Goal: Task Accomplishment & Management: Manage account settings

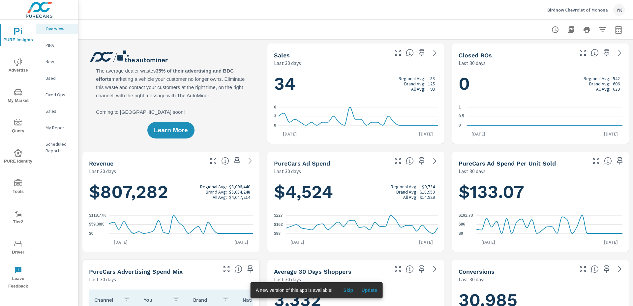
click at [66, 131] on div "My Report" at bounding box center [57, 128] width 42 height 10
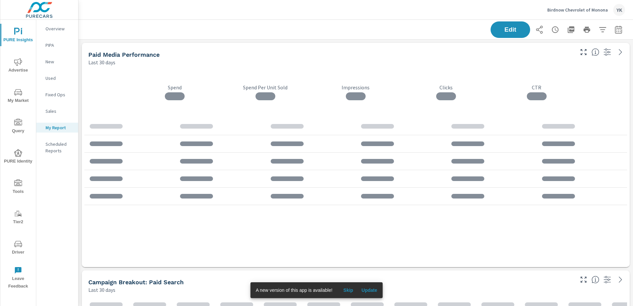
scroll to position [2051, 555]
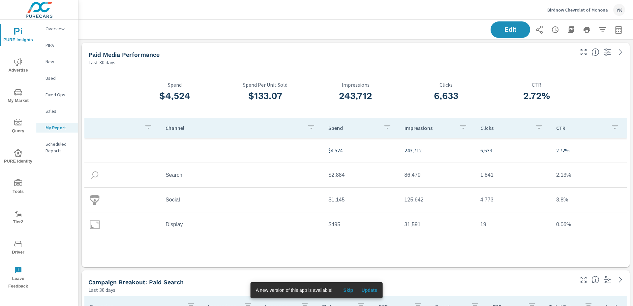
click at [369, 287] on span "Update" at bounding box center [369, 290] width 16 height 6
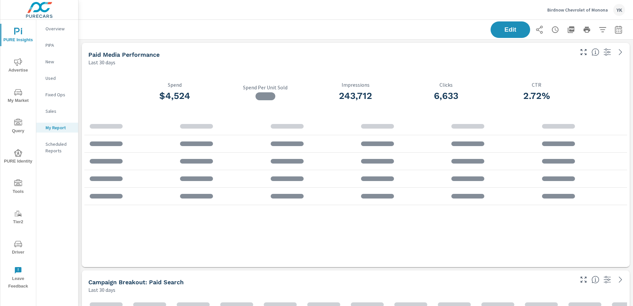
scroll to position [2051, 555]
click at [617, 34] on button "button" at bounding box center [618, 29] width 13 height 13
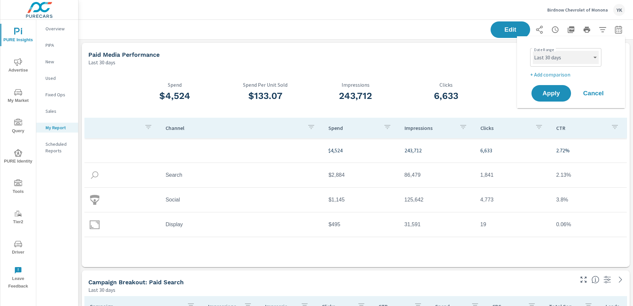
click at [580, 58] on select "Custom Yesterday Last week Last 7 days Last 14 days Last 30 days Last 45 days L…" at bounding box center [566, 57] width 66 height 13
select select "Last month"
click at [533, 51] on select "Custom Yesterday Last week Last 7 days Last 14 days Last 30 days Last 45 days L…" at bounding box center [566, 57] width 66 height 13
click at [556, 72] on p "+ Add comparison" at bounding box center [572, 75] width 84 height 8
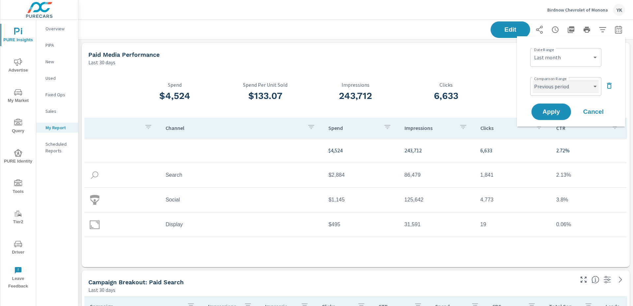
click at [553, 80] on select "Custom Previous period Previous month Previous year" at bounding box center [566, 86] width 66 height 13
select select "Previous month"
click at [533, 80] on select "Custom Previous period Previous month Previous year" at bounding box center [566, 86] width 66 height 13
click at [547, 113] on span "Apply" at bounding box center [551, 112] width 27 height 6
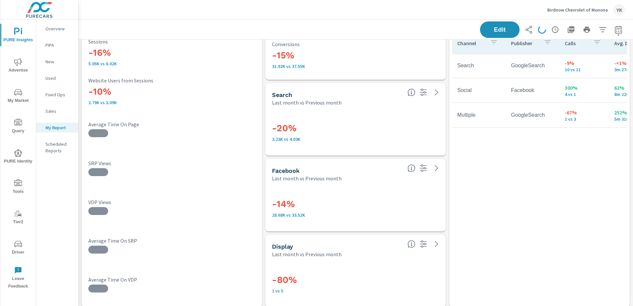
scroll to position [1703, 0]
click at [98, 134] on div at bounding box center [98, 133] width 20 height 11
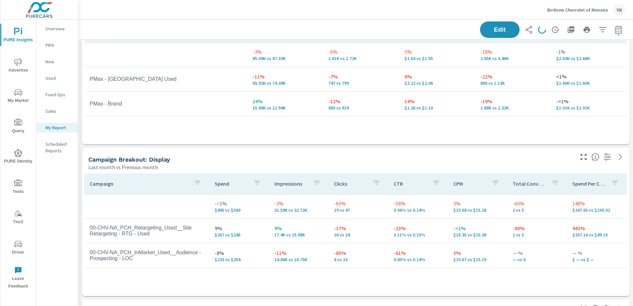
scroll to position [372, 0]
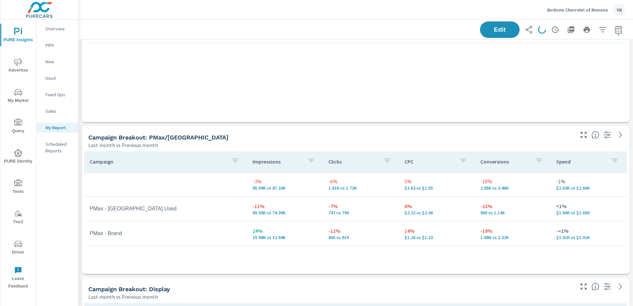
click at [158, 53] on div "Campaign Impressions Impression Share Clicks CTR Spend CPC Total Conversions Le…" at bounding box center [355, 17] width 543 height 186
click at [542, 32] on icon at bounding box center [541, 29] width 11 height 11
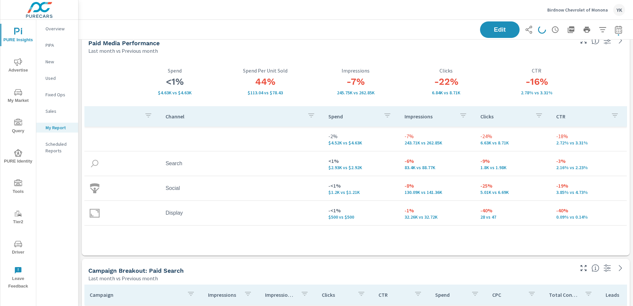
scroll to position [0, 0]
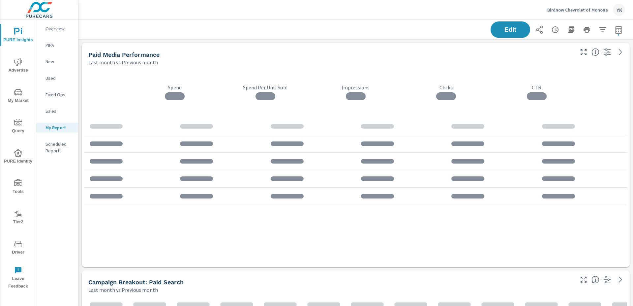
scroll to position [2051, 555]
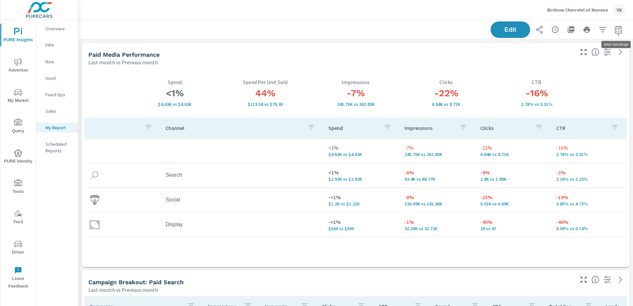
click at [618, 34] on span "button" at bounding box center [618, 34] width 1 height 1
select select "Last month"
select select "Previous month"
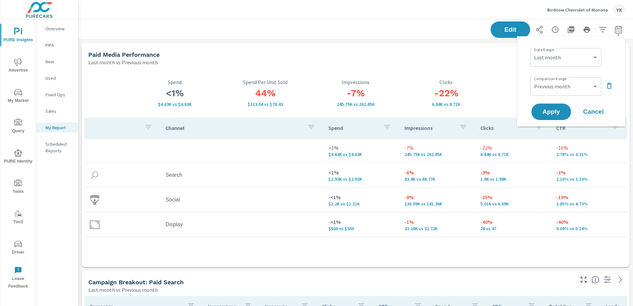
click at [467, 81] on p "Clicks" at bounding box center [446, 82] width 90 height 6
click at [485, 64] on div "Last month vs Previous month" at bounding box center [330, 62] width 485 height 8
click at [621, 30] on icon "button" at bounding box center [618, 30] width 8 height 8
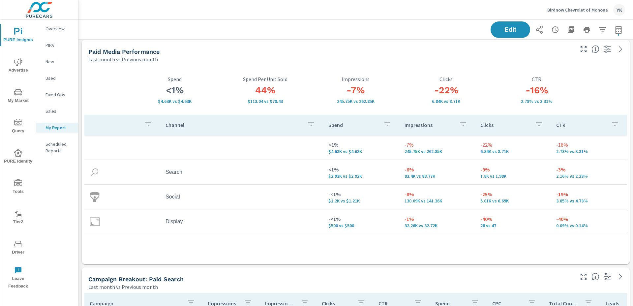
scroll to position [0, 0]
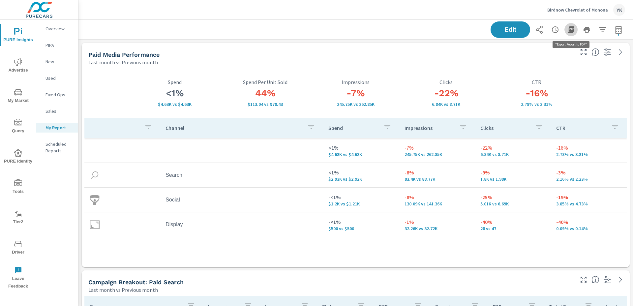
click at [570, 30] on icon "button" at bounding box center [571, 29] width 7 height 7
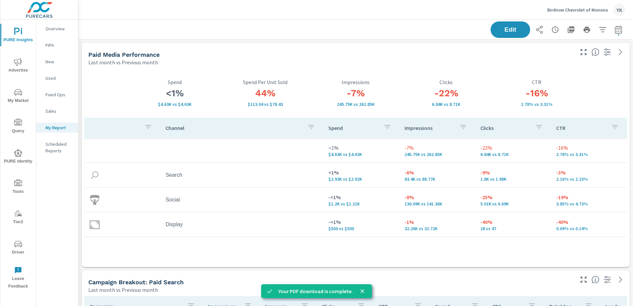
click at [560, 10] on p "Birdnow Chevrolet of Monona" at bounding box center [577, 10] width 61 height 6
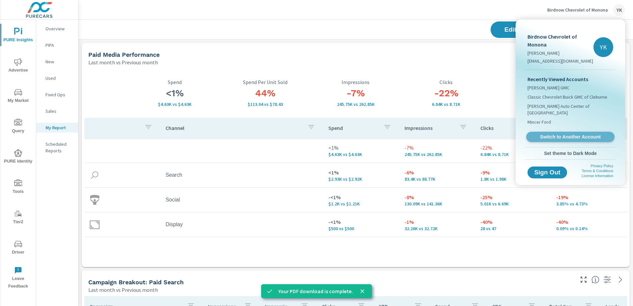
click at [546, 134] on span "Switch to Another Account" at bounding box center [570, 137] width 81 height 6
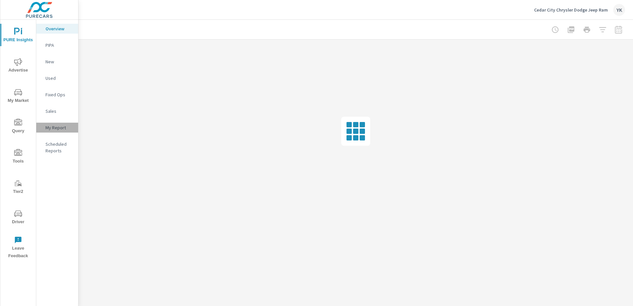
click at [52, 126] on p "My Report" at bounding box center [58, 127] width 27 height 7
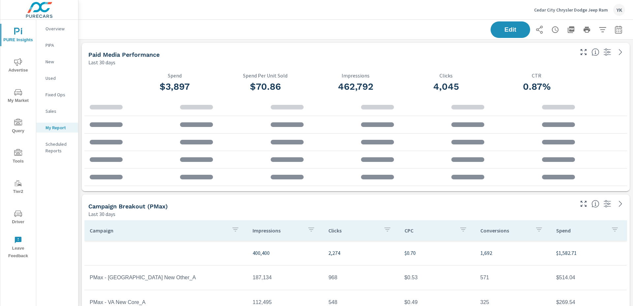
scroll to position [49, 0]
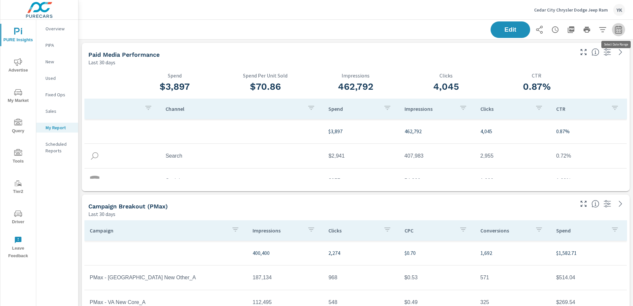
click at [617, 32] on icon "button" at bounding box center [618, 30] width 8 height 8
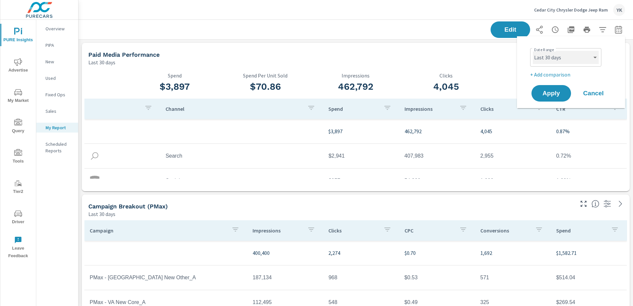
click at [585, 60] on select "Custom Yesterday Last week Last 7 days Last 14 days Last 30 days Last 45 days L…" at bounding box center [566, 57] width 66 height 13
select select "Last month"
click at [533, 51] on select "Custom Yesterday Last week Last 7 days Last 14 days Last 30 days Last 45 days L…" at bounding box center [566, 57] width 66 height 13
click at [553, 72] on p "+ Add comparison" at bounding box center [572, 75] width 84 height 8
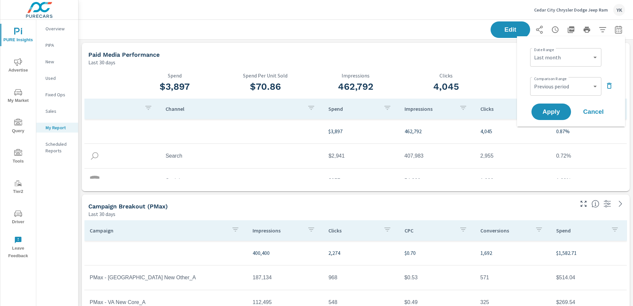
drag, startPoint x: 553, startPoint y: 74, endPoint x: 557, endPoint y: 88, distance: 15.0
click at [552, 77] on div "Custom Previous period Previous month Previous year ​" at bounding box center [565, 86] width 71 height 18
click at [557, 87] on select "Custom Previous period Previous month Previous year" at bounding box center [566, 86] width 66 height 13
click at [533, 80] on select "Custom Previous period Previous month Previous year" at bounding box center [566, 86] width 66 height 13
click at [558, 86] on select "Custom Previous period Previous month Previous year" at bounding box center [566, 86] width 66 height 13
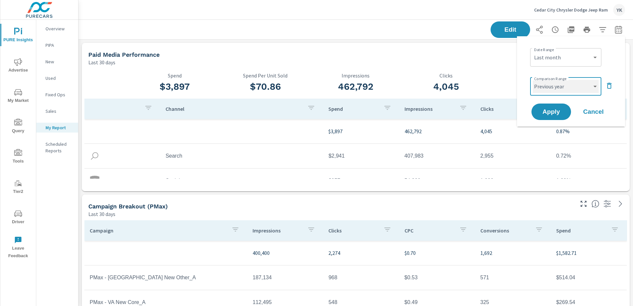
select select "Previous month"
click at [533, 80] on select "Custom Previous period Previous month Previous year" at bounding box center [566, 86] width 66 height 13
click at [559, 103] on button "Apply" at bounding box center [551, 111] width 41 height 17
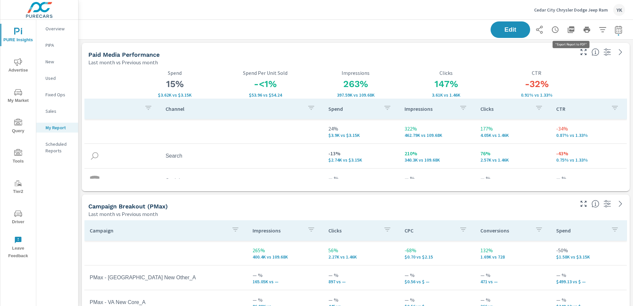
click at [574, 29] on icon "button" at bounding box center [571, 29] width 7 height 7
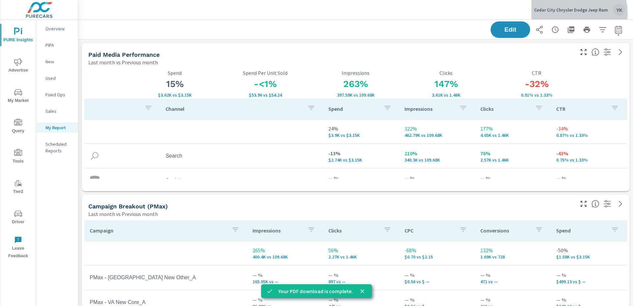
click at [573, 13] on div "Cedar City Chrysler Dodge Jeep Ram YK" at bounding box center [579, 10] width 91 height 12
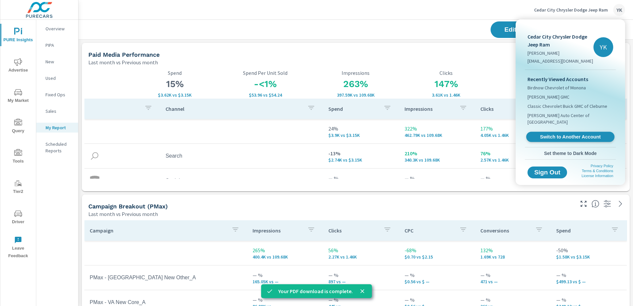
click at [553, 134] on span "Switch to Another Account" at bounding box center [570, 137] width 81 height 6
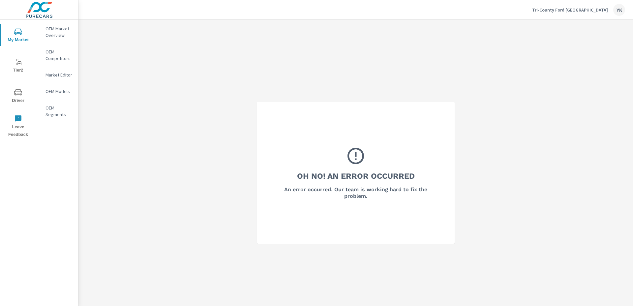
click at [25, 33] on span "My Market" at bounding box center [18, 36] width 32 height 16
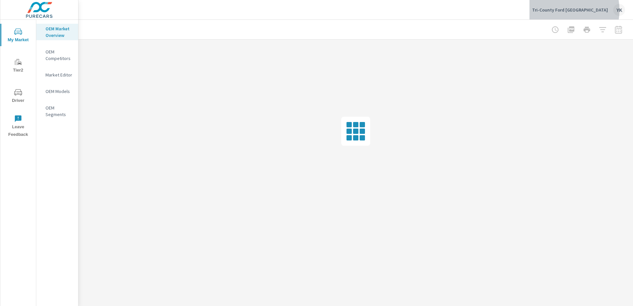
click at [569, 10] on p "Tri-County Ford [GEOGRAPHIC_DATA]" at bounding box center [570, 10] width 76 height 6
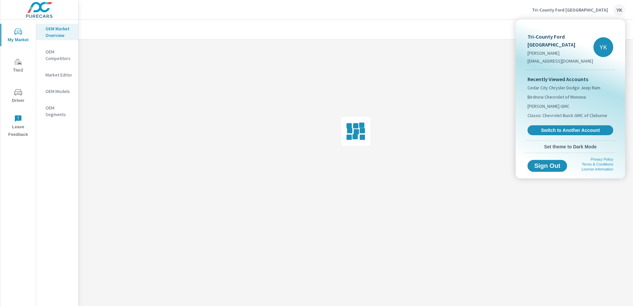
click at [538, 125] on div "Recently Viewed Accounts Cedar City Chrysler Dodge Jeep Ram Birdnow Chevrolet o…" at bounding box center [570, 105] width 91 height 71
click at [540, 130] on span "Switch to Another Account" at bounding box center [570, 130] width 81 height 6
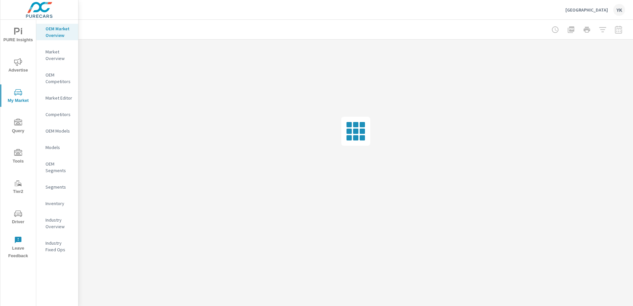
click at [16, 52] on div "PURE Insights Advertise My Market Query Tools Tier2 Driver Leave Feedback" at bounding box center [18, 141] width 36 height 243
click at [18, 35] on icon "nav menu" at bounding box center [18, 32] width 8 height 8
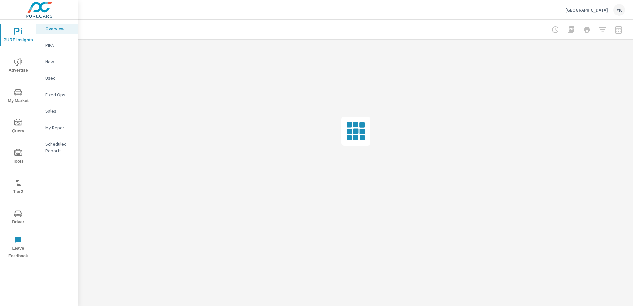
click at [54, 128] on p "My Report" at bounding box center [58, 127] width 27 height 7
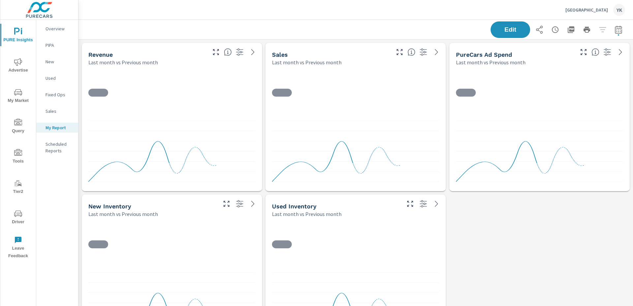
scroll to position [307, 555]
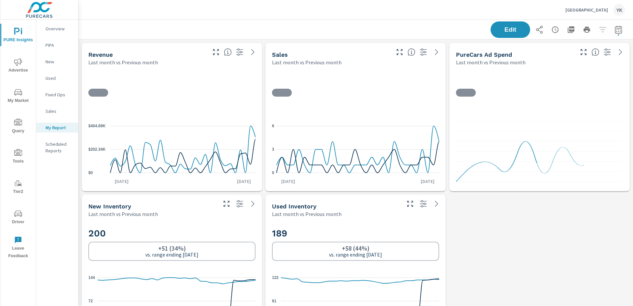
click at [617, 34] on button "button" at bounding box center [618, 29] width 13 height 13
select select "Last month"
select select "Previous month"
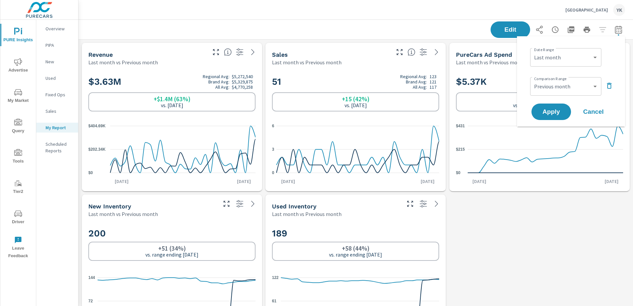
click at [485, 9] on div "Cedar City Ford YK" at bounding box center [355, 9] width 539 height 19
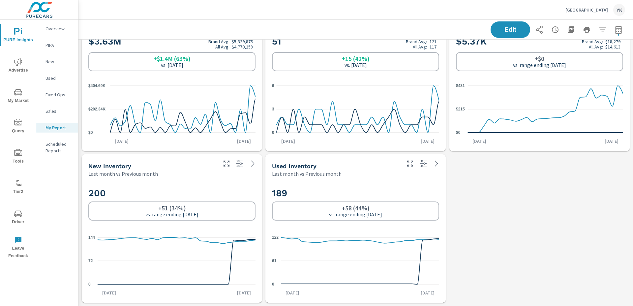
scroll to position [0, 0]
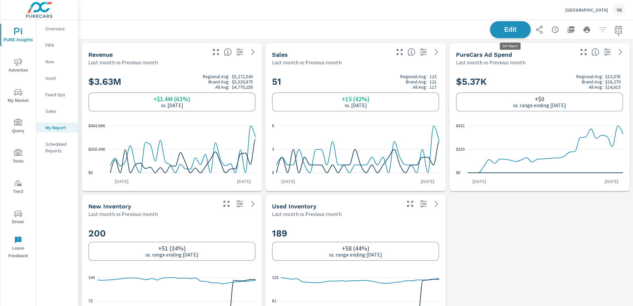
click at [513, 32] on span "Edit" at bounding box center [510, 29] width 27 height 6
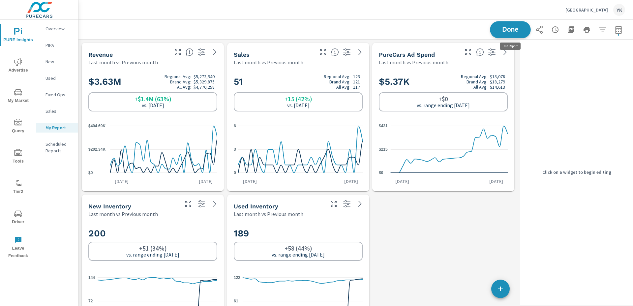
scroll to position [307, 439]
click at [458, 79] on h2 "$5.37K Regional Avg: $13,078 Brand Avg: $18,279 All Avg: $14,613" at bounding box center [443, 82] width 129 height 16
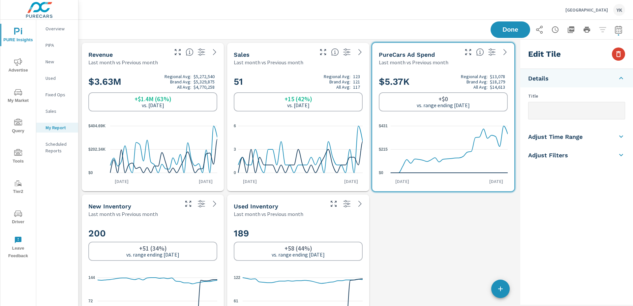
click at [617, 52] on icon "button" at bounding box center [618, 54] width 5 height 6
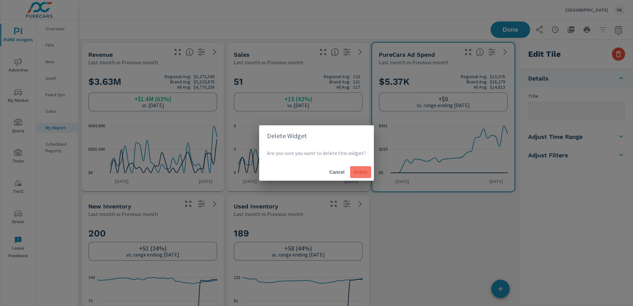
click at [357, 171] on span "Delete" at bounding box center [361, 172] width 16 height 6
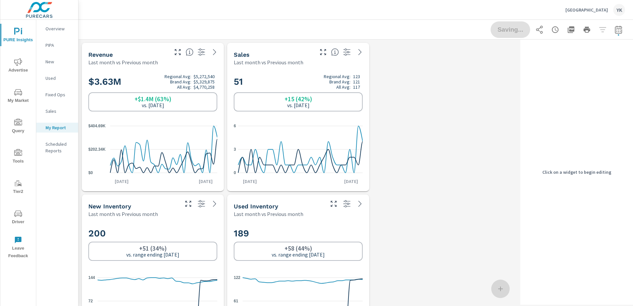
click at [336, 112] on div "51 Regional Avg: 123 Brand Avg: 121 All Avg: 117 +15 (42%) vs. Aug 2025 0 3 6 S…" at bounding box center [298, 129] width 137 height 120
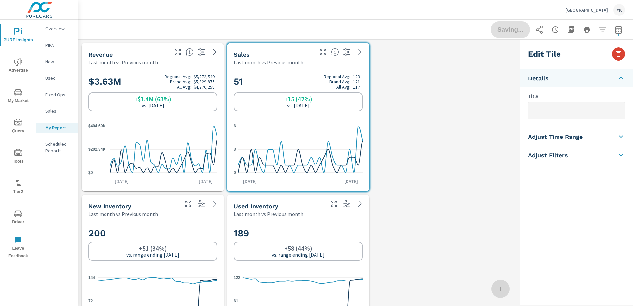
click at [620, 52] on icon "button" at bounding box center [618, 54] width 8 height 8
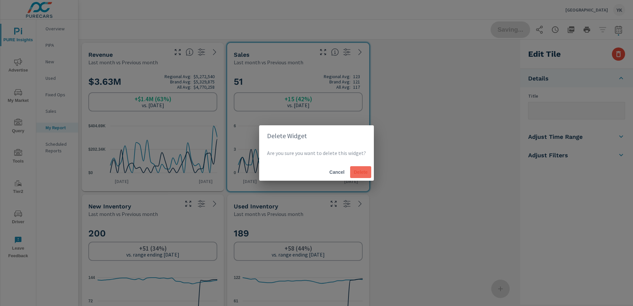
click at [362, 176] on button "Delete" at bounding box center [360, 172] width 21 height 12
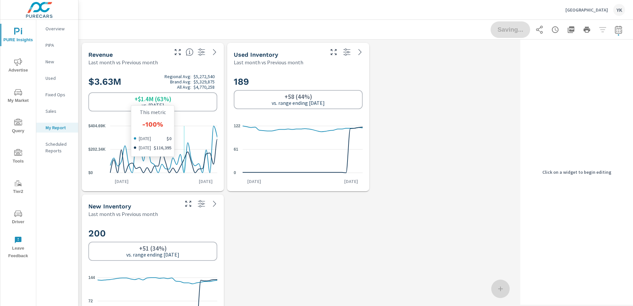
click at [181, 148] on icon at bounding box center [163, 149] width 107 height 47
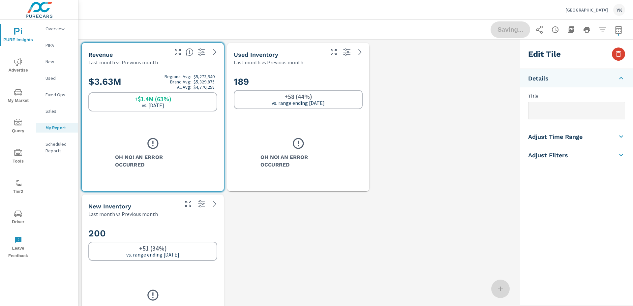
click at [623, 57] on button "button" at bounding box center [618, 53] width 13 height 13
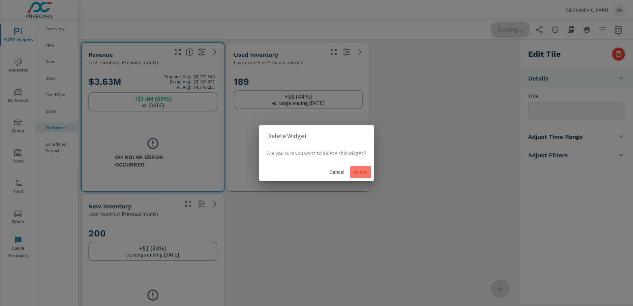
click at [353, 174] on span "Delete" at bounding box center [361, 172] width 16 height 6
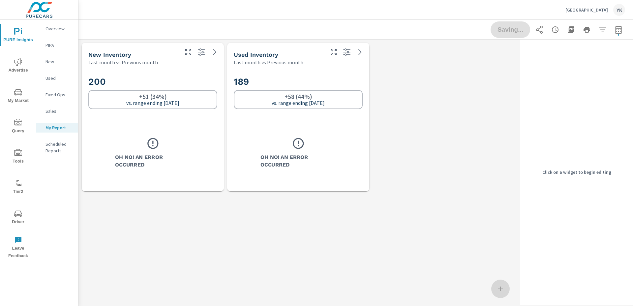
scroll to position [155, 439]
click at [300, 139] on icon at bounding box center [298, 143] width 13 height 13
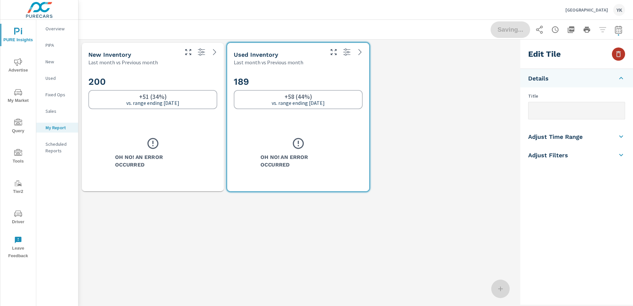
click at [614, 58] on button "button" at bounding box center [618, 53] width 13 height 13
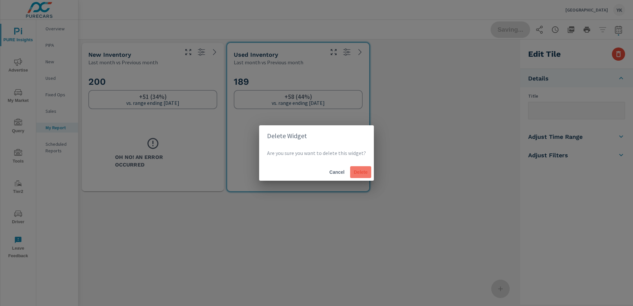
click at [360, 171] on span "Delete" at bounding box center [361, 172] width 16 height 6
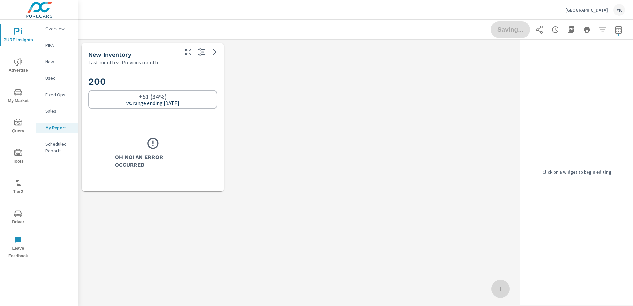
click at [181, 155] on h3 "Oh No! An Error Occurred" at bounding box center [152, 160] width 75 height 15
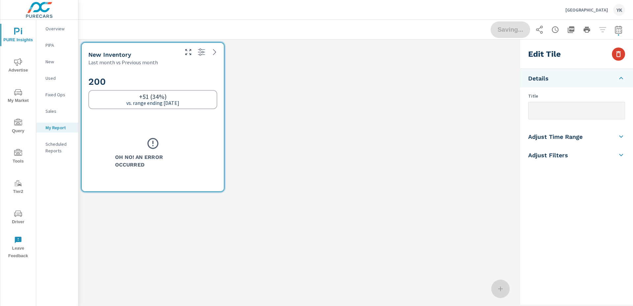
click at [619, 57] on icon "button" at bounding box center [618, 54] width 8 height 8
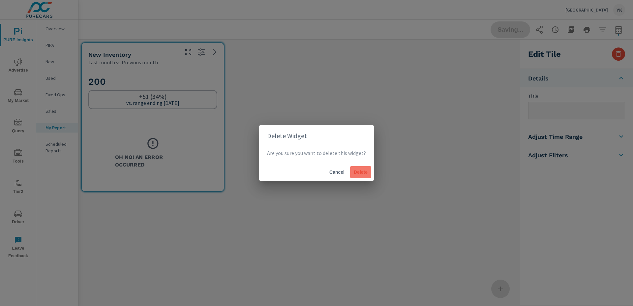
click at [360, 172] on span "Delete" at bounding box center [361, 172] width 16 height 6
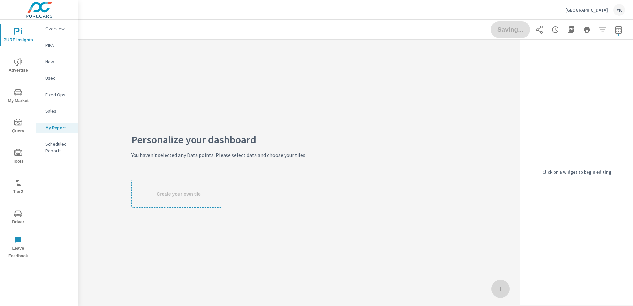
click at [13, 67] on span "Advertise" at bounding box center [18, 66] width 32 height 16
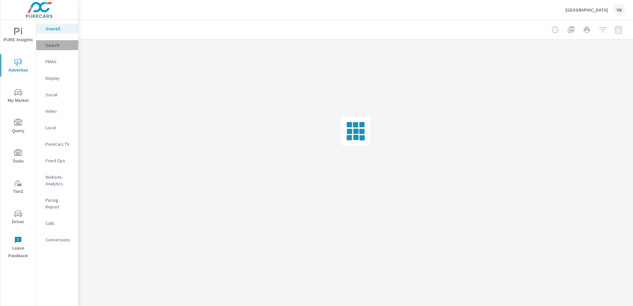
click at [51, 45] on p "Search" at bounding box center [58, 45] width 27 height 7
click at [54, 26] on p "Overall" at bounding box center [58, 28] width 27 height 7
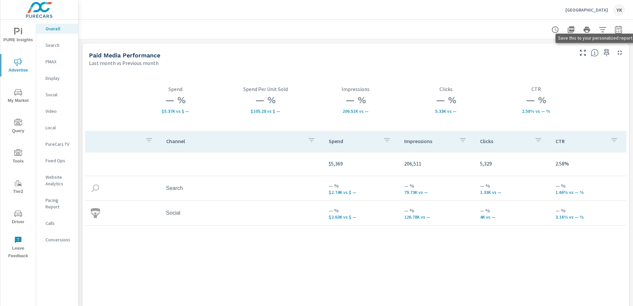
click at [604, 55] on icon "button" at bounding box center [607, 53] width 8 height 8
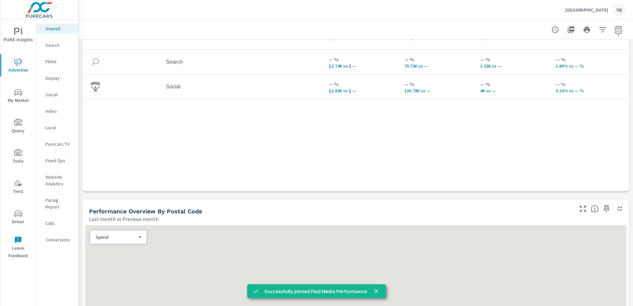
scroll to position [194, 0]
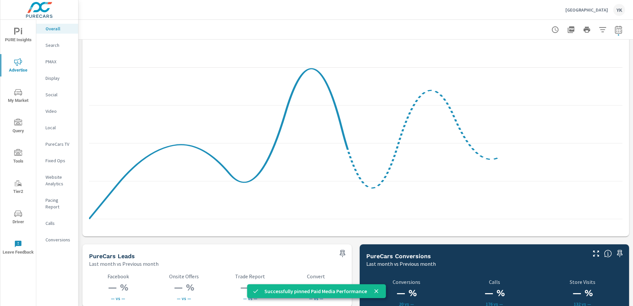
scroll to position [778, 0]
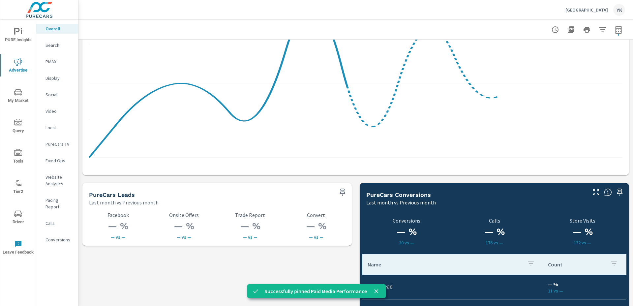
click at [51, 48] on p "Search" at bounding box center [58, 45] width 27 height 7
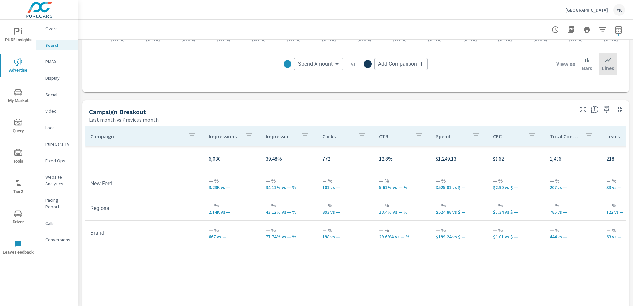
scroll to position [577, 0]
click at [605, 111] on icon "button" at bounding box center [607, 110] width 8 height 8
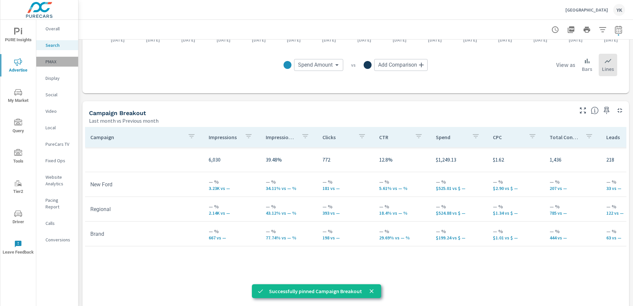
click at [56, 63] on p "PMAX" at bounding box center [58, 61] width 27 height 7
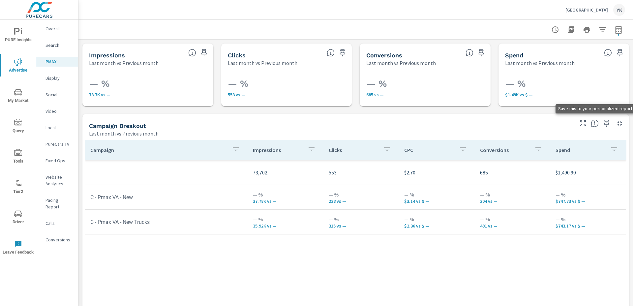
click at [605, 126] on icon "button" at bounding box center [607, 123] width 8 height 8
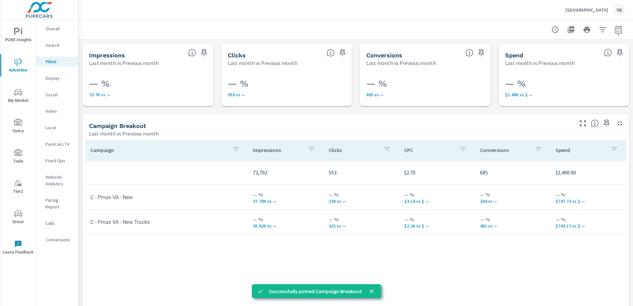
click at [57, 236] on p "Conversions" at bounding box center [58, 239] width 27 height 7
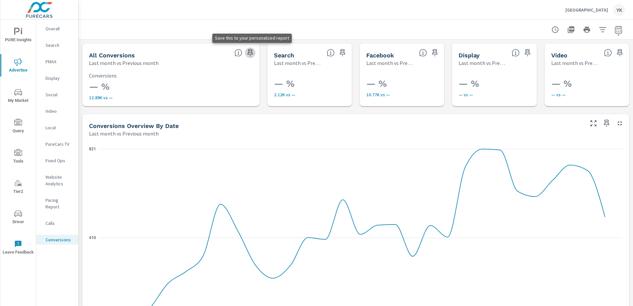
click at [249, 52] on icon "button" at bounding box center [250, 53] width 8 height 8
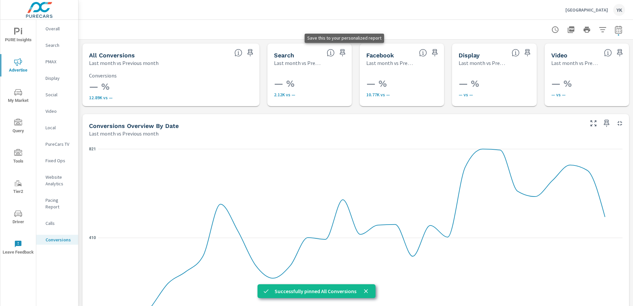
click at [343, 50] on icon "button" at bounding box center [343, 53] width 8 height 8
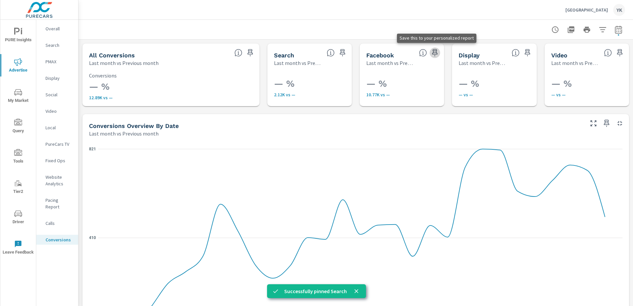
click at [435, 52] on icon "button" at bounding box center [435, 52] width 6 height 7
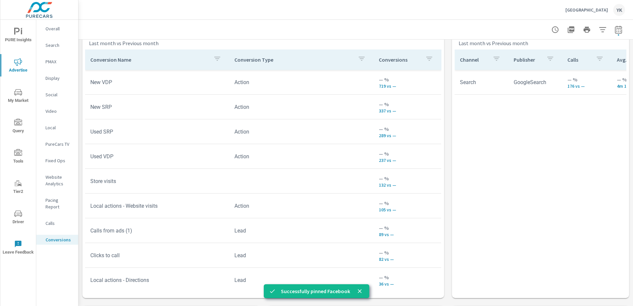
scroll to position [350, 0]
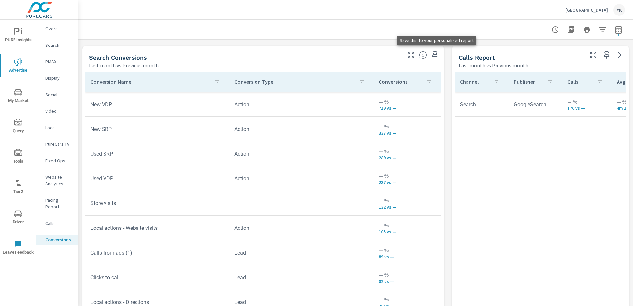
click at [434, 57] on icon "button" at bounding box center [435, 55] width 8 height 8
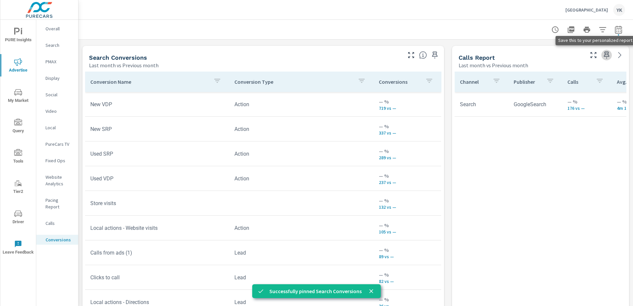
click at [609, 57] on icon "button" at bounding box center [607, 55] width 8 height 8
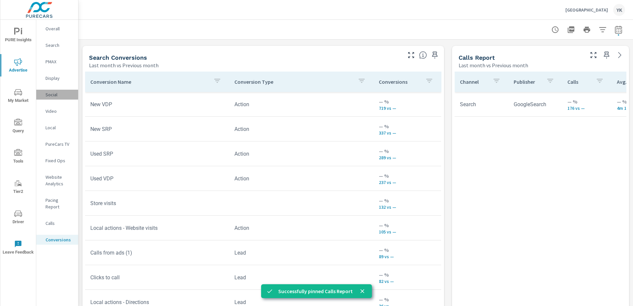
click at [51, 94] on p "Social" at bounding box center [58, 94] width 27 height 7
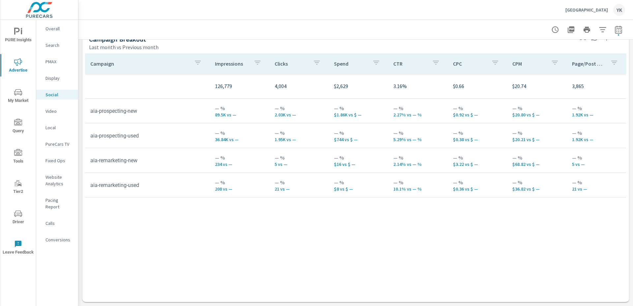
scroll to position [284, 0]
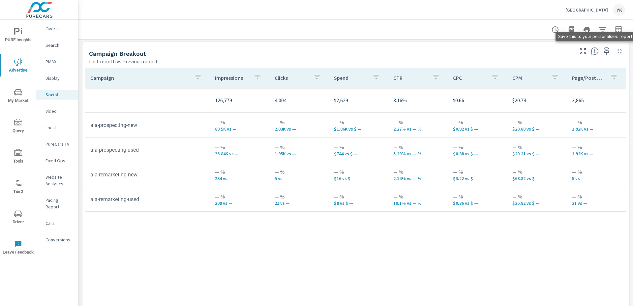
click at [606, 54] on icon "button" at bounding box center [607, 50] width 6 height 7
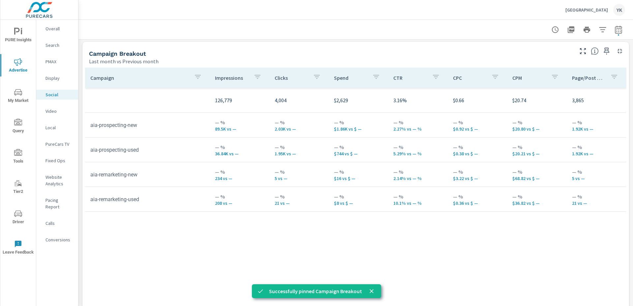
click at [11, 31] on span "PURE Insights" at bounding box center [18, 36] width 32 height 16
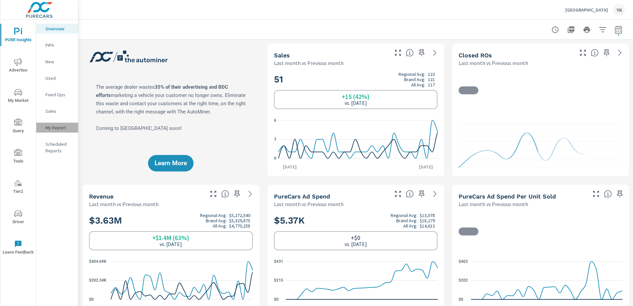
click at [55, 126] on p "My Report" at bounding box center [58, 127] width 27 height 7
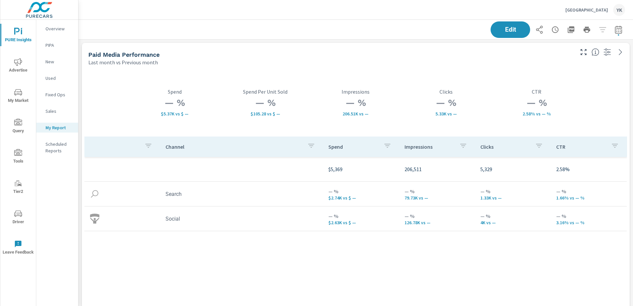
scroll to position [3, 3]
click at [507, 31] on span "Edit" at bounding box center [510, 29] width 27 height 6
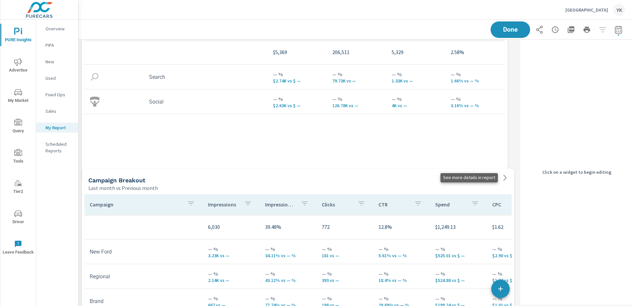
drag, startPoint x: 512, startPoint y: 237, endPoint x: 506, endPoint y: 177, distance: 61.0
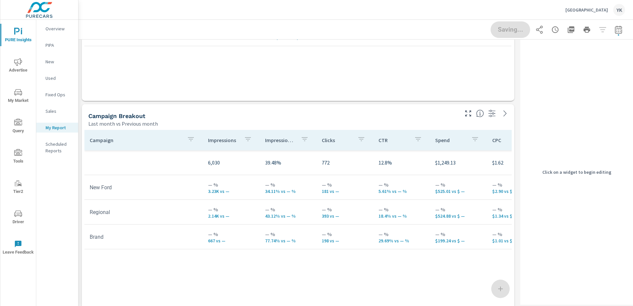
scroll to position [231, 0]
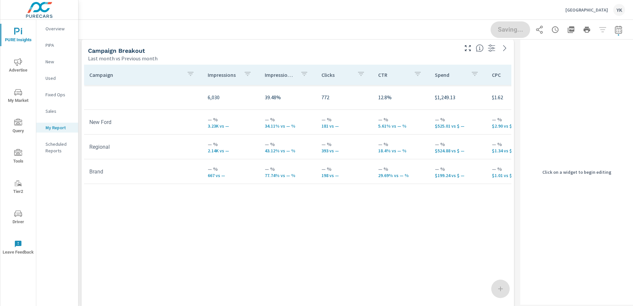
click at [430, 168] on td "— % $199.24 vs $ —" at bounding box center [458, 172] width 57 height 24
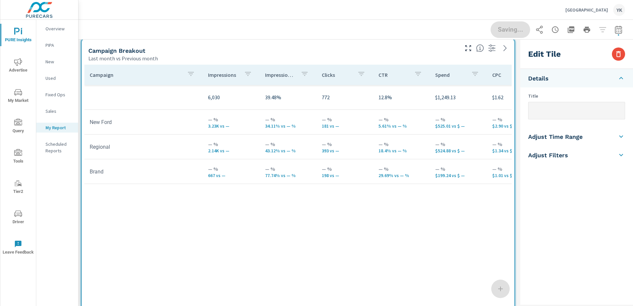
click at [574, 104] on input "text" at bounding box center [576, 110] width 96 height 17
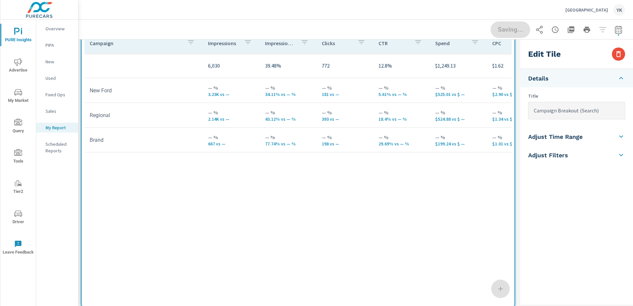
scroll to position [318, 0]
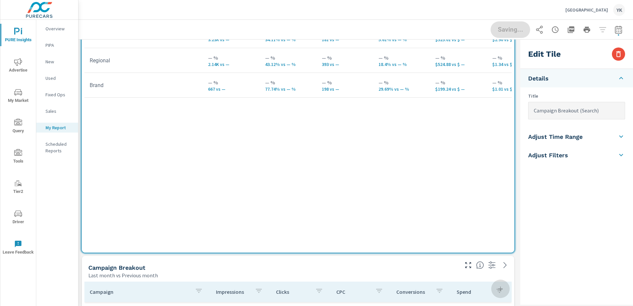
type input "Campaign Breakout (Search)"
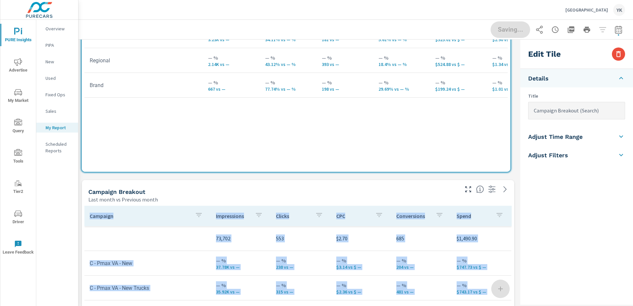
scroll to position [1444, 439]
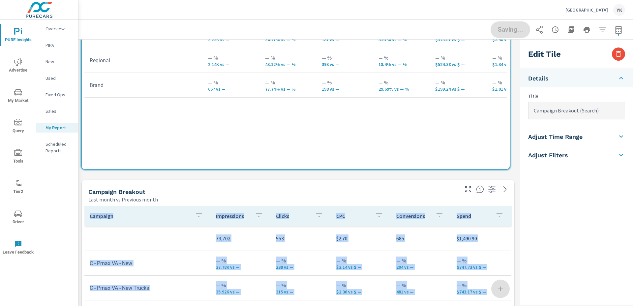
drag, startPoint x: 513, startPoint y: 250, endPoint x: 510, endPoint y: 165, distance: 84.5
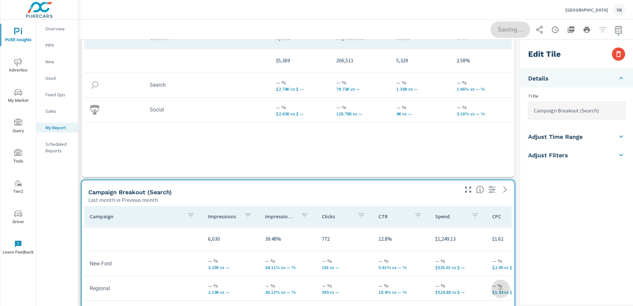
scroll to position [131, 0]
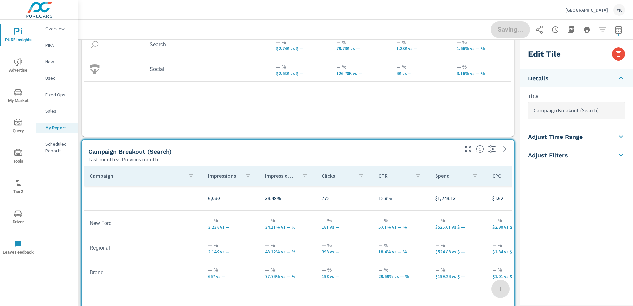
click at [487, 249] on td "— % $1.34 vs $ —" at bounding box center [515, 248] width 57 height 24
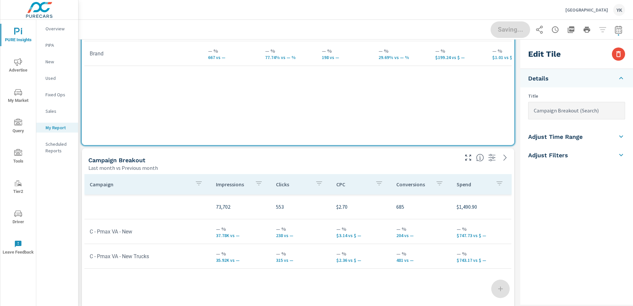
scroll to position [406, 0]
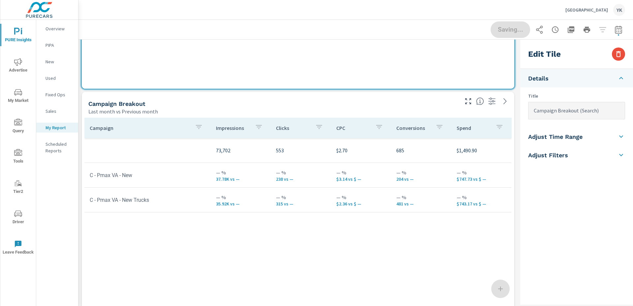
click at [449, 194] on td "— % 481 vs —" at bounding box center [421, 200] width 60 height 24
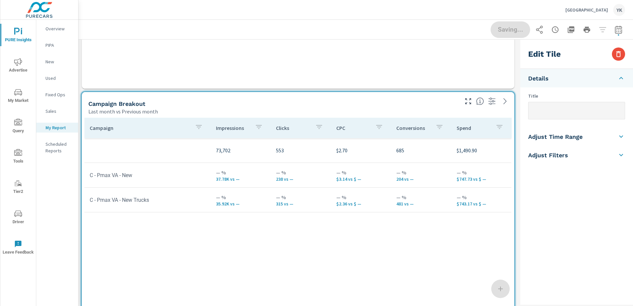
click at [562, 109] on input "text" at bounding box center [576, 110] width 96 height 17
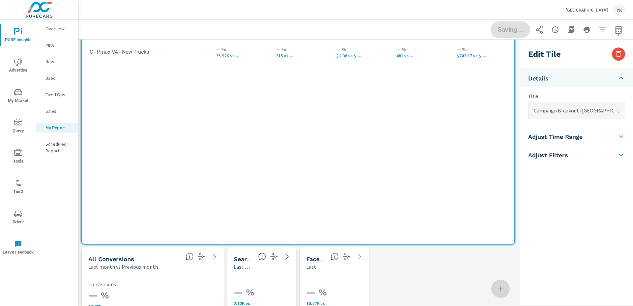
scroll to position [577, 0]
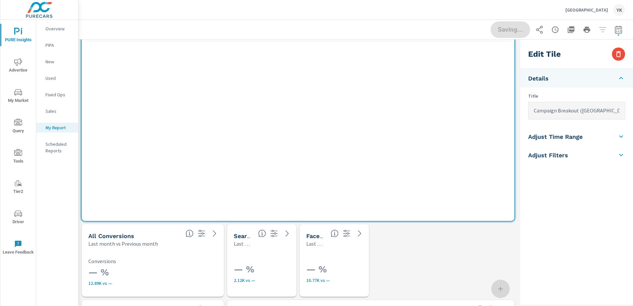
type input "Campaign Breakout ([GEOGRAPHIC_DATA])"
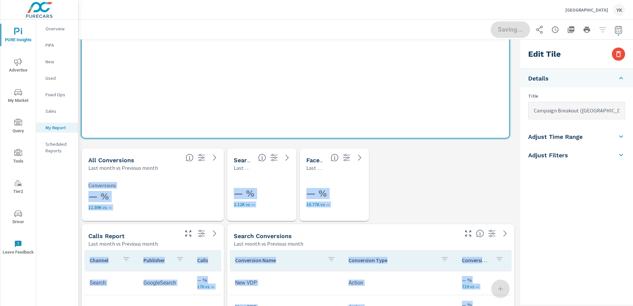
scroll to position [1368, 439]
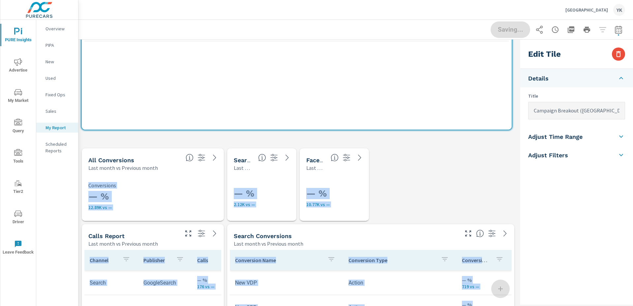
drag, startPoint x: 514, startPoint y: 220, endPoint x: 513, endPoint y: 129, distance: 91.3
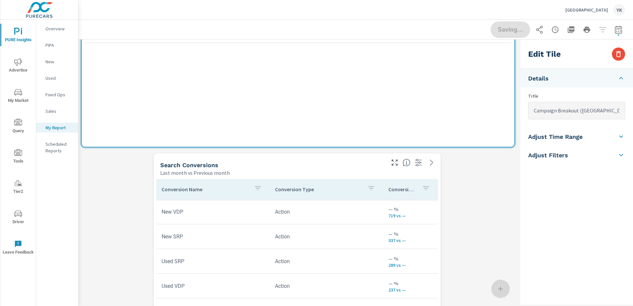
scroll to position [1672, 439]
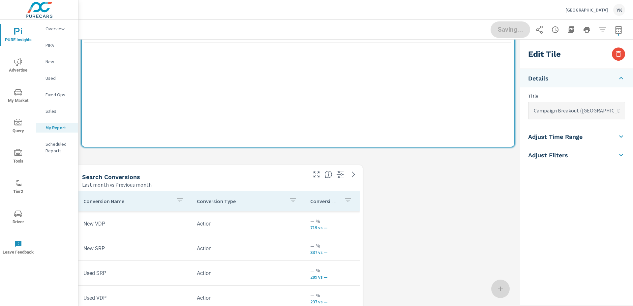
drag, startPoint x: 322, startPoint y: 272, endPoint x: 172, endPoint y: 203, distance: 164.2
click at [172, 203] on th "Conversion Name" at bounding box center [134, 201] width 113 height 20
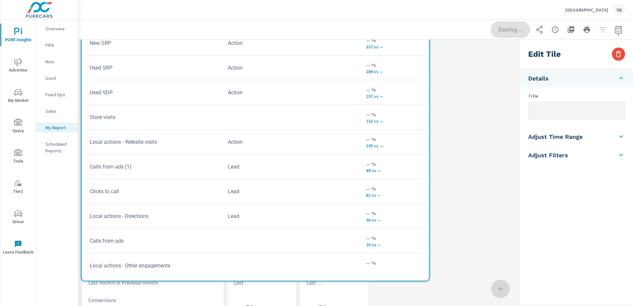
scroll to position [0, 0]
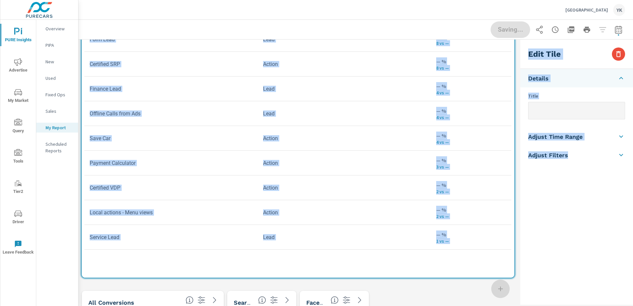
drag, startPoint x: 369, startPoint y: 280, endPoint x: 523, endPoint y: 273, distance: 154.8
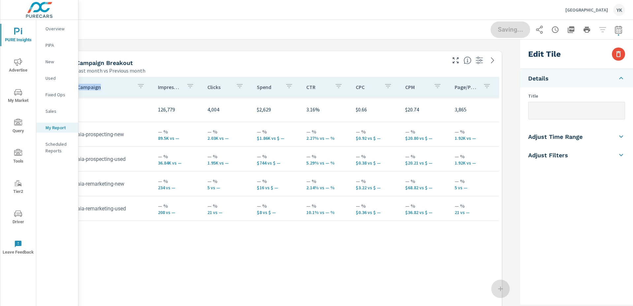
drag, startPoint x: 168, startPoint y: 253, endPoint x: 155, endPoint y: 16, distance: 237.7
click at [155, 16] on div "Cedar City Ford YK PURE Insights Report Cedar City Ford Report date range: Sep …" at bounding box center [355, 153] width 554 height 306
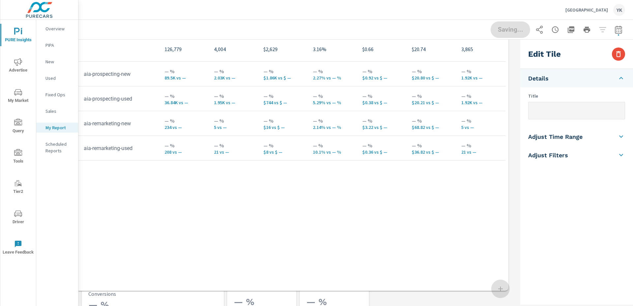
drag, startPoint x: 253, startPoint y: 132, endPoint x: 247, endPoint y: 92, distance: 40.3
click at [247, 100] on p "1.95K vs —" at bounding box center [233, 102] width 39 height 5
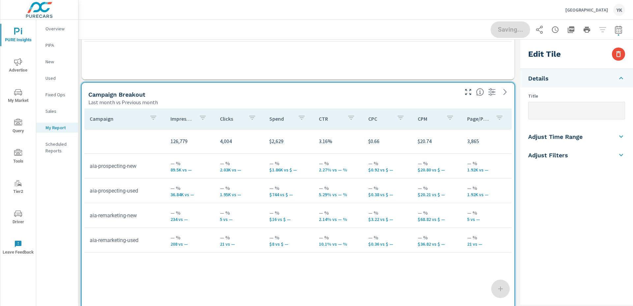
click at [380, 138] on p "$0.66" at bounding box center [387, 141] width 39 height 8
click at [536, 105] on input "text" at bounding box center [576, 110] width 96 height 17
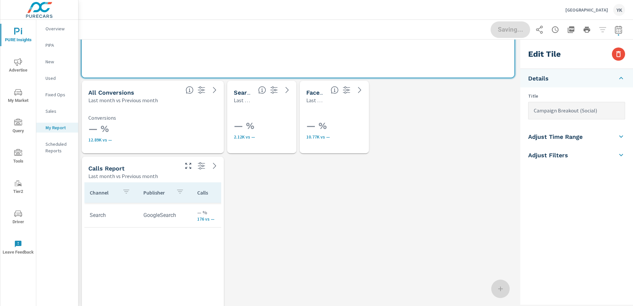
type input "Campaign Breakout (Social)"
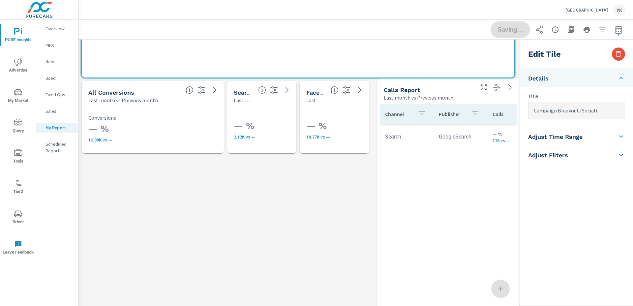
drag, startPoint x: 180, startPoint y: 221, endPoint x: 476, endPoint y: 142, distance: 305.6
click at [476, 142] on td "GoogleSearch" at bounding box center [460, 136] width 54 height 17
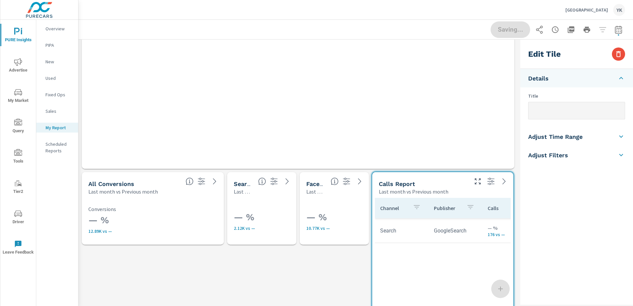
drag, startPoint x: 514, startPoint y: 300, endPoint x: 513, endPoint y: 199, distance: 101.2
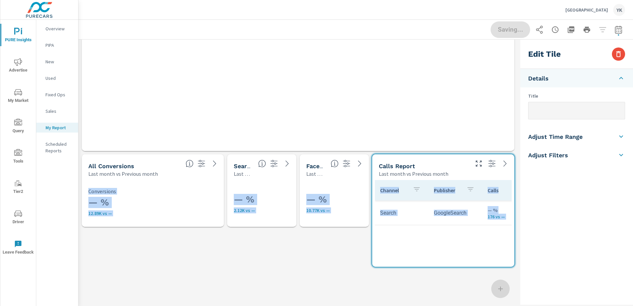
drag, startPoint x: 512, startPoint y: 300, endPoint x: 515, endPoint y: 306, distance: 6.8
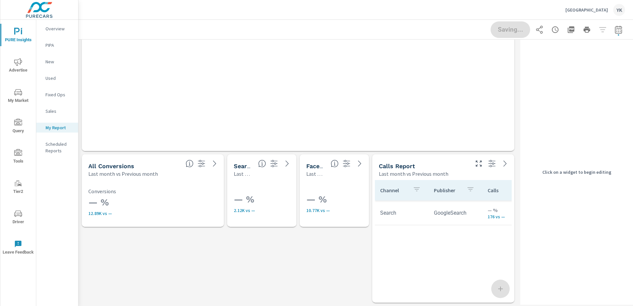
click at [193, 202] on h3 "— %" at bounding box center [152, 202] width 129 height 11
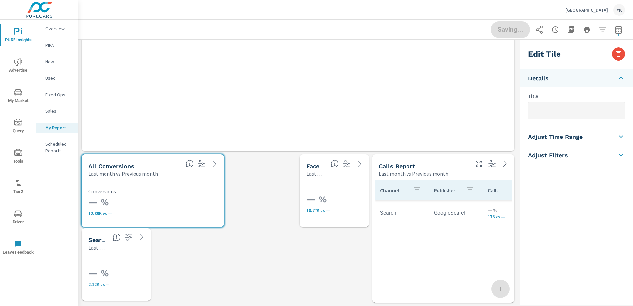
drag, startPoint x: 258, startPoint y: 216, endPoint x: 116, endPoint y: 287, distance: 158.9
click at [116, 287] on div "— % 2.12K vs —" at bounding box center [131, 276] width 87 height 36
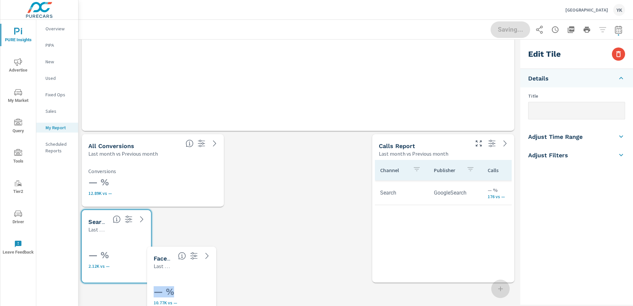
drag, startPoint x: 339, startPoint y: 192, endPoint x: 184, endPoint y: 304, distance: 191.4
click at [184, 304] on div "— % 10.77K vs —" at bounding box center [197, 294] width 87 height 22
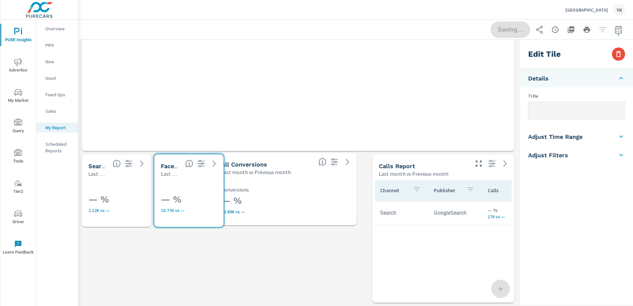
drag, startPoint x: 151, startPoint y: 195, endPoint x: 283, endPoint y: 193, distance: 132.5
click at [283, 193] on div "— % 12.89K vs — Conversions" at bounding box center [285, 201] width 129 height 28
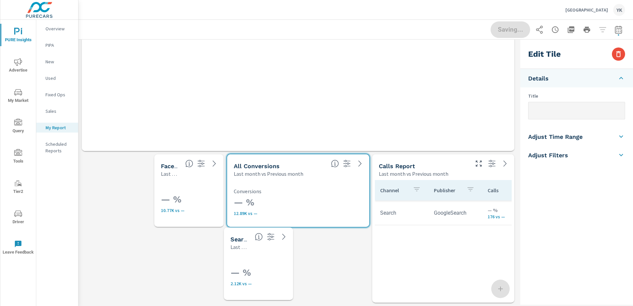
drag, startPoint x: 132, startPoint y: 189, endPoint x: 274, endPoint y: 260, distance: 158.2
click at [274, 260] on div "— % 2.12K vs —" at bounding box center [273, 275] width 87 height 36
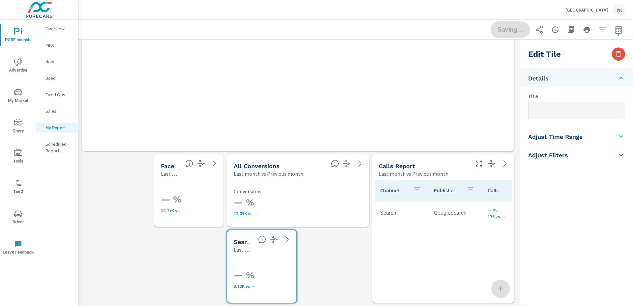
drag, startPoint x: 297, startPoint y: 303, endPoint x: 343, endPoint y: 297, distance: 46.0
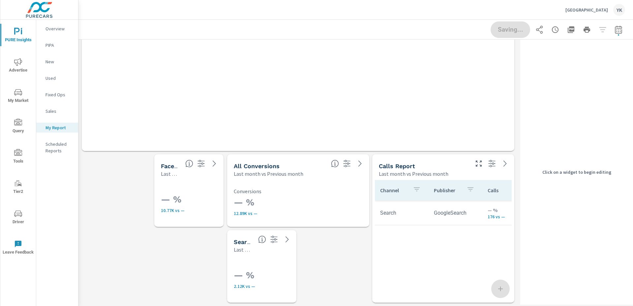
click at [227, 303] on span at bounding box center [227, 303] width 0 height 0
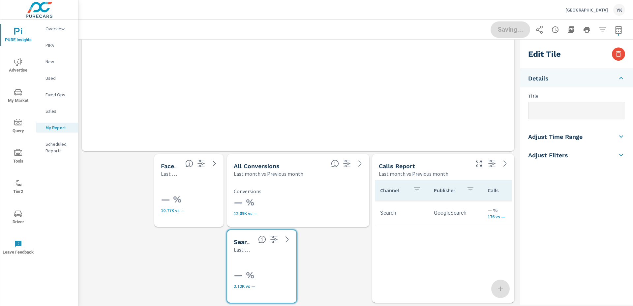
drag, startPoint x: 296, startPoint y: 304, endPoint x: 356, endPoint y: 302, distance: 60.0
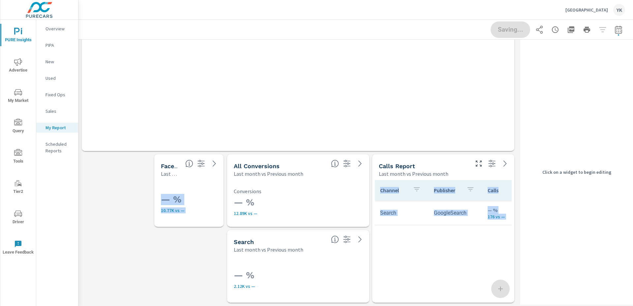
drag, startPoint x: 293, startPoint y: 301, endPoint x: 366, endPoint y: 300, distance: 72.8
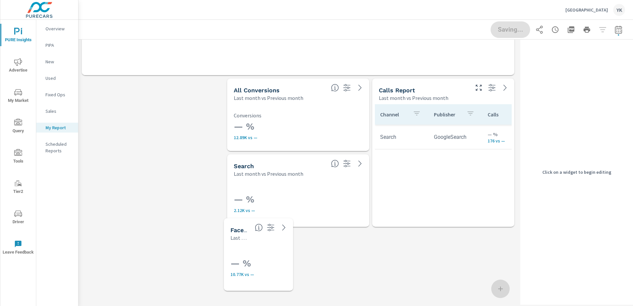
drag, startPoint x: 194, startPoint y: 197, endPoint x: 264, endPoint y: 253, distance: 89.3
click at [264, 255] on div "— % 10.77K vs —" at bounding box center [273, 266] width 87 height 22
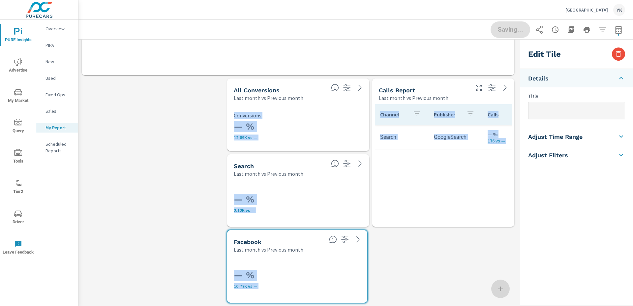
drag, startPoint x: 296, startPoint y: 302, endPoint x: 367, endPoint y: 291, distance: 71.9
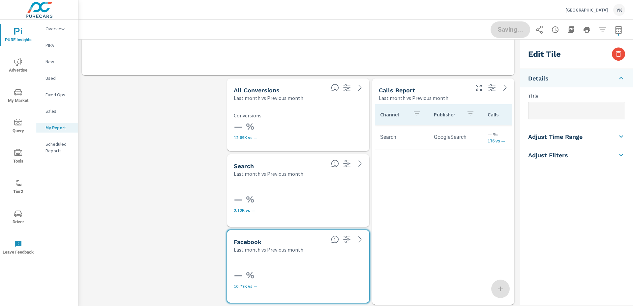
drag, startPoint x: 514, startPoint y: 226, endPoint x: 516, endPoint y: 304, distance: 77.8
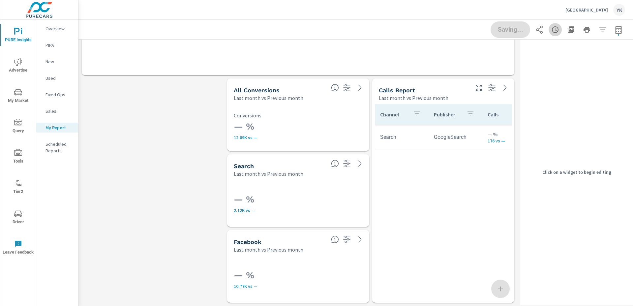
click at [555, 33] on icon "button" at bounding box center [555, 30] width 8 height 8
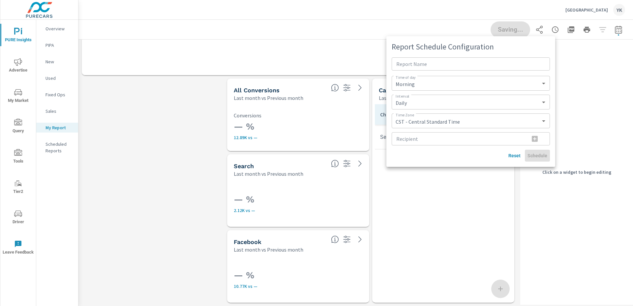
click at [509, 23] on div at bounding box center [316, 153] width 633 height 306
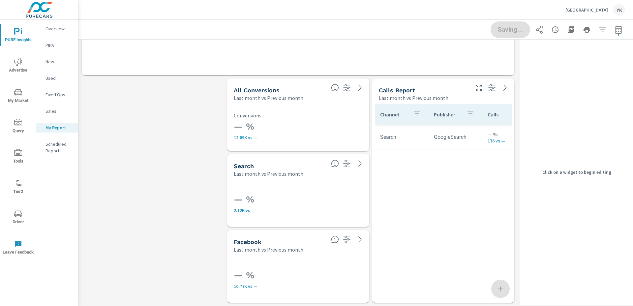
click at [467, 15] on div "Cedar City Ford YK" at bounding box center [355, 9] width 539 height 19
click at [18, 69] on span "Advertise" at bounding box center [18, 66] width 32 height 16
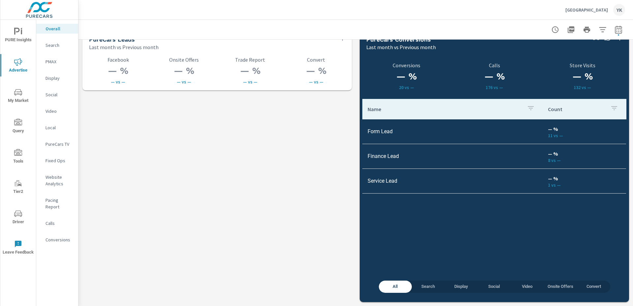
click at [46, 176] on p "Website Analytics" at bounding box center [58, 180] width 27 height 13
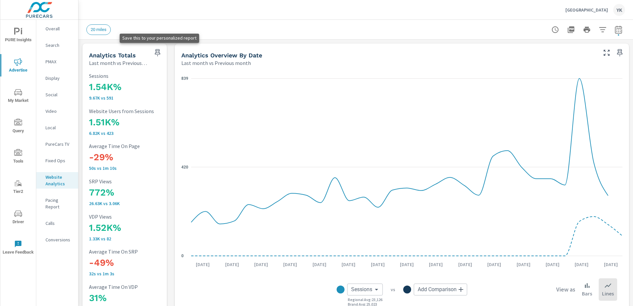
click at [159, 51] on icon "button" at bounding box center [158, 53] width 8 height 8
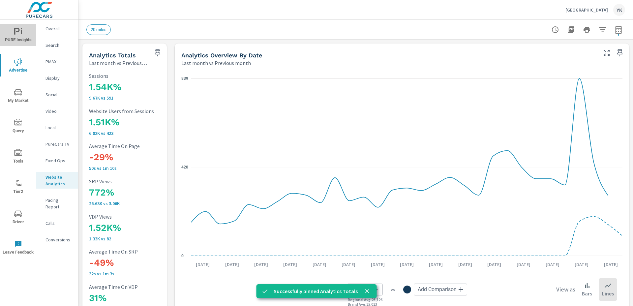
click at [21, 37] on span "PURE Insights" at bounding box center [18, 36] width 32 height 16
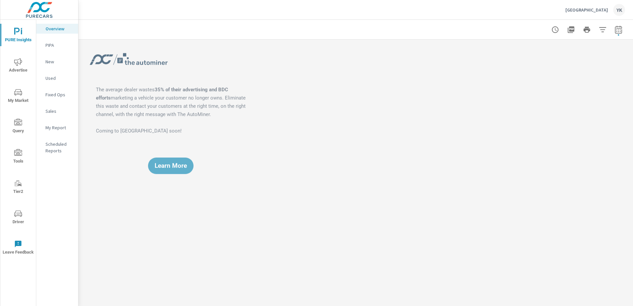
click at [61, 129] on p "My Report" at bounding box center [58, 127] width 27 height 7
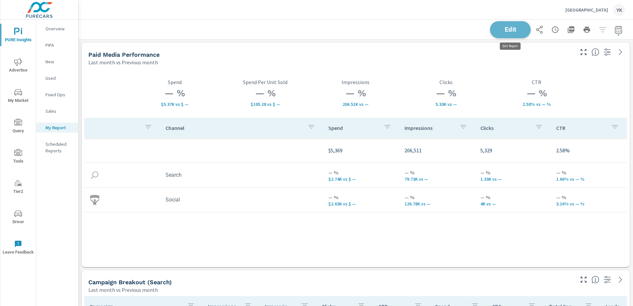
click at [511, 27] on span "Edit" at bounding box center [510, 29] width 27 height 6
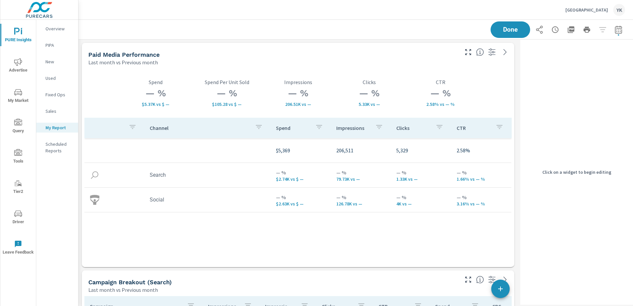
click at [563, 164] on div "Click on a widget to begin editing" at bounding box center [576, 172] width 113 height 265
drag, startPoint x: 501, startPoint y: 286, endPoint x: 508, endPoint y: 254, distance: 33.3
click at [501, 286] on icon "button" at bounding box center [500, 289] width 8 height 8
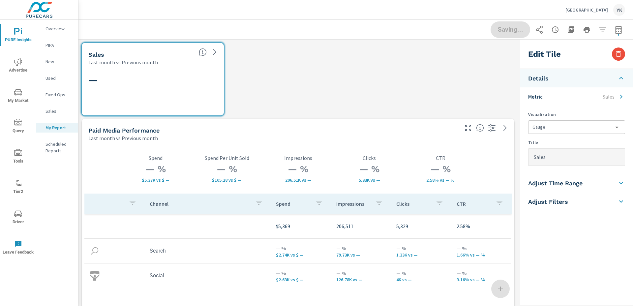
scroll to position [1899, 439]
click at [558, 98] on li "Metric Sales" at bounding box center [576, 96] width 113 height 18
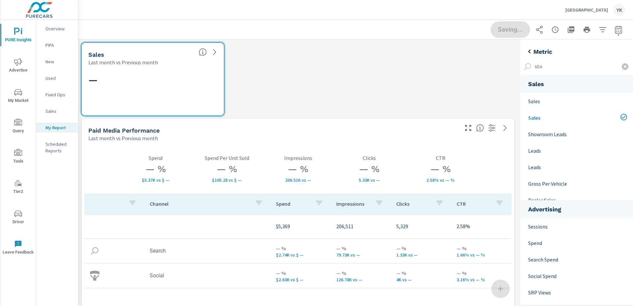
scroll to position [51, 113]
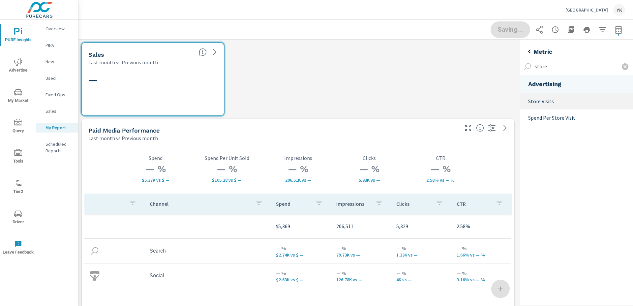
type input "store"
click at [544, 101] on p "Store Visits" at bounding box center [578, 101] width 100 height 8
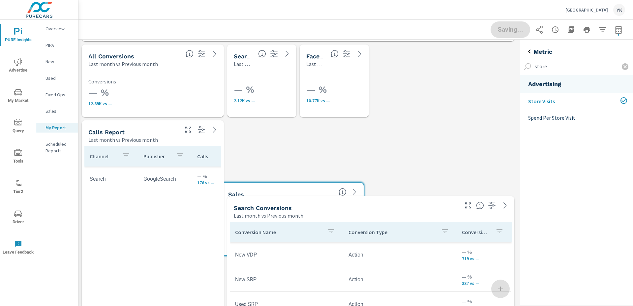
scroll to position [1171, 0]
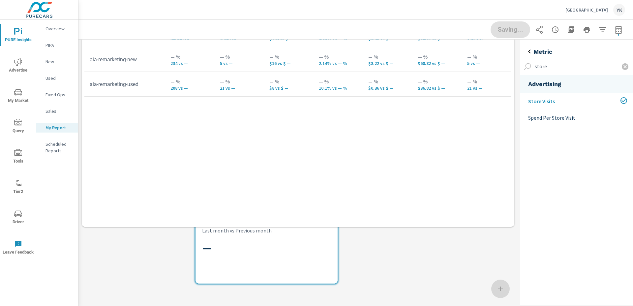
drag, startPoint x: 128, startPoint y: 83, endPoint x: 242, endPoint y: 251, distance: 202.7
click at [242, 251] on h2 "—" at bounding box center [266, 248] width 129 height 12
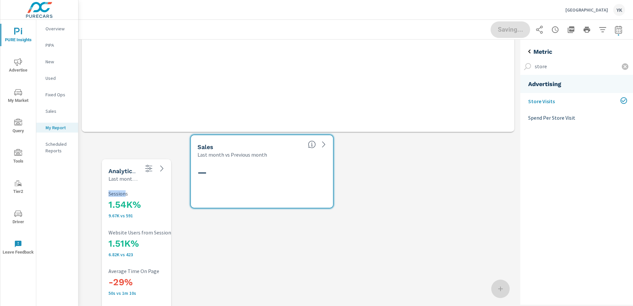
drag, startPoint x: 104, startPoint y: 125, endPoint x: 123, endPoint y: 182, distance: 59.8
click at [124, 191] on p "Sessions" at bounding box center [151, 194] width 87 height 6
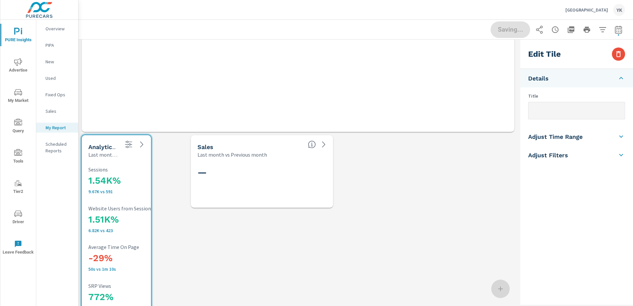
click at [240, 195] on div "—" at bounding box center [261, 183] width 129 height 36
checkbox input "false"
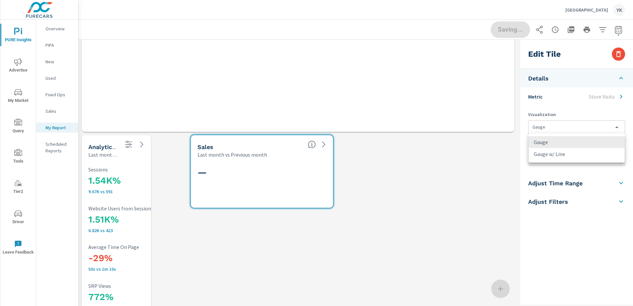
drag, startPoint x: 552, startPoint y: 133, endPoint x: 554, endPoint y: 145, distance: 12.4
click at [552, 133] on body "PURE Insights Advertise My Market Query Tools Tier2 Driver Leave Feedback Overv…" at bounding box center [316, 153] width 633 height 306
click at [512, 172] on div at bounding box center [316, 153] width 633 height 306
click at [552, 157] on input "Store Visits" at bounding box center [576, 157] width 96 height 17
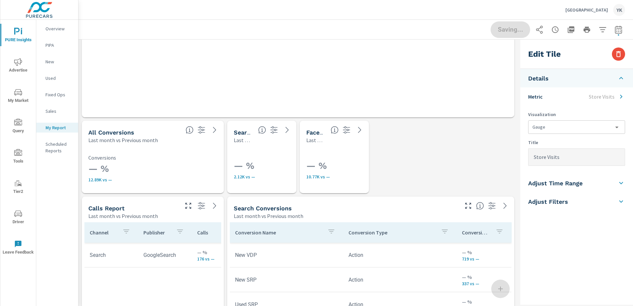
click at [187, 155] on p "Conversions" at bounding box center [152, 158] width 129 height 6
type input "lastMonth"
checkbox input "true"
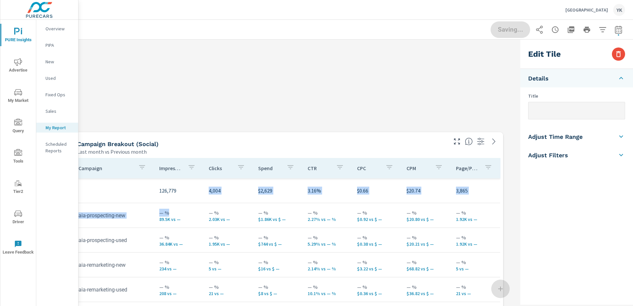
drag, startPoint x: 191, startPoint y: 209, endPoint x: 179, endPoint y: 200, distance: 14.3
click at [179, 200] on tr "126,779 4,004 $2,629 3.16% $0.66 $20.74 3,865" at bounding box center [286, 190] width 427 height 25
type input "Campaign Breakout (Social)"
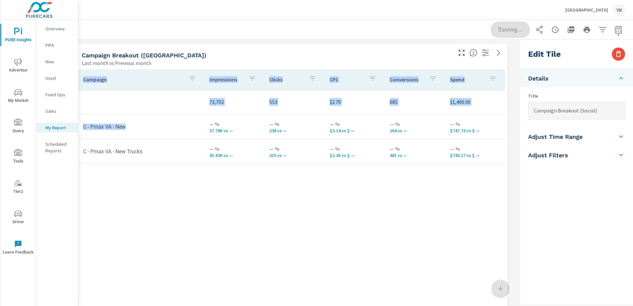
drag, startPoint x: 184, startPoint y: 223, endPoint x: 178, endPoint y: 4, distance: 218.6
click at [178, 4] on div "Cedar City Ford YK PURE Insights Report Cedar City Ford Report date range: Sep …" at bounding box center [355, 153] width 554 height 306
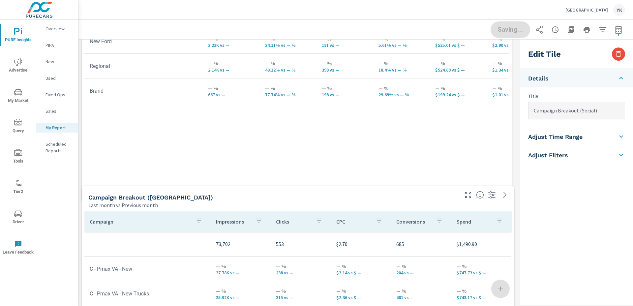
drag, startPoint x: 511, startPoint y: 255, endPoint x: 508, endPoint y: 200, distance: 55.4
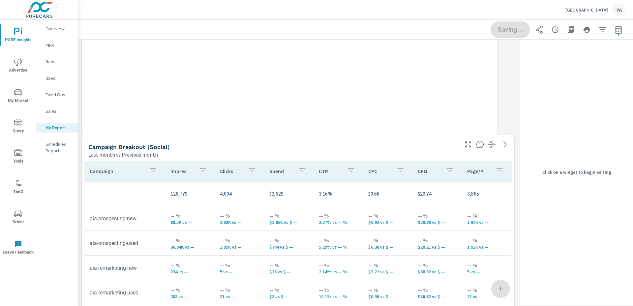
drag, startPoint x: 512, startPoint y: 205, endPoint x: 493, endPoint y: 135, distance: 73.1
click at [82, 136] on span at bounding box center [82, 136] width 0 height 0
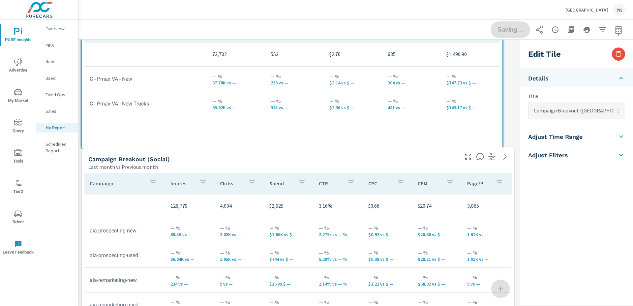
drag, startPoint x: 514, startPoint y: 219, endPoint x: 502, endPoint y: 149, distance: 71.2
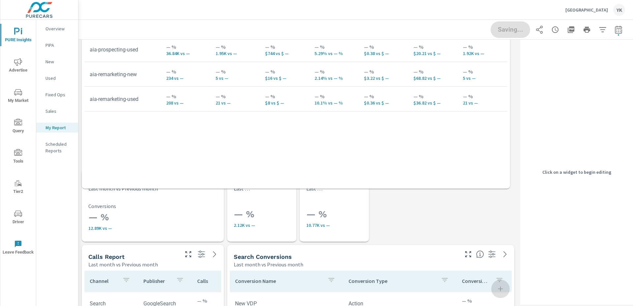
drag, startPoint x: 514, startPoint y: 239, endPoint x: 509, endPoint y: 186, distance: 52.6
click at [82, 189] on span at bounding box center [82, 189] width 0 height 0
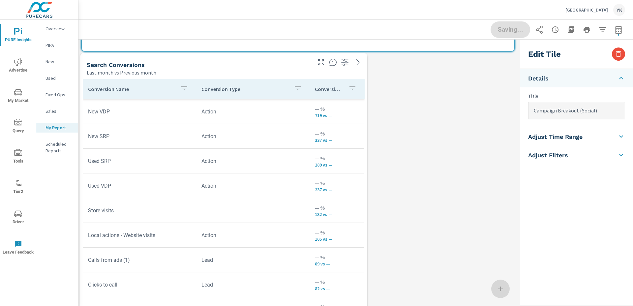
drag, startPoint x: 270, startPoint y: 199, endPoint x: 123, endPoint y: 122, distance: 166.0
click at [123, 122] on tr "New VDP Action — % 719 vs —" at bounding box center [224, 111] width 282 height 25
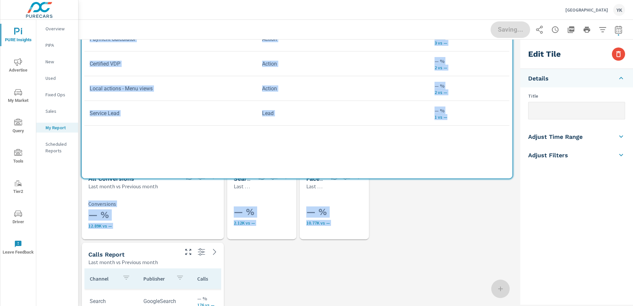
drag, startPoint x: 367, startPoint y: 173, endPoint x: 510, endPoint y: 174, distance: 143.7
click at [82, 178] on span at bounding box center [82, 178] width 0 height 0
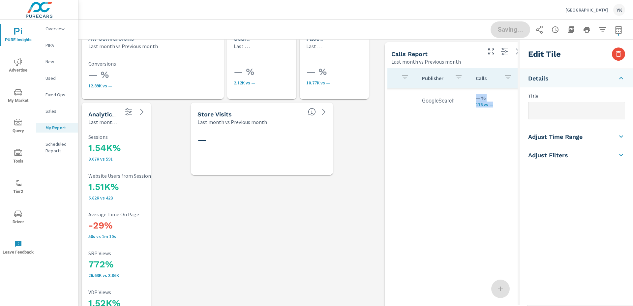
drag, startPoint x: 171, startPoint y: 180, endPoint x: 474, endPoint y: 119, distance: 308.9
click at [474, 119] on div "Channel Publisher Calls Avg. Duration Search GoogleSearch — % 176 vs — — % 4m 1…" at bounding box center [455, 199] width 137 height 262
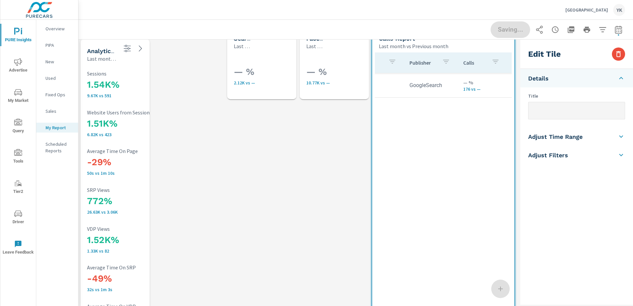
drag, startPoint x: 118, startPoint y: 186, endPoint x: 116, endPoint y: 128, distance: 57.7
click at [116, 128] on div "1.51K% 6.82K vs 423 Website Users from Sessions" at bounding box center [130, 123] width 87 height 28
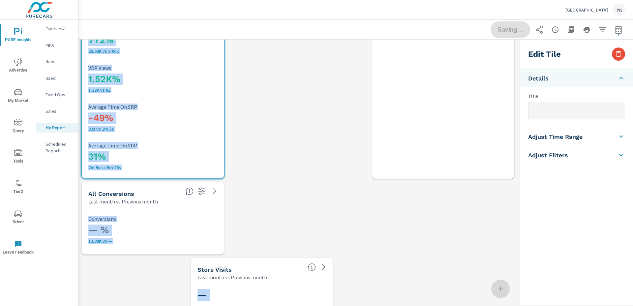
drag, startPoint x: 148, startPoint y: 179, endPoint x: 221, endPoint y: 178, distance: 72.8
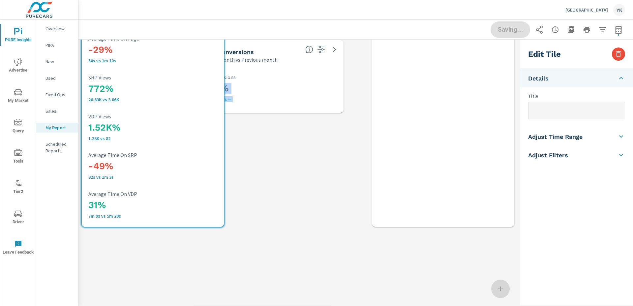
drag, startPoint x: 180, startPoint y: 249, endPoint x: 299, endPoint y: 69, distance: 216.4
click at [299, 69] on div "— % 12.89K vs — Conversions" at bounding box center [272, 88] width 137 height 44
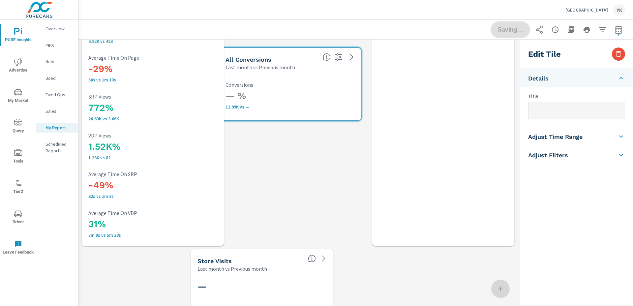
drag, startPoint x: 290, startPoint y: 254, endPoint x: 318, endPoint y: 56, distance: 200.1
click at [318, 52] on div "All Conversions Last month vs Previous month" at bounding box center [269, 59] width 101 height 23
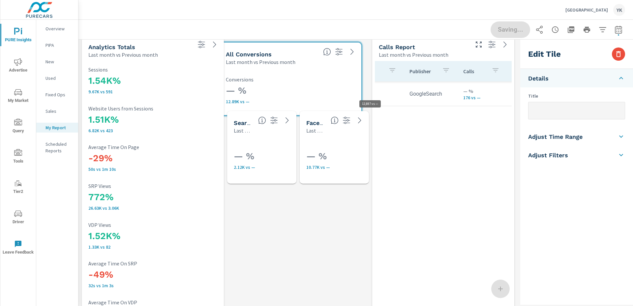
drag, startPoint x: 304, startPoint y: 170, endPoint x: 297, endPoint y: 100, distance: 70.3
click at [297, 100] on p "12.89K vs —" at bounding box center [290, 101] width 129 height 5
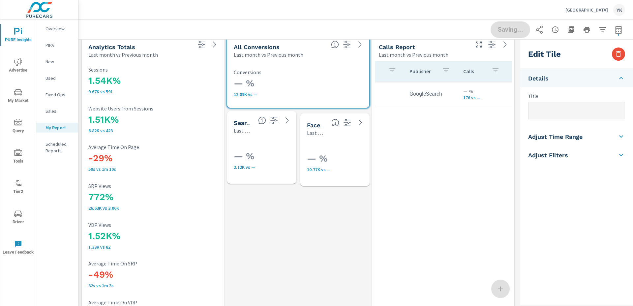
drag, startPoint x: 316, startPoint y: 159, endPoint x: 320, endPoint y: 156, distance: 5.1
click at [320, 157] on h3 "— %" at bounding box center [350, 158] width 87 height 11
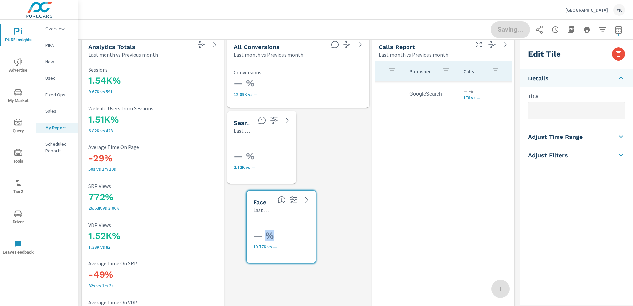
drag, startPoint x: 321, startPoint y: 156, endPoint x: 265, endPoint y: 230, distance: 92.8
click at [265, 233] on h3 "— %" at bounding box center [296, 235] width 87 height 11
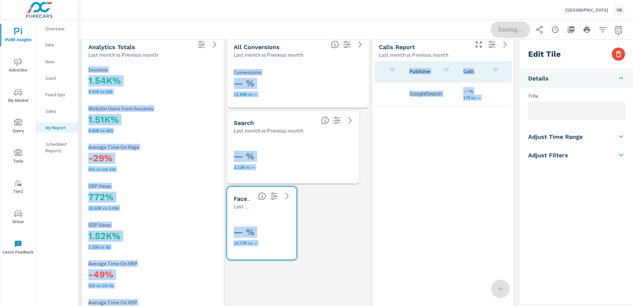
drag, startPoint x: 296, startPoint y: 183, endPoint x: 352, endPoint y: 186, distance: 56.1
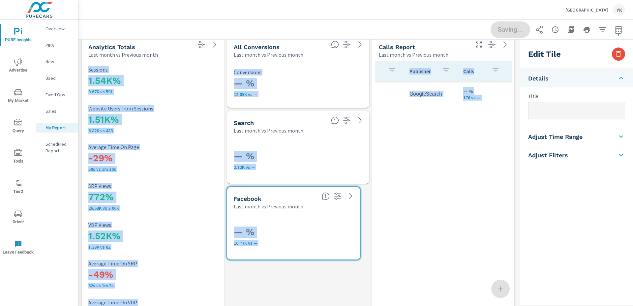
drag, startPoint x: 295, startPoint y: 258, endPoint x: 360, endPoint y: 251, distance: 65.1
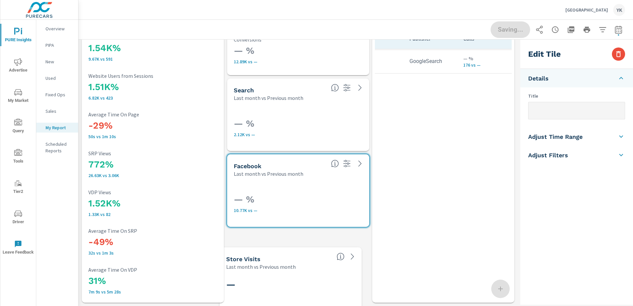
drag, startPoint x: 258, startPoint y: 252, endPoint x: 289, endPoint y: 261, distance: 32.0
click at [289, 273] on div "—" at bounding box center [290, 295] width 137 height 44
checkbox input "false"
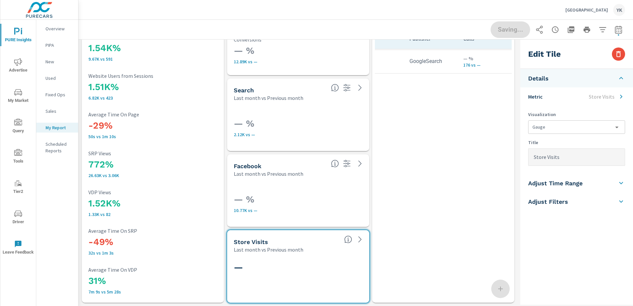
click at [503, 31] on div "Saving..." at bounding box center [557, 29] width 134 height 16
drag, startPoint x: 61, startPoint y: 105, endPoint x: 62, endPoint y: 111, distance: 6.0
click at [61, 106] on nav "Overview PIPA New Used Fixed Ops Sales My Report Scheduled Reports" at bounding box center [57, 92] width 42 height 145
click at [62, 112] on p "Sales" at bounding box center [58, 111] width 27 height 7
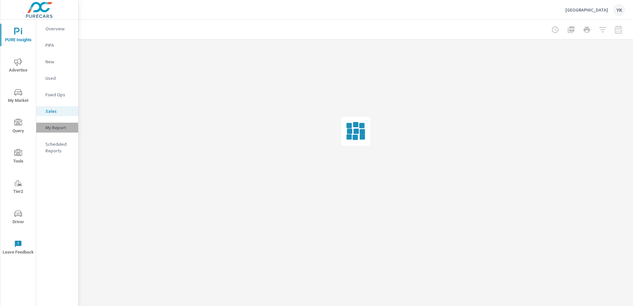
click at [64, 125] on p "My Report" at bounding box center [58, 127] width 27 height 7
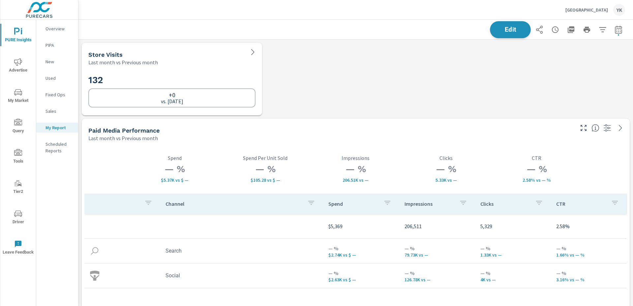
click at [491, 31] on button "Edit" at bounding box center [510, 29] width 41 height 17
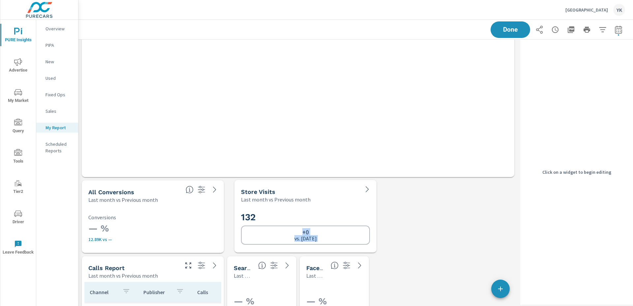
drag, startPoint x: 133, startPoint y: 81, endPoint x: 285, endPoint y: 219, distance: 205.2
click at [285, 219] on h2 "132" at bounding box center [305, 217] width 129 height 12
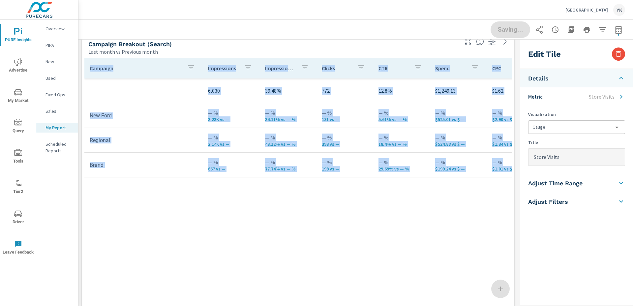
drag, startPoint x: 189, startPoint y: 230, endPoint x: 229, endPoint y: 21, distance: 212.1
click at [197, 0] on html "PURE Insights Advertise My Market Query Tools Tier2 Driver Leave Feedback Overv…" at bounding box center [316, 153] width 633 height 306
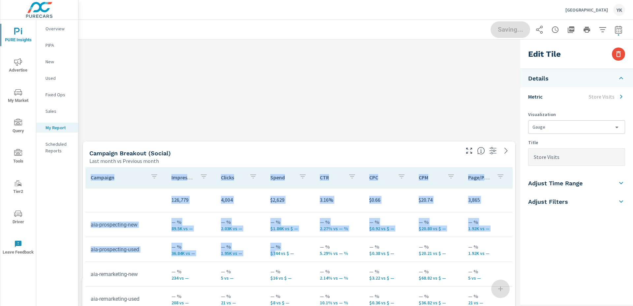
drag, startPoint x: 274, startPoint y: 146, endPoint x: 276, endPoint y: 306, distance: 159.6
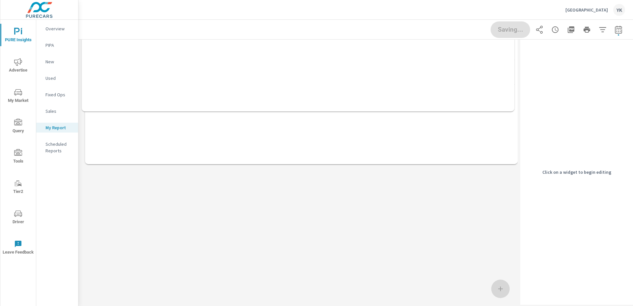
drag, startPoint x: 271, startPoint y: 245, endPoint x: 274, endPoint y: 69, distance: 176.0
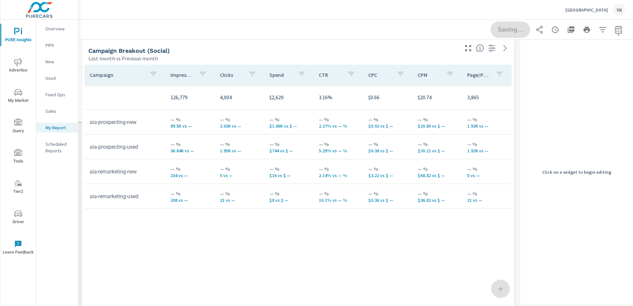
drag, startPoint x: 275, startPoint y: 234, endPoint x: 268, endPoint y: 32, distance: 202.5
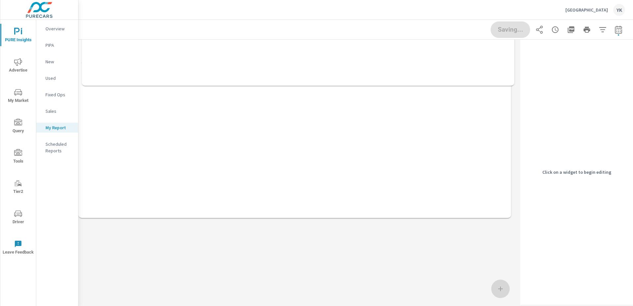
drag, startPoint x: 294, startPoint y: 74, endPoint x: 296, endPoint y: 16, distance: 57.7
click at [296, 16] on div "Cedar City Ford YK PURE Insights Report Cedar City Ford Report date range: Sep …" at bounding box center [355, 153] width 554 height 306
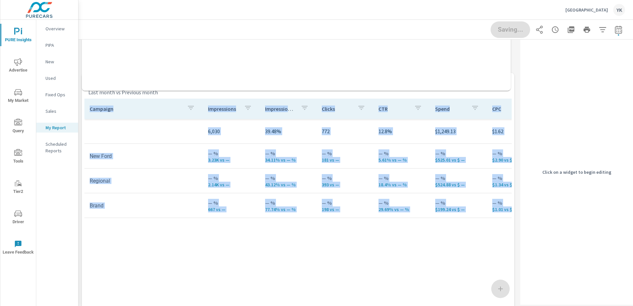
drag, startPoint x: 512, startPoint y: 143, endPoint x: 504, endPoint y: 101, distance: 42.6
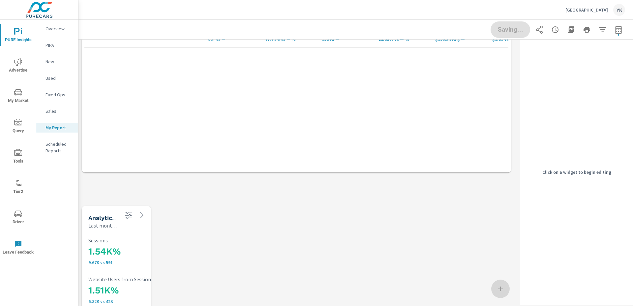
drag, startPoint x: 513, startPoint y: 199, endPoint x: 507, endPoint y: 134, distance: 64.5
click at [82, 172] on span at bounding box center [82, 172] width 0 height 0
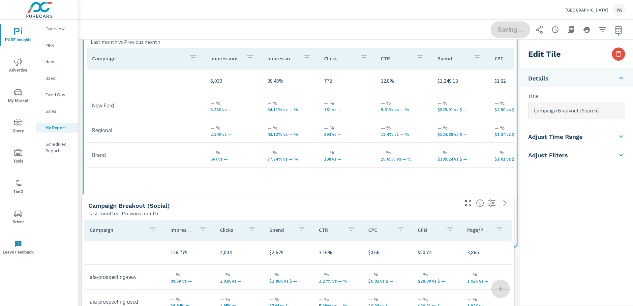
drag, startPoint x: 250, startPoint y: 227, endPoint x: 252, endPoint y: 56, distance: 171.4
click at [252, 56] on button "button" at bounding box center [250, 58] width 13 height 15
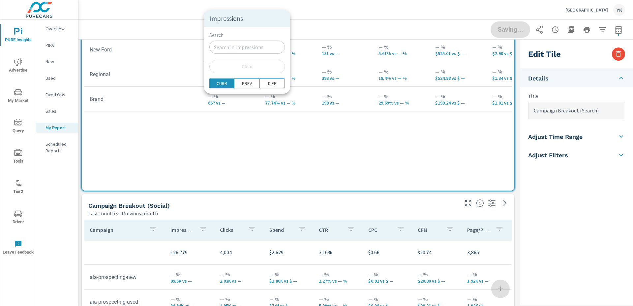
click at [518, 146] on div at bounding box center [316, 153] width 633 height 306
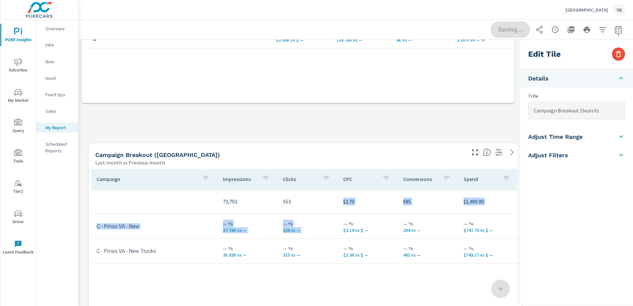
drag, startPoint x: 338, startPoint y: 146, endPoint x: 342, endPoint y: 205, distance: 59.2
click at [342, 214] on td "— % $3.14 vs $ —" at bounding box center [368, 226] width 60 height 24
type input "Campaign Breakout (VA)"
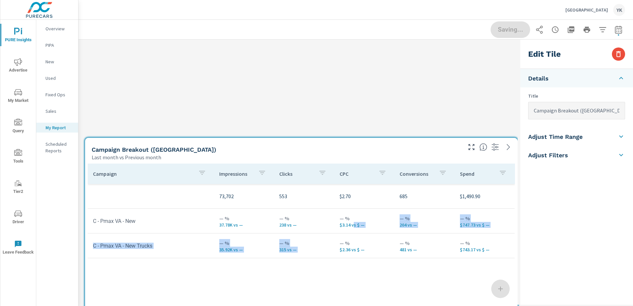
drag, startPoint x: 355, startPoint y: 153, endPoint x: 357, endPoint y: 238, distance: 85.1
click at [357, 238] on td "— % $2.36 vs $ —" at bounding box center [364, 246] width 60 height 24
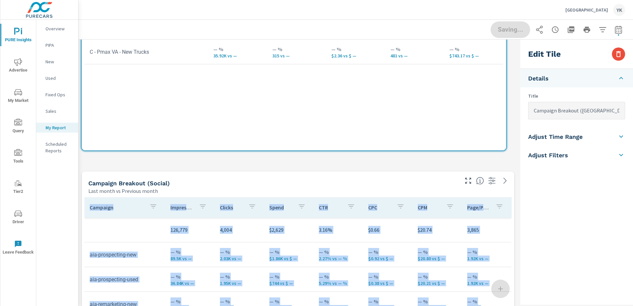
drag, startPoint x: 513, startPoint y: 243, endPoint x: 504, endPoint y: 149, distance: 93.7
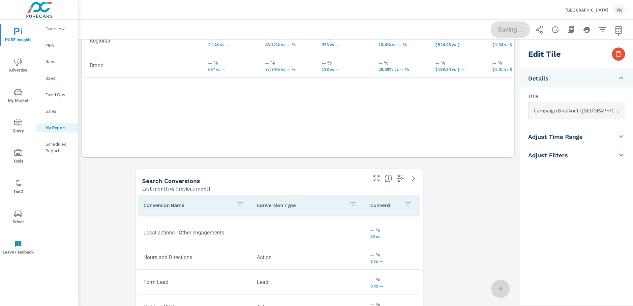
drag, startPoint x: 427, startPoint y: 146, endPoint x: 365, endPoint y: 206, distance: 86.9
click at [365, 206] on tr "Conversion Name Conversion Type Conversions" at bounding box center [279, 205] width 282 height 20
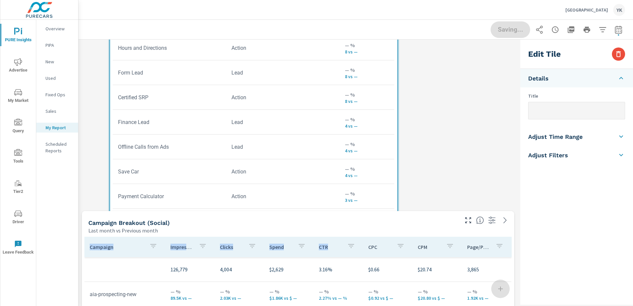
drag, startPoint x: 350, startPoint y: 127, endPoint x: 342, endPoint y: 239, distance: 112.0
click at [342, 239] on div "Store Visits Last month vs Previous month 132 +0 vs. Aug 2025 Paid Media Perfor…" at bounding box center [297, 171] width 439 height 1899
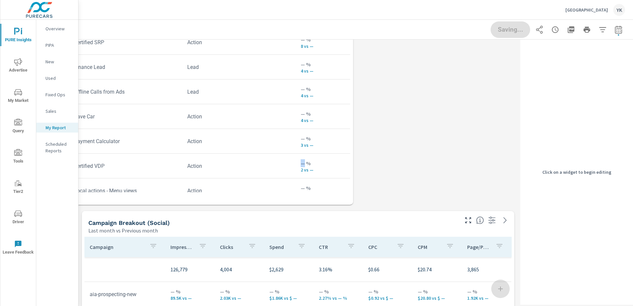
drag, startPoint x: 355, startPoint y: 167, endPoint x: 303, endPoint y: 164, distance: 52.2
click at [303, 164] on p "— %" at bounding box center [323, 163] width 44 height 8
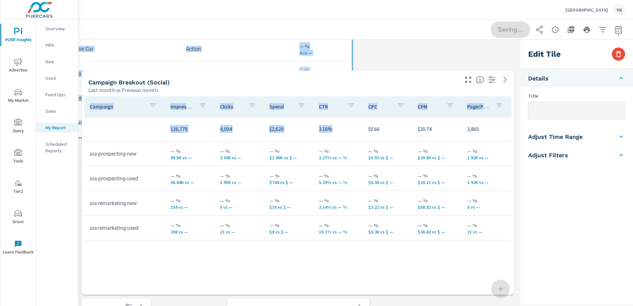
drag, startPoint x: 366, startPoint y: 205, endPoint x: 352, endPoint y: 130, distance: 76.2
click at [351, 130] on div "Store Visits Last month vs Previous month 132 +0 vs. Aug 2025 Paid Media Perfor…" at bounding box center [297, 31] width 439 height 1899
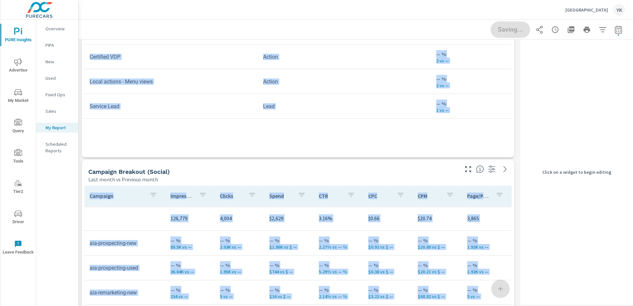
drag, startPoint x: 368, startPoint y: 161, endPoint x: 524, endPoint y: 155, distance: 156.4
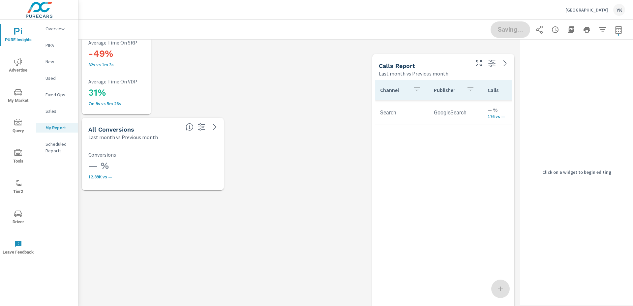
drag, startPoint x: 215, startPoint y: 215, endPoint x: 456, endPoint y: 100, distance: 267.3
click at [456, 100] on tr "Search GoogleSearch — % 176 vs — — % 4m 11s vs — s" at bounding box center [478, 112] width 206 height 25
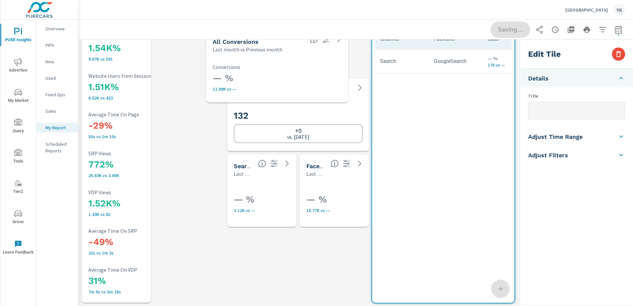
drag, startPoint x: 166, startPoint y: 181, endPoint x: 291, endPoint y: 65, distance: 170.0
click at [291, 65] on p "Conversions" at bounding box center [277, 67] width 129 height 6
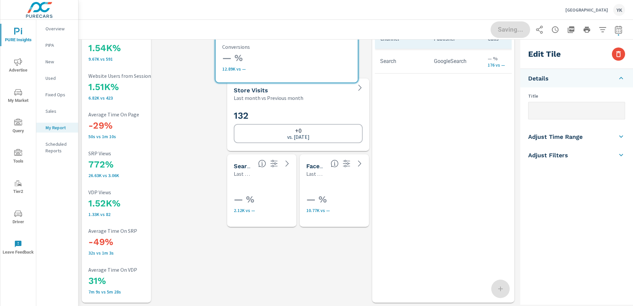
drag, startPoint x: 289, startPoint y: 56, endPoint x: 319, endPoint y: 64, distance: 30.7
click at [319, 64] on h3 "— %" at bounding box center [286, 57] width 129 height 11
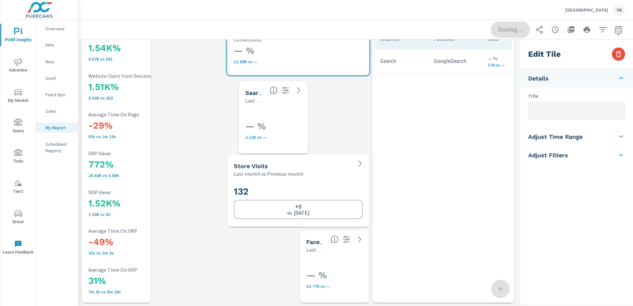
drag, startPoint x: 282, startPoint y: 191, endPoint x: 293, endPoint y: 121, distance: 70.4
click at [293, 121] on h3 "— %" at bounding box center [288, 126] width 87 height 11
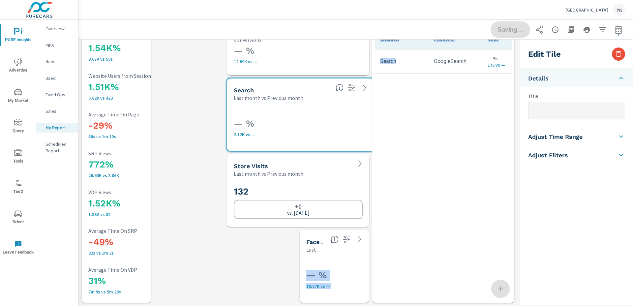
drag, startPoint x: 296, startPoint y: 149, endPoint x: 374, endPoint y: 144, distance: 77.6
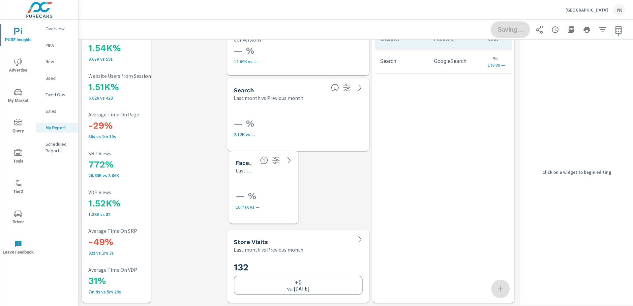
drag, startPoint x: 341, startPoint y: 253, endPoint x: 272, endPoint y: 179, distance: 101.0
click at [272, 179] on div "— % 10.77K vs —" at bounding box center [264, 199] width 64 height 44
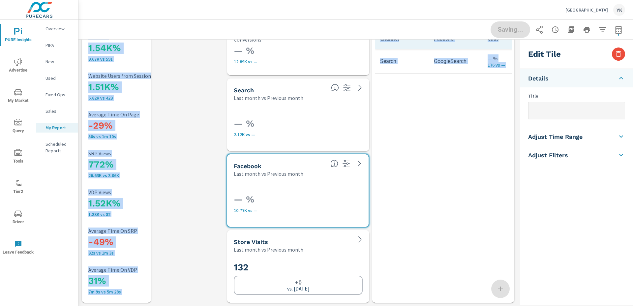
drag, startPoint x: 296, startPoint y: 225, endPoint x: 172, endPoint y: 220, distance: 124.1
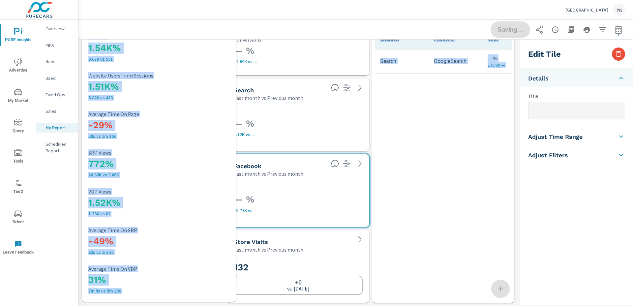
drag, startPoint x: 165, startPoint y: 301, endPoint x: 239, endPoint y: 297, distance: 73.9
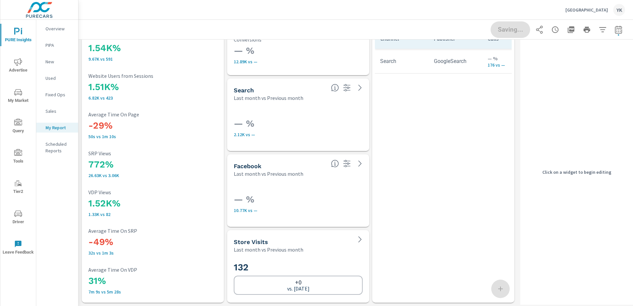
click at [571, 31] on icon "button" at bounding box center [571, 29] width 7 height 7
click at [513, 28] on div "Saving..." at bounding box center [557, 29] width 134 height 16
click at [593, 8] on p "Cedar City Ford" at bounding box center [586, 10] width 43 height 6
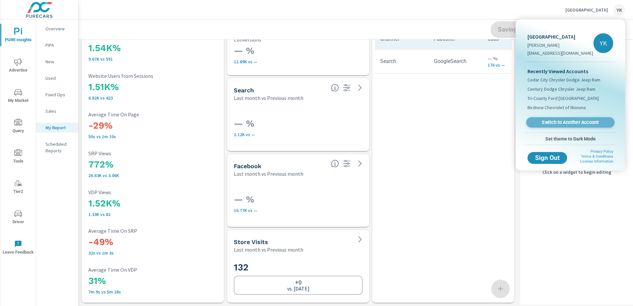
click at [549, 122] on span "Switch to Another Account" at bounding box center [570, 122] width 81 height 6
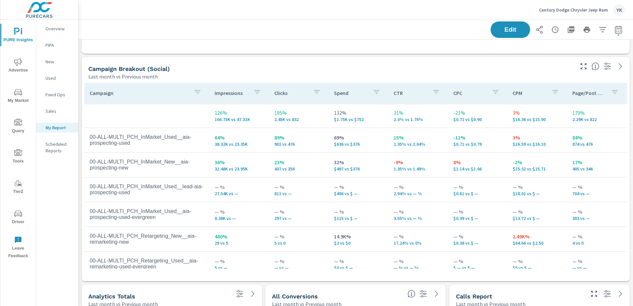
scroll to position [1099, 0]
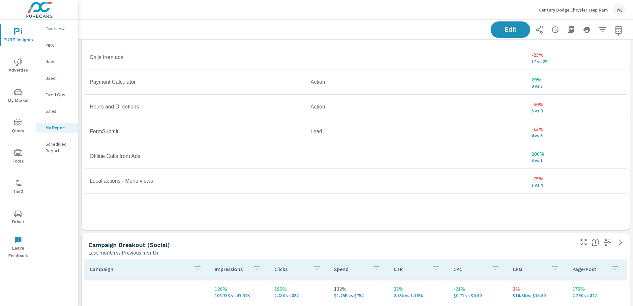
click at [571, 29] on icon "button" at bounding box center [571, 29] width 7 height 7
click at [556, 9] on p "Century Dodge Chrysler Jeep Ram" at bounding box center [573, 10] width 69 height 6
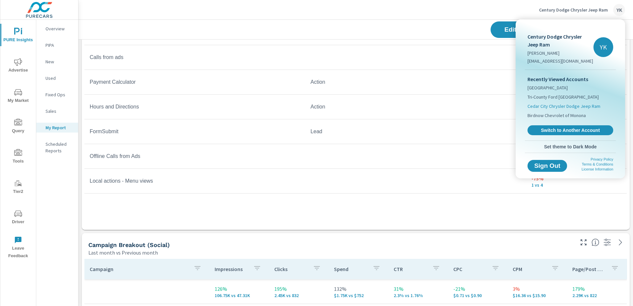
click at [545, 107] on span "Cedar City Chrysler Dodge Jeep Ram" at bounding box center [563, 106] width 73 height 7
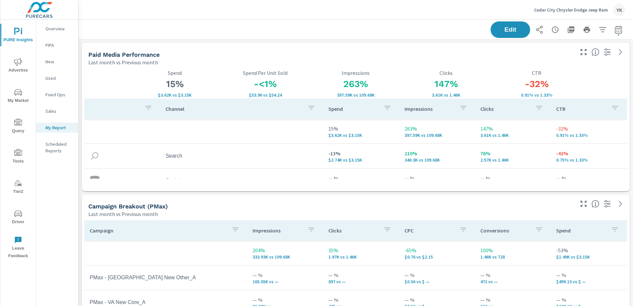
scroll to position [989, 555]
click at [23, 60] on span "Advertise" at bounding box center [18, 66] width 32 height 16
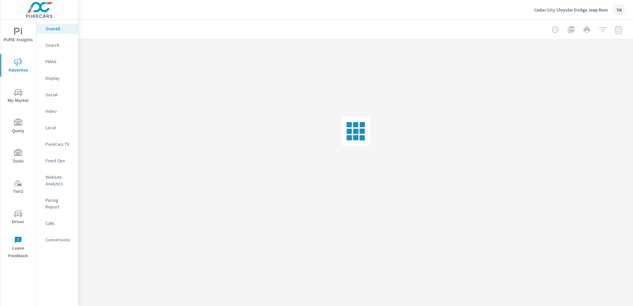
click at [60, 51] on nav "Overall Search PMAX Display Social Video Local PureCars TV Fixed Ops Website An…" at bounding box center [57, 137] width 42 height 234
click at [60, 48] on p "Search" at bounding box center [58, 45] width 27 height 7
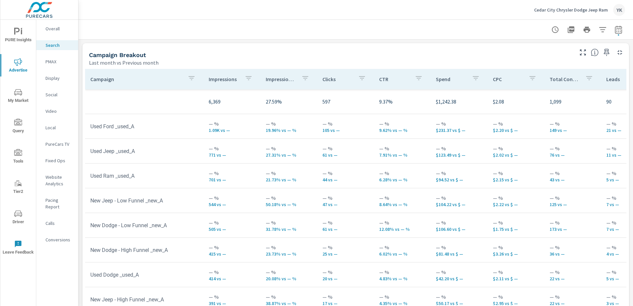
scroll to position [635, 0]
click at [607, 54] on icon "button" at bounding box center [607, 52] width 6 height 7
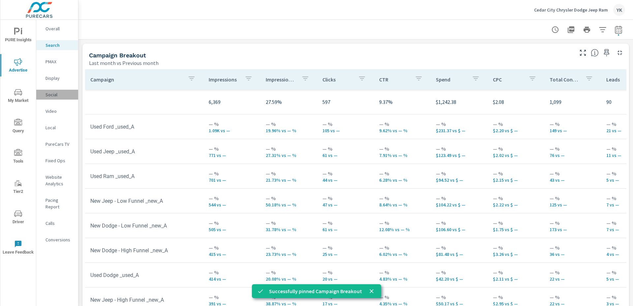
click at [55, 95] on p "Social" at bounding box center [58, 94] width 27 height 7
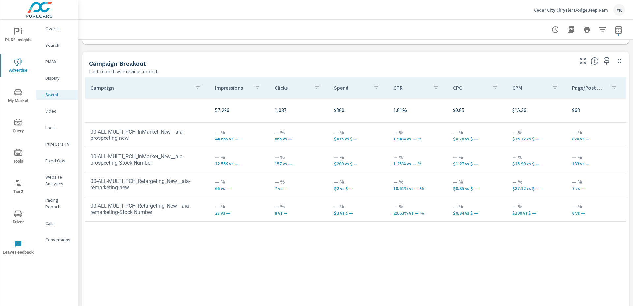
scroll to position [272, 0]
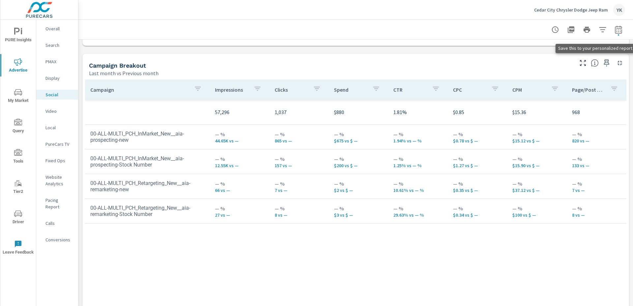
click at [609, 65] on icon "button" at bounding box center [607, 63] width 8 height 8
click at [52, 235] on div "Conversions" at bounding box center [57, 240] width 42 height 10
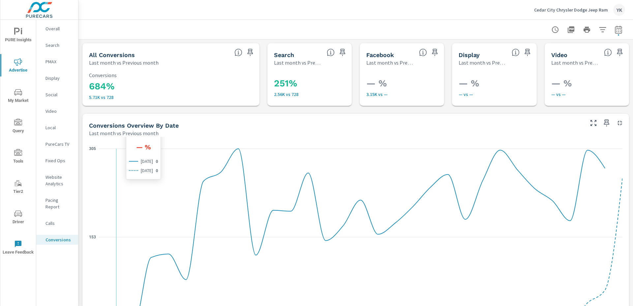
scroll to position [229, 0]
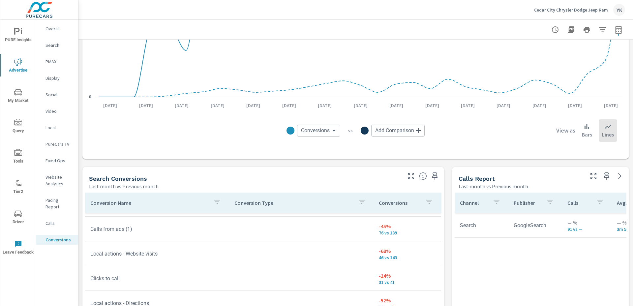
scroll to position [98, 0]
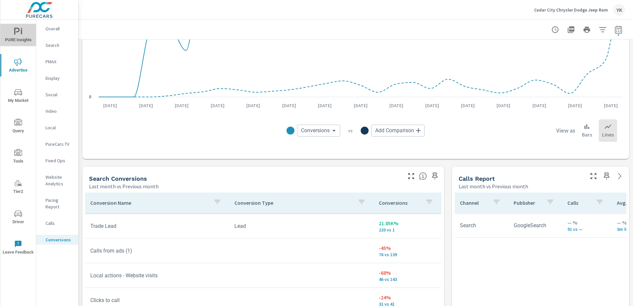
click at [22, 31] on span "PURE Insights" at bounding box center [18, 36] width 32 height 16
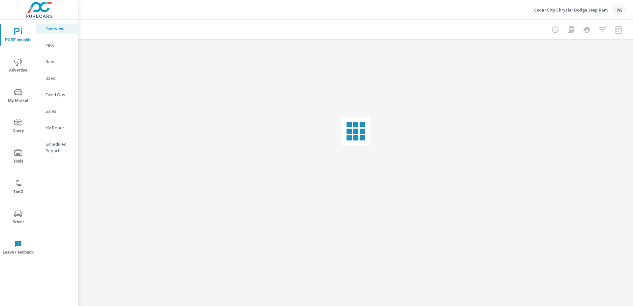
click at [61, 128] on p "My Report" at bounding box center [58, 127] width 27 height 7
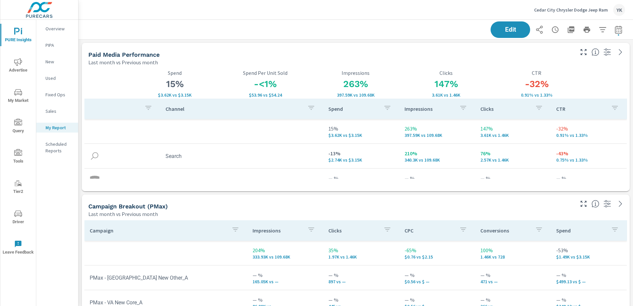
scroll to position [3, 3]
click at [517, 35] on button "Edit" at bounding box center [510, 29] width 41 height 17
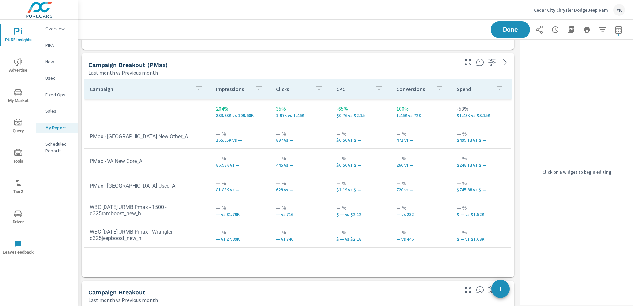
scroll to position [261, 0]
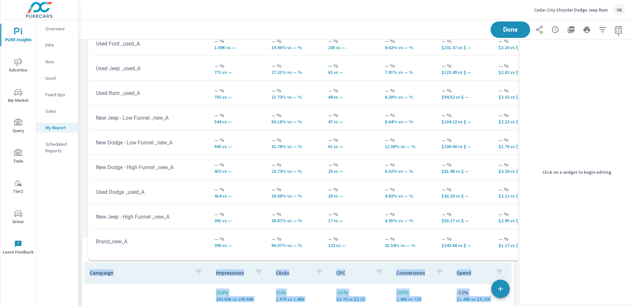
drag, startPoint x: 126, startPoint y: 230, endPoint x: 132, endPoint y: 31, distance: 199.2
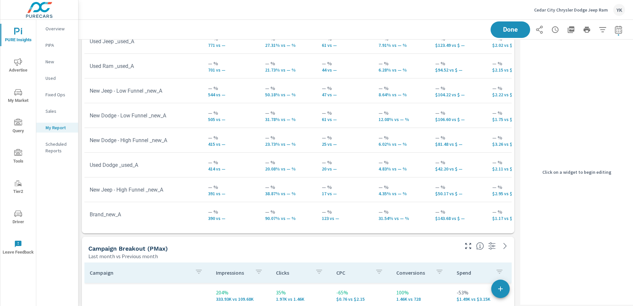
scroll to position [77, 0]
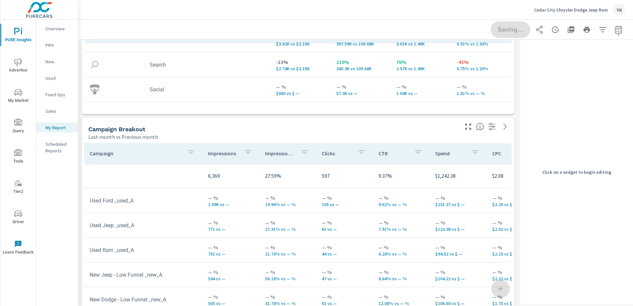
click at [127, 135] on p "Last month vs Previous month" at bounding box center [123, 137] width 70 height 8
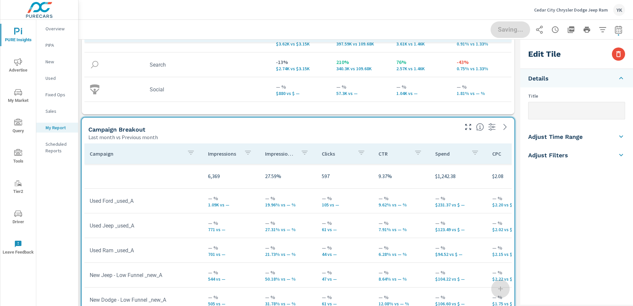
click at [535, 110] on input "text" at bounding box center [576, 110] width 96 height 17
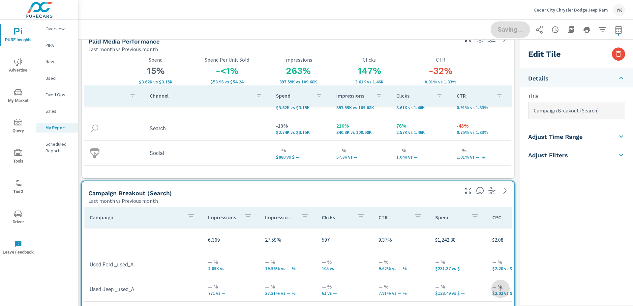
scroll to position [0, 0]
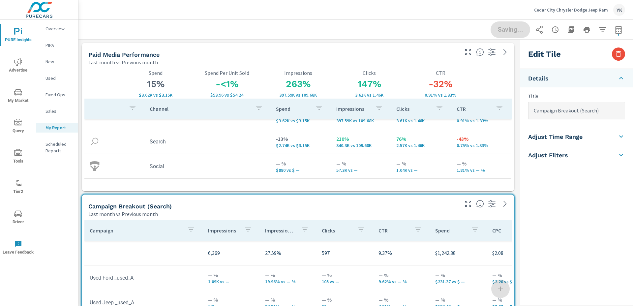
type input "Campaign Breakout (Search)"
click at [507, 93] on div "15% $3.62K vs $3.15K Spend -<1% $53.96 vs $54.24 Spend Per Unit Sold 263% 397.5…" at bounding box center [297, 129] width 427 height 120
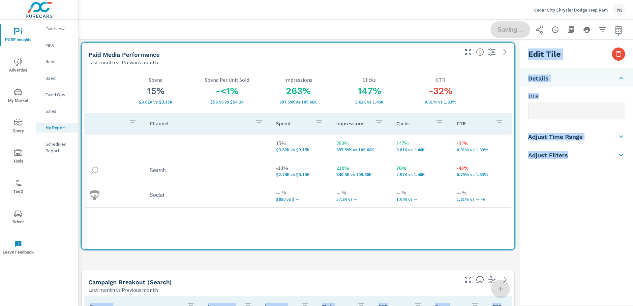
scroll to position [1672, 439]
drag, startPoint x: 513, startPoint y: 188, endPoint x: 519, endPoint y: 246, distance: 57.9
click at [519, 246] on div "PURE Insights Report Cedar City Chrysler Dodge Jeep Ram Report date range: Sep …" at bounding box center [355, 163] width 554 height 286
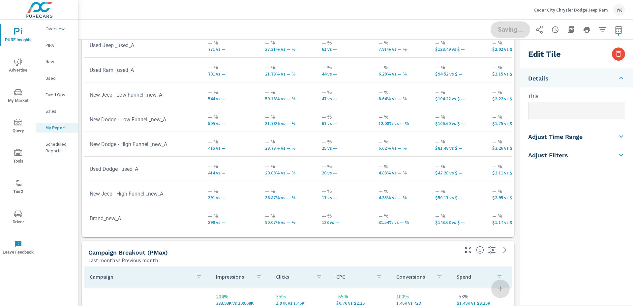
scroll to position [373, 0]
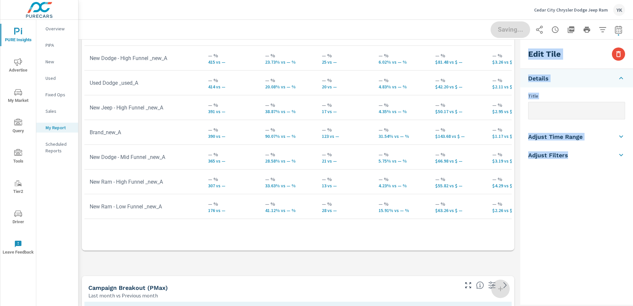
scroll to position [3, 3]
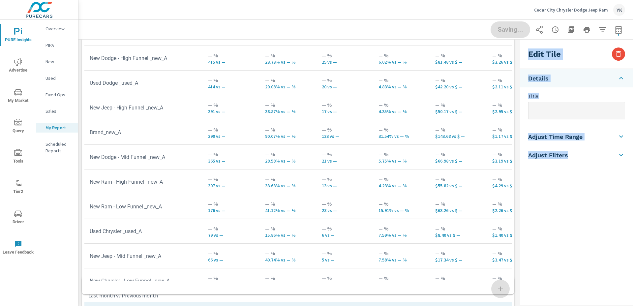
drag, startPoint x: 511, startPoint y: 195, endPoint x: 525, endPoint y: 294, distance: 99.6
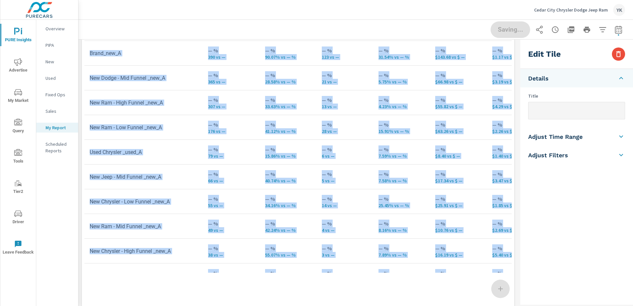
scroll to position [515, 0]
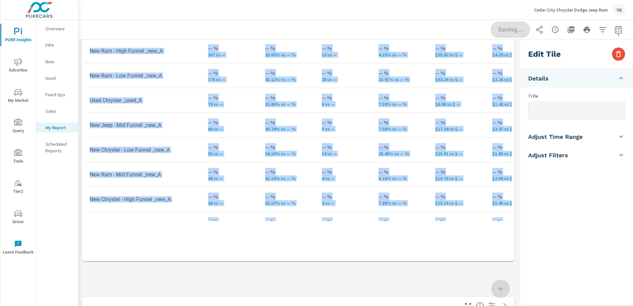
drag, startPoint x: 513, startPoint y: 272, endPoint x: 518, endPoint y: 306, distance: 33.7
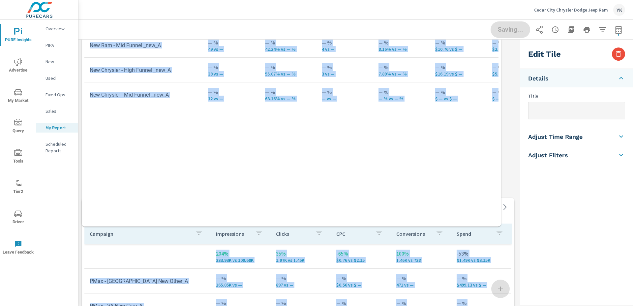
drag, startPoint x: 512, startPoint y: 281, endPoint x: 501, endPoint y: 223, distance: 58.6
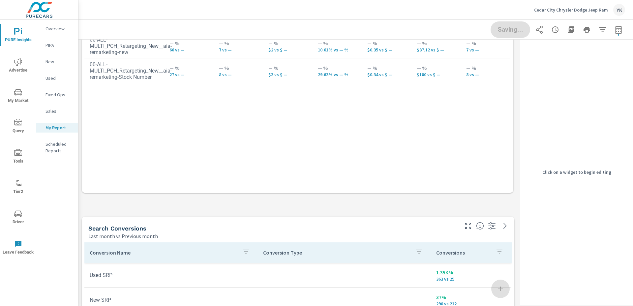
drag, startPoint x: 511, startPoint y: 210, endPoint x: 509, endPoint y: 185, distance: 25.5
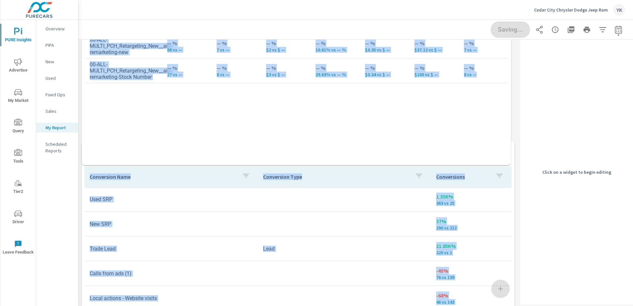
drag, startPoint x: 513, startPoint y: 213, endPoint x: 509, endPoint y: 164, distance: 48.6
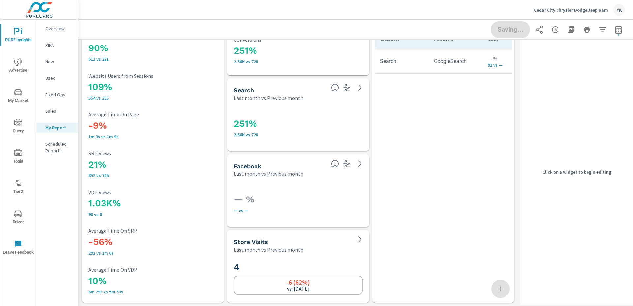
click at [325, 201] on h3 "— %" at bounding box center [298, 199] width 129 height 11
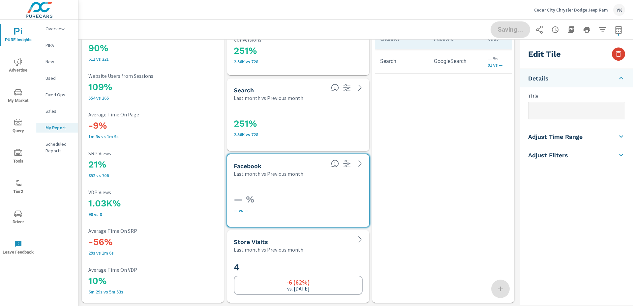
click at [616, 51] on icon "button" at bounding box center [618, 54] width 8 height 8
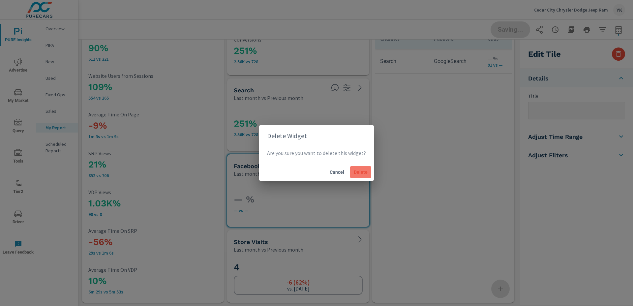
click at [358, 175] on span "Delete" at bounding box center [361, 172] width 16 height 6
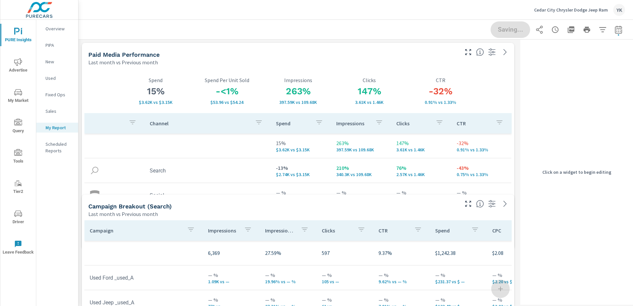
click at [511, 32] on div "Saving..." at bounding box center [557, 29] width 134 height 16
click at [22, 67] on span "Advertise" at bounding box center [18, 66] width 32 height 16
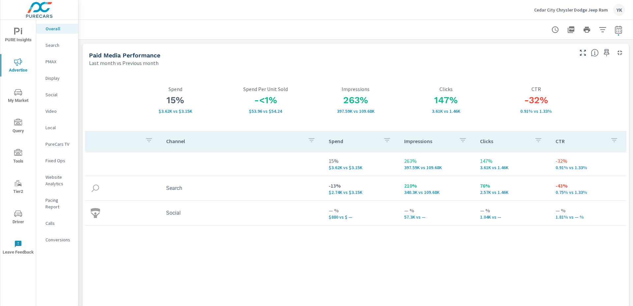
click at [58, 236] on p "Conversions" at bounding box center [58, 239] width 27 height 7
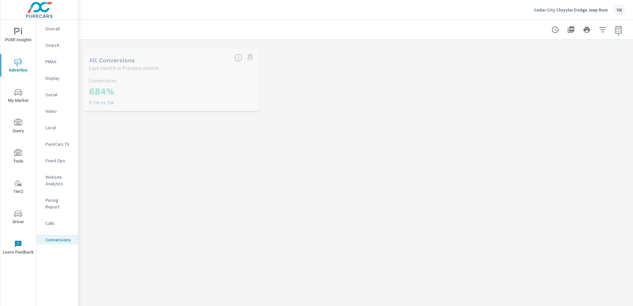
scroll to position [74, 0]
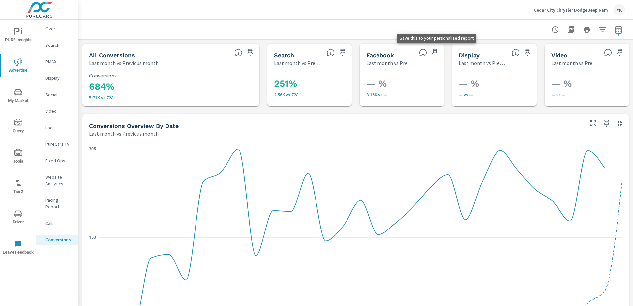
click at [433, 53] on icon "button" at bounding box center [435, 52] width 6 height 7
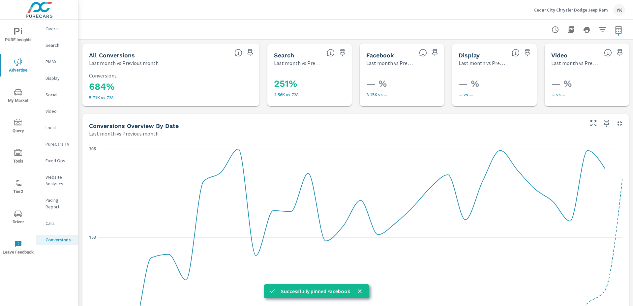
click at [22, 29] on span "PURE Insights" at bounding box center [18, 36] width 32 height 16
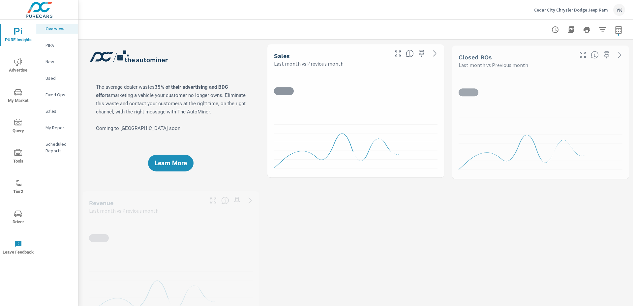
click at [53, 128] on p "My Report" at bounding box center [58, 127] width 27 height 7
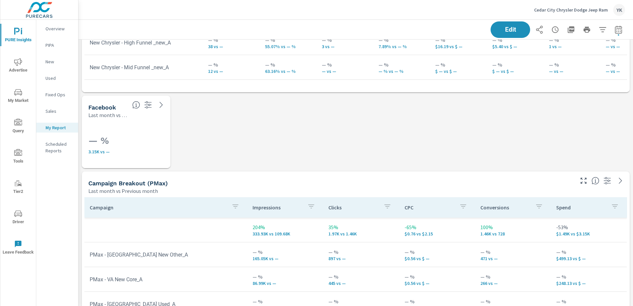
scroll to position [398, 0]
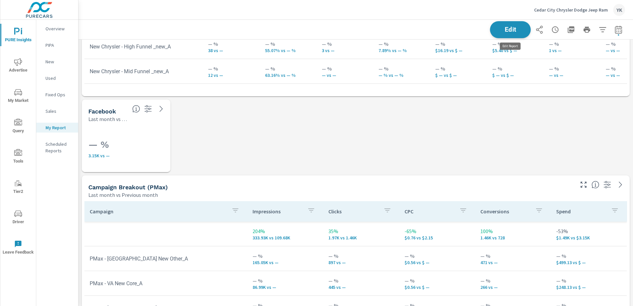
click at [507, 29] on span "Edit" at bounding box center [510, 29] width 27 height 6
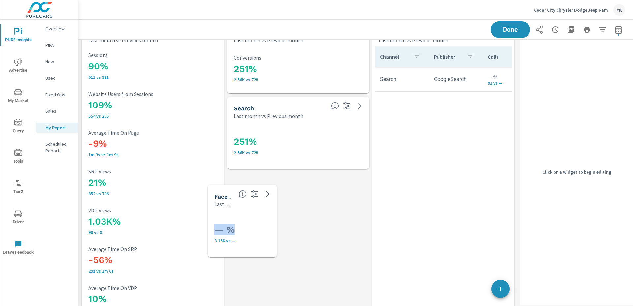
scroll to position [1596, 439]
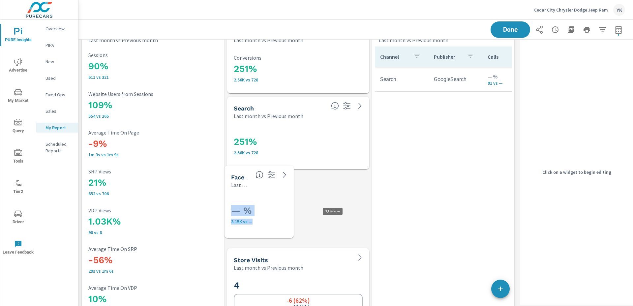
drag, startPoint x: 123, startPoint y: 155, endPoint x: 265, endPoint y: 221, distance: 157.2
click at [265, 221] on p "3.15K vs —" at bounding box center [274, 221] width 87 height 5
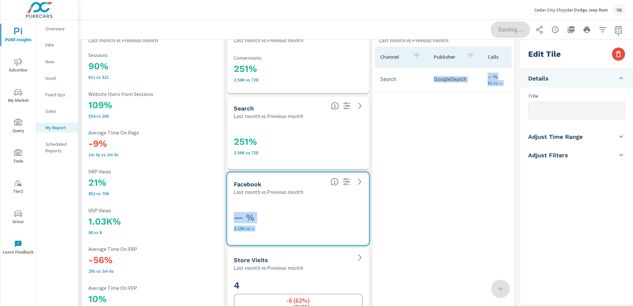
drag, startPoint x: 294, startPoint y: 243, endPoint x: 374, endPoint y: 242, distance: 80.4
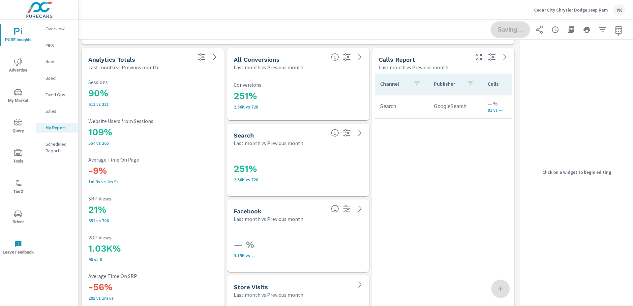
scroll to position [1280, 0]
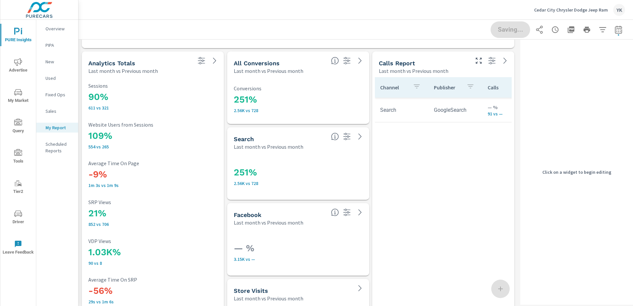
click at [326, 102] on h3 "251%" at bounding box center [298, 99] width 129 height 11
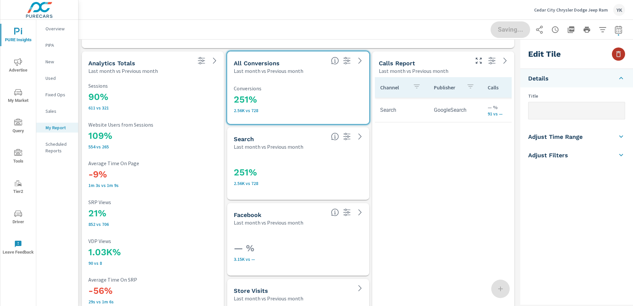
click at [614, 54] on button "button" at bounding box center [618, 53] width 13 height 13
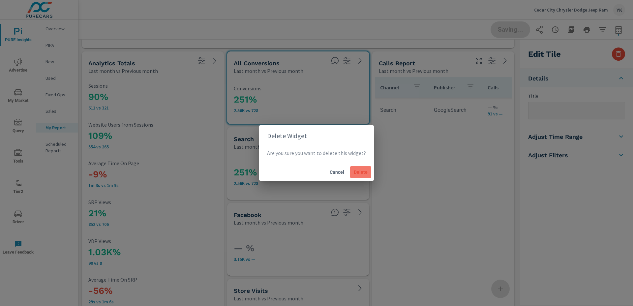
click at [358, 171] on span "Delete" at bounding box center [361, 172] width 16 height 6
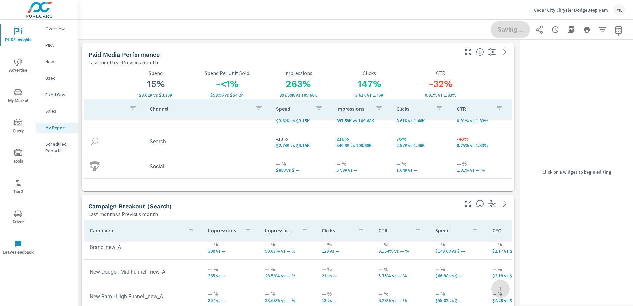
scroll to position [1596, 439]
click at [23, 62] on span "Advertise" at bounding box center [18, 66] width 32 height 16
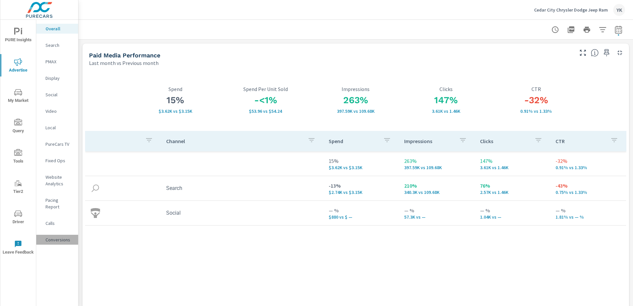
click at [52, 236] on p "Conversions" at bounding box center [58, 239] width 27 height 7
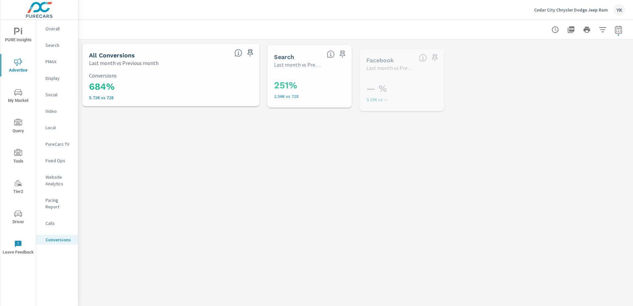
scroll to position [74, 0]
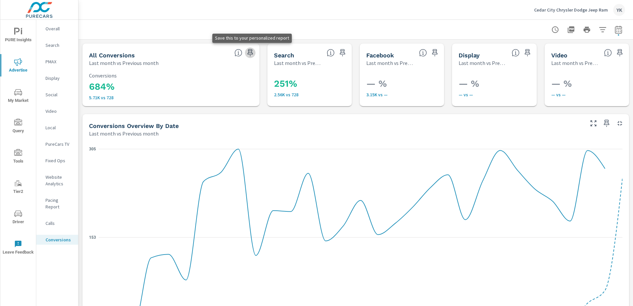
click at [250, 53] on icon "button" at bounding box center [250, 53] width 8 height 8
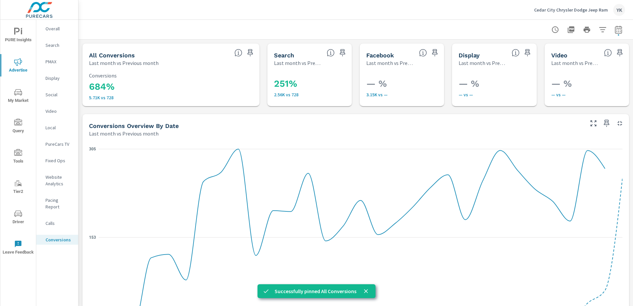
click at [16, 37] on span "PURE Insights" at bounding box center [18, 36] width 32 height 16
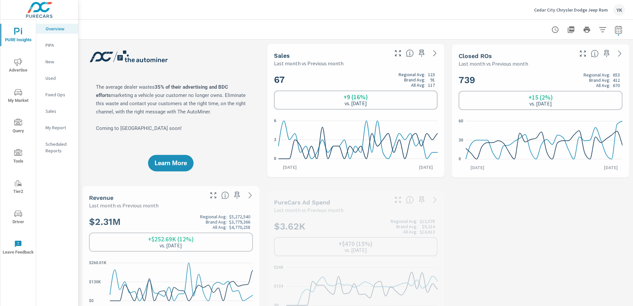
click at [51, 131] on p "My Report" at bounding box center [58, 127] width 27 height 7
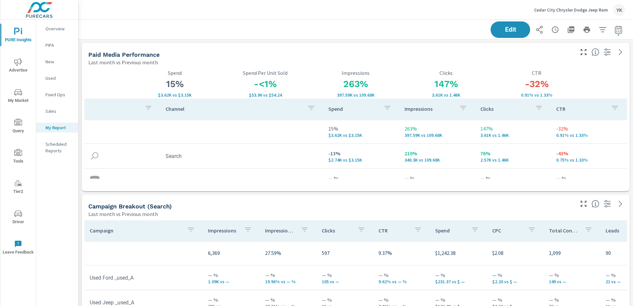
scroll to position [1672, 555]
click at [514, 34] on button "Edit" at bounding box center [510, 29] width 41 height 17
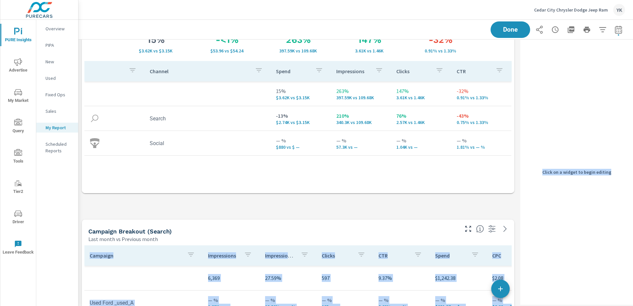
scroll to position [3, 3]
drag, startPoint x: 512, startPoint y: 140, endPoint x: 518, endPoint y: 193, distance: 53.1
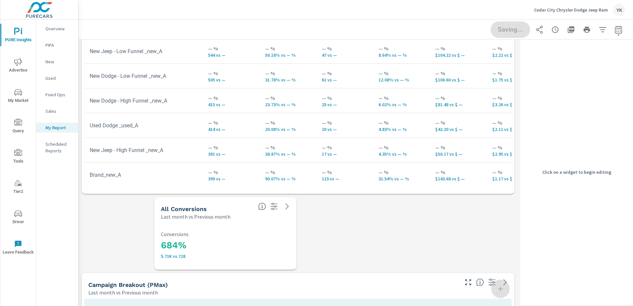
scroll to position [376, 0]
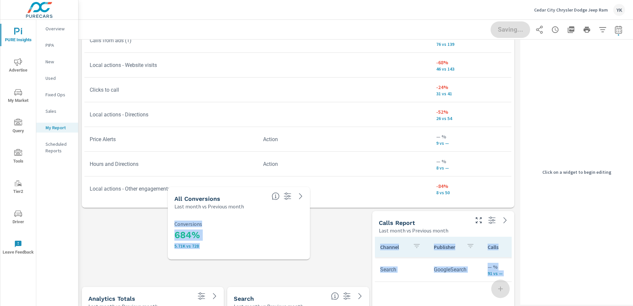
scroll to position [1245, 0]
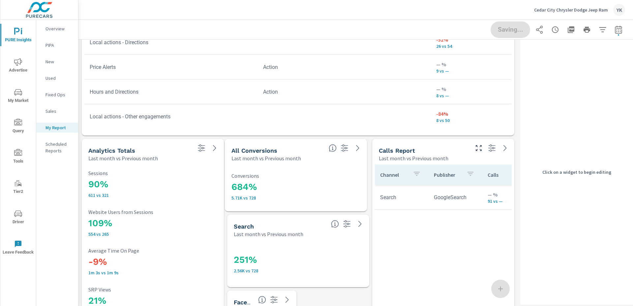
drag, startPoint x: 243, startPoint y: 233, endPoint x: 313, endPoint y: 174, distance: 92.0
click at [313, 174] on p "Conversions" at bounding box center [295, 176] width 129 height 6
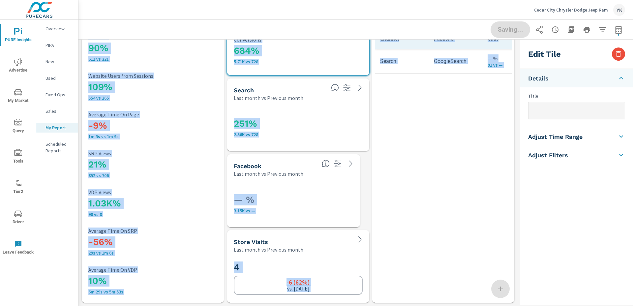
drag, startPoint x: 297, startPoint y: 226, endPoint x: 363, endPoint y: 226, distance: 66.6
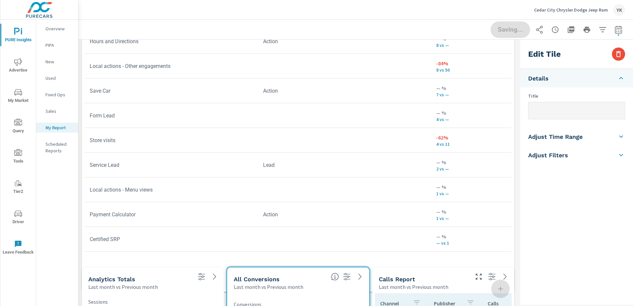
drag, startPoint x: 514, startPoint y: 221, endPoint x: 516, endPoint y: 302, distance: 80.8
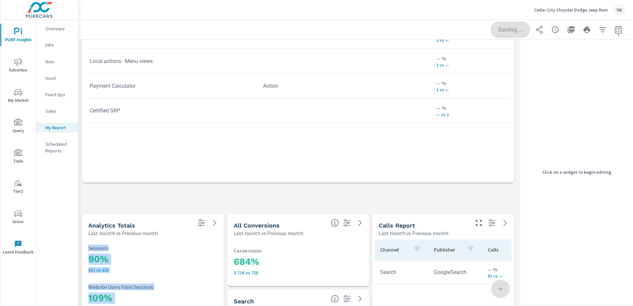
drag, startPoint x: 512, startPoint y: 134, endPoint x: 511, endPoint y: 162, distance: 28.0
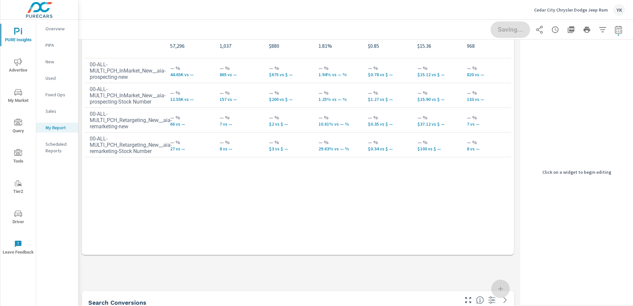
drag, startPoint x: 514, startPoint y: 284, endPoint x: 513, endPoint y: 251, distance: 34.0
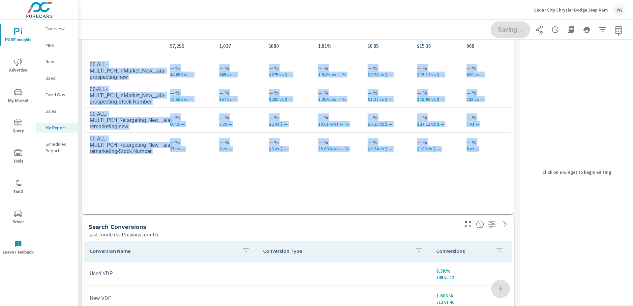
drag, startPoint x: 512, startPoint y: 285, endPoint x: 512, endPoint y: 212, distance: 73.2
click at [82, 214] on span at bounding box center [82, 214] width 0 height 0
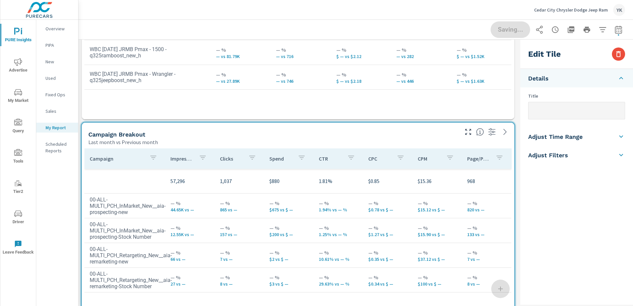
click at [422, 177] on p "$15.36" at bounding box center [437, 181] width 39 height 8
click at [558, 113] on input "text" at bounding box center [576, 110] width 96 height 17
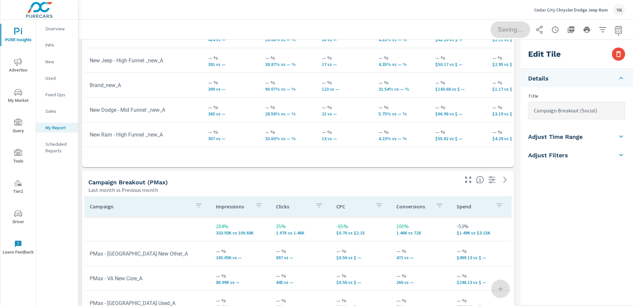
type input "Campaign Breakout (Social)"
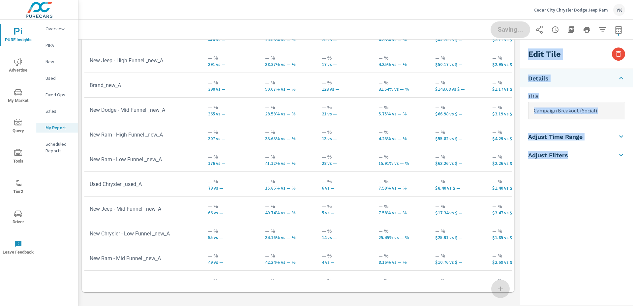
drag, startPoint x: 513, startPoint y: 167, endPoint x: 519, endPoint y: 292, distance: 125.1
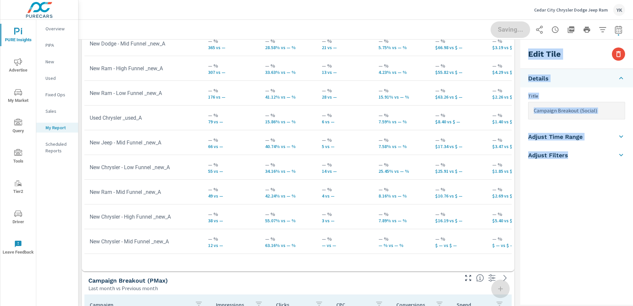
drag, startPoint x: 512, startPoint y: 189, endPoint x: 520, endPoint y: 270, distance: 82.1
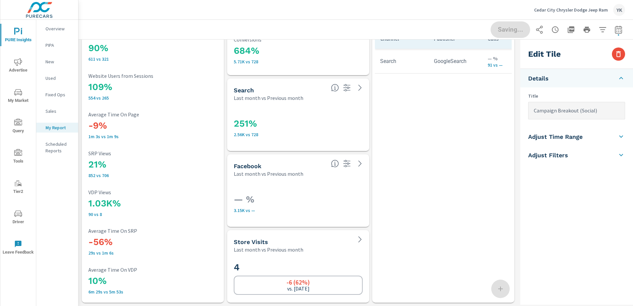
click at [502, 26] on div "Saving..." at bounding box center [557, 29] width 134 height 16
click at [58, 116] on nav "Overview PIPA New Used Fixed Ops Sales My Report Scheduled Reports" at bounding box center [57, 92] width 42 height 145
click at [56, 111] on p "Sales" at bounding box center [58, 111] width 27 height 7
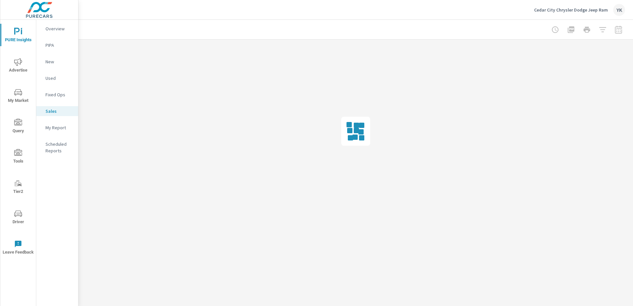
click at [59, 122] on nav "Overview PIPA New Used Fixed Ops Sales My Report Scheduled Reports" at bounding box center [57, 92] width 42 height 145
click at [61, 127] on p "My Report" at bounding box center [58, 127] width 27 height 7
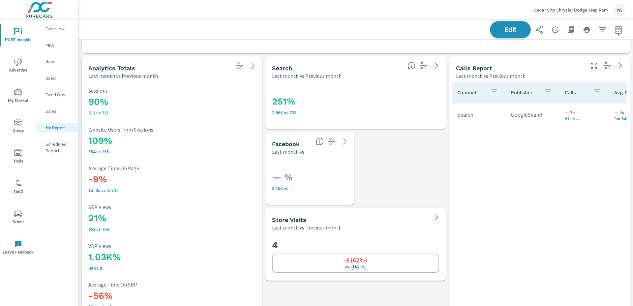
click at [505, 30] on span "Edit" at bounding box center [510, 29] width 27 height 6
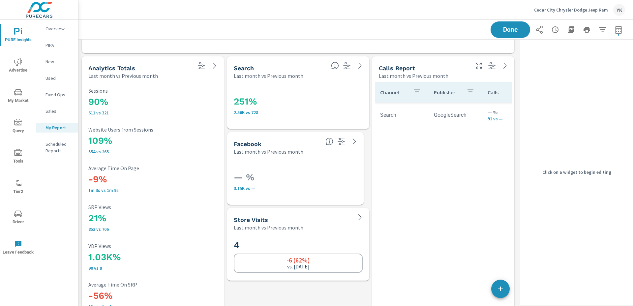
drag, startPoint x: 295, startPoint y: 204, endPoint x: 363, endPoint y: 204, distance: 68.2
click at [507, 35] on div "Saving..." at bounding box center [557, 29] width 134 height 16
click at [65, 112] on p "Sales" at bounding box center [58, 111] width 27 height 7
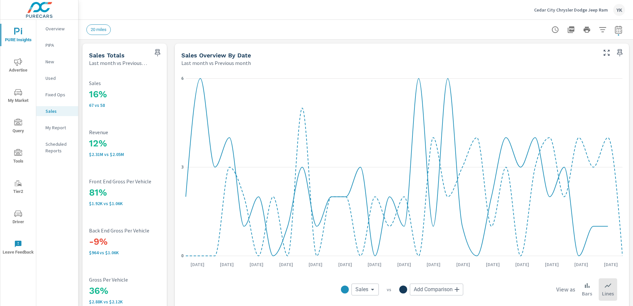
click at [58, 130] on p "My Report" at bounding box center [58, 127] width 27 height 7
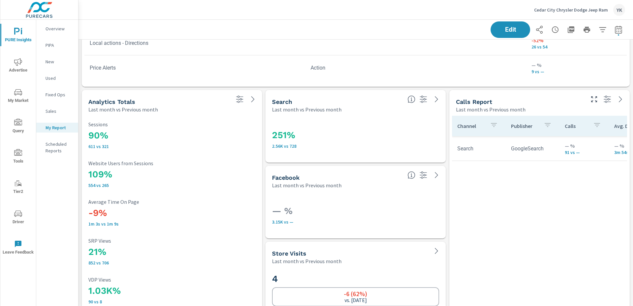
scroll to position [1372, 0]
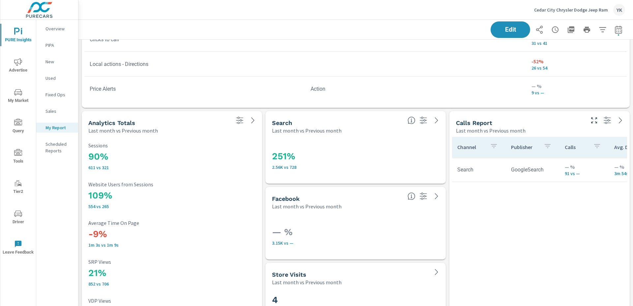
click at [572, 32] on icon "button" at bounding box center [571, 30] width 8 height 8
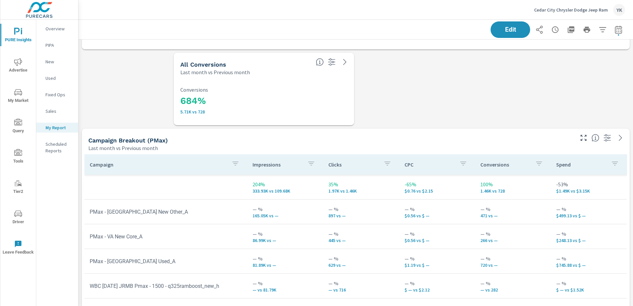
scroll to position [360, 0]
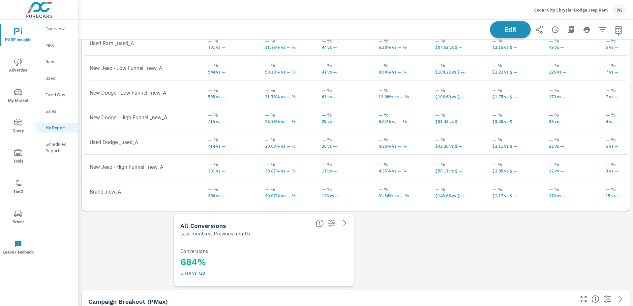
click at [521, 29] on span "Edit" at bounding box center [510, 29] width 27 height 6
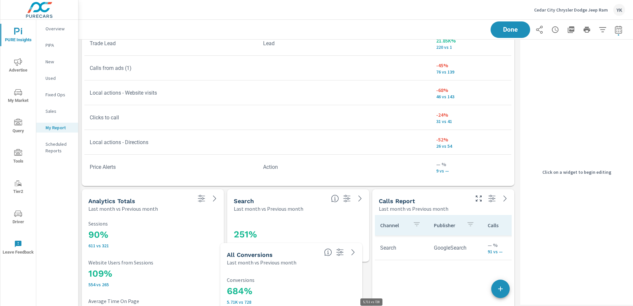
scroll to position [1221, 0]
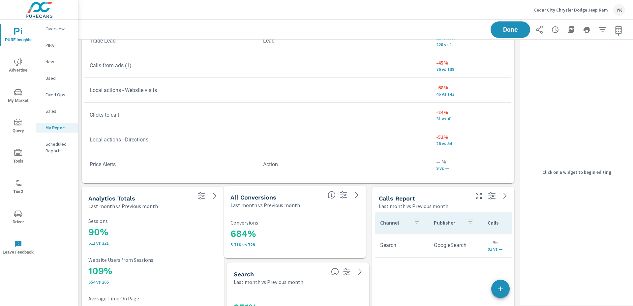
drag, startPoint x: 265, startPoint y: 119, endPoint x: 335, endPoint y: 237, distance: 137.0
click at [335, 237] on div "684% 5.71K vs 728 Conversions" at bounding box center [294, 234] width 129 height 28
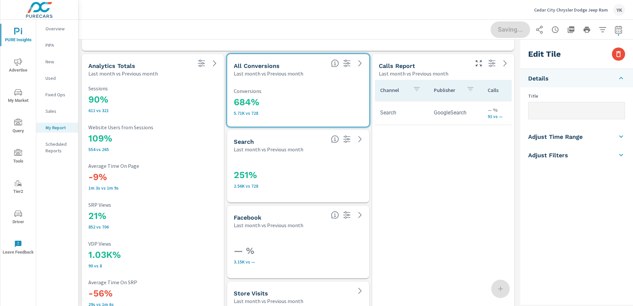
scroll to position [1405, 0]
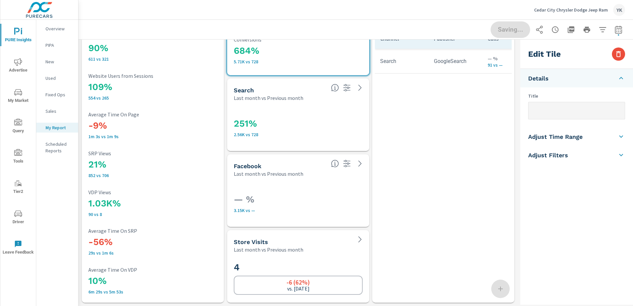
click at [499, 34] on div "Saving..." at bounding box center [557, 29] width 134 height 16
click at [46, 115] on div "Sales" at bounding box center [57, 111] width 42 height 10
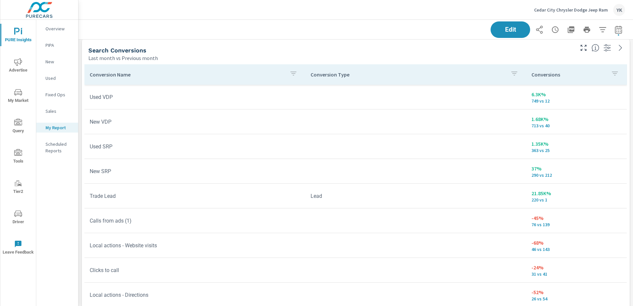
scroll to position [1405, 0]
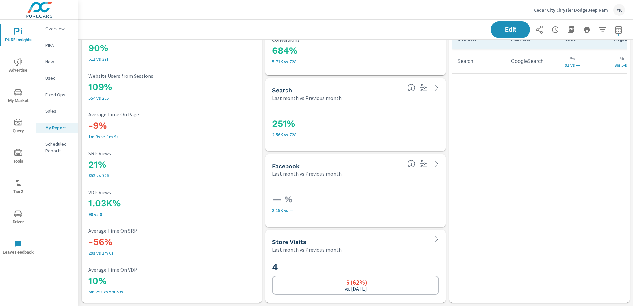
click at [577, 29] on button "button" at bounding box center [570, 29] width 13 height 13
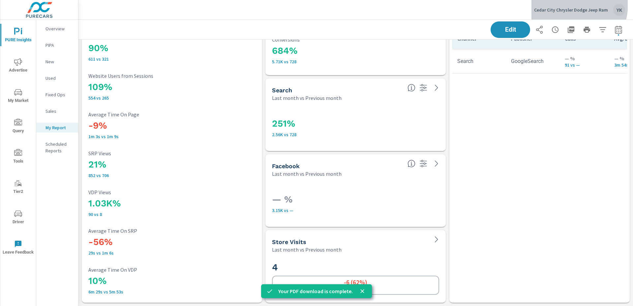
click at [559, 3] on button "Cedar City Chrysler Dodge Jeep Ram YK" at bounding box center [579, 9] width 96 height 19
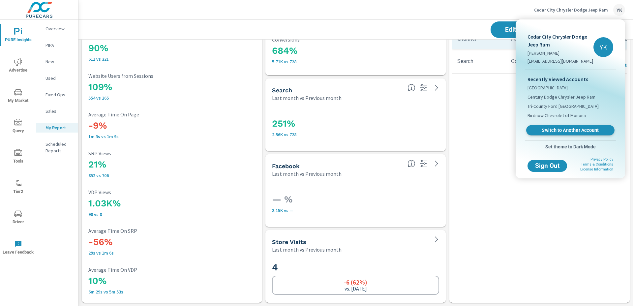
click at [557, 132] on span "Switch to Another Account" at bounding box center [570, 130] width 81 height 6
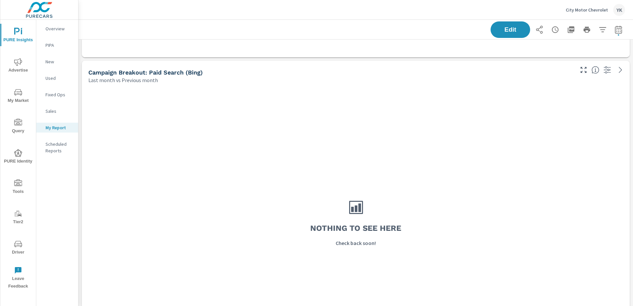
scroll to position [664, 0]
click at [502, 29] on span "Edit" at bounding box center [510, 29] width 27 height 6
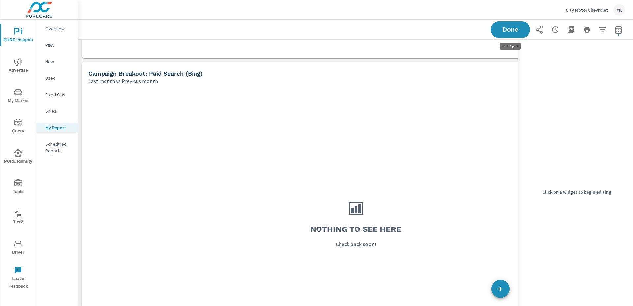
scroll to position [2278, 439]
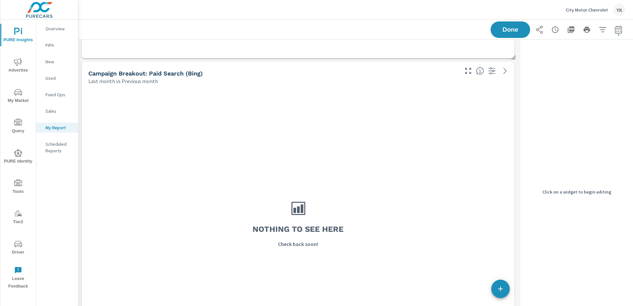
click at [385, 128] on div "Nothing to see here Check back soon!" at bounding box center [297, 223] width 427 height 272
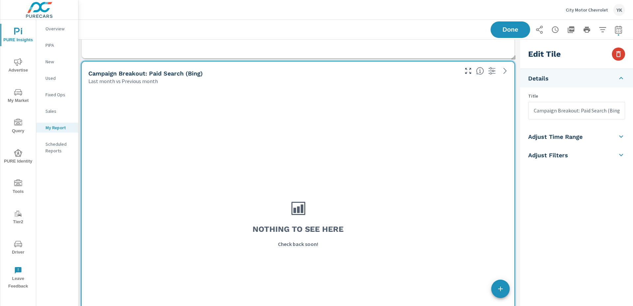
click at [619, 54] on icon "button" at bounding box center [618, 54] width 8 height 8
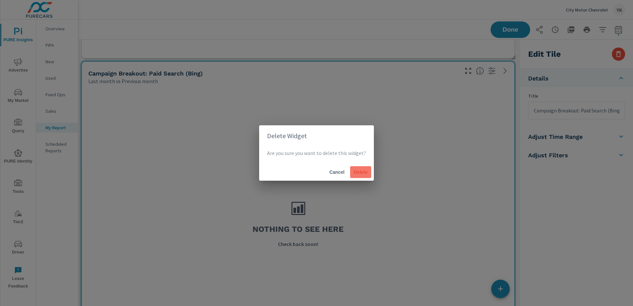
click at [360, 172] on span "Delete" at bounding box center [361, 172] width 16 height 6
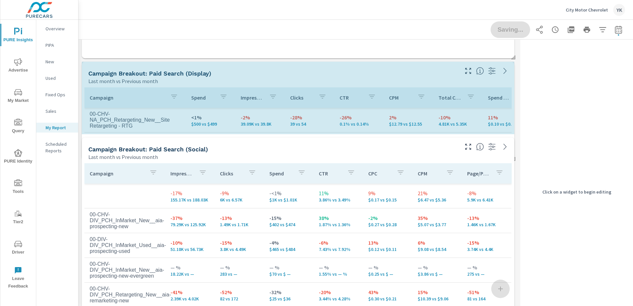
scroll to position [1975, 439]
drag, startPoint x: 513, startPoint y: 136, endPoint x: 512, endPoint y: 157, distance: 20.4
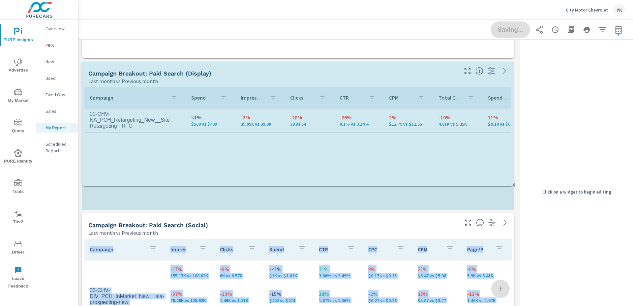
scroll to position [2051, 439]
drag, startPoint x: 513, startPoint y: 132, endPoint x: 512, endPoint y: 184, distance: 51.8
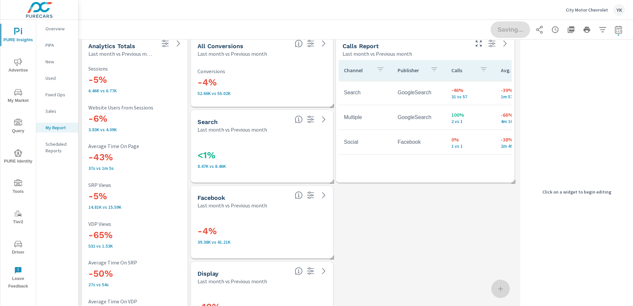
scroll to position [1596, 0]
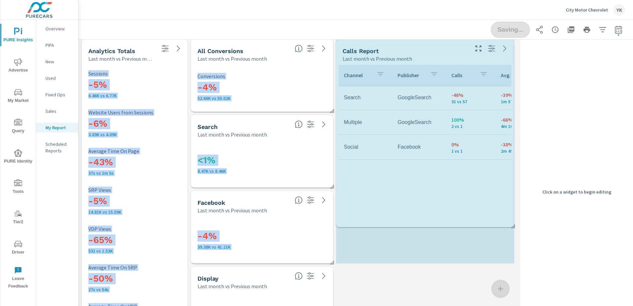
drag, startPoint x: 512, startPoint y: 186, endPoint x: 511, endPoint y: 228, distance: 42.2
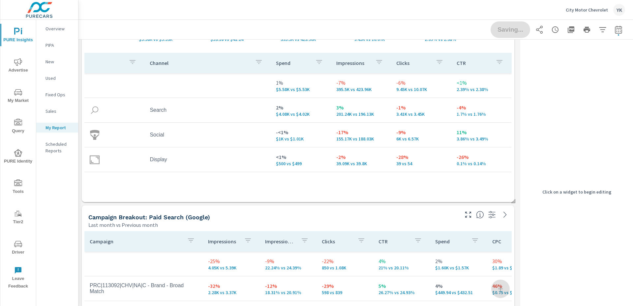
scroll to position [0, 0]
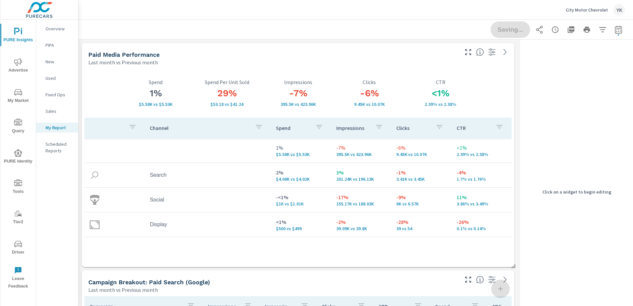
click at [574, 31] on icon "button" at bounding box center [571, 30] width 8 height 8
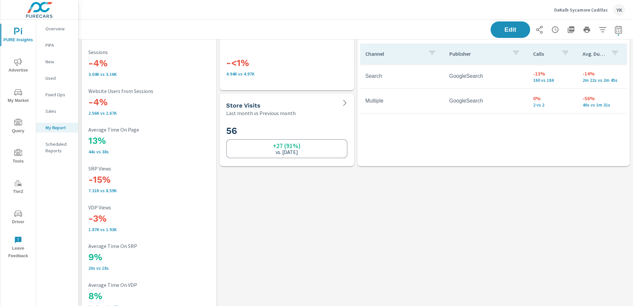
scroll to position [950, 0]
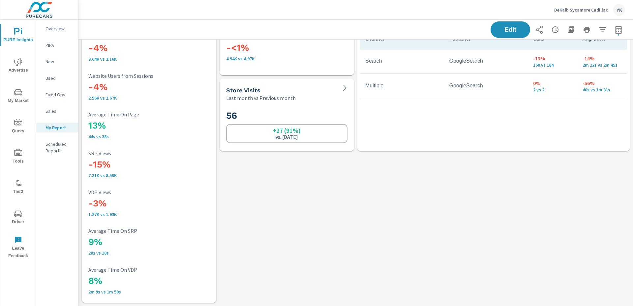
click at [576, 33] on button "button" at bounding box center [570, 29] width 13 height 13
click at [568, 7] on p "DeKalb Sycamore Cadillac" at bounding box center [581, 10] width 54 height 6
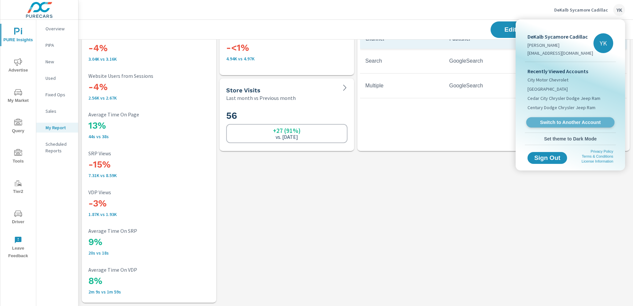
click at [547, 121] on span "Switch to Another Account" at bounding box center [570, 122] width 81 height 6
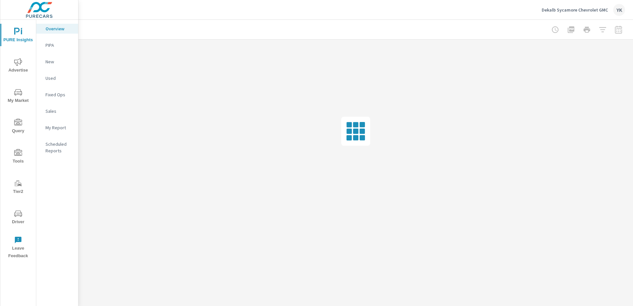
click at [50, 125] on p "My Report" at bounding box center [58, 127] width 27 height 7
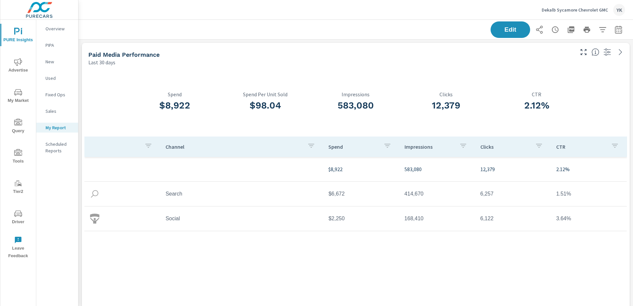
scroll to position [49, 0]
click at [617, 31] on icon "button" at bounding box center [618, 30] width 8 height 8
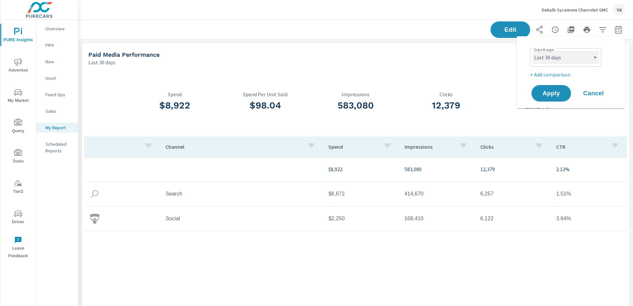
click at [578, 61] on select "Custom [DATE] Last week Last 7 days Last 14 days Last 30 days Last 45 days Last…" at bounding box center [566, 57] width 66 height 13
select select "Last month"
click at [533, 51] on select "Custom [DATE] Last week Last 7 days Last 14 days Last 30 days Last 45 days Last…" at bounding box center [566, 57] width 66 height 13
click at [555, 74] on p "+ Add comparison" at bounding box center [572, 75] width 84 height 8
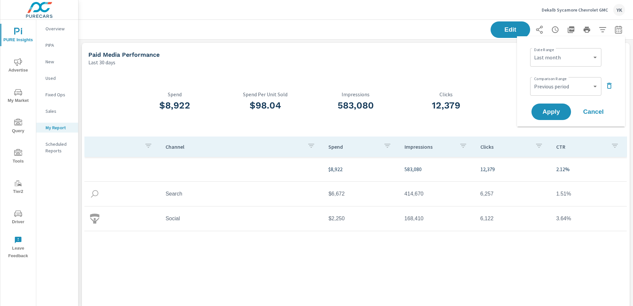
drag, startPoint x: 556, startPoint y: 78, endPoint x: 558, endPoint y: 83, distance: 5.5
click at [557, 80] on div "Custom Previous period Previous month Previous year ​" at bounding box center [565, 86] width 71 height 18
click at [565, 85] on select "Custom Previous period Previous month Previous year" at bounding box center [566, 86] width 66 height 13
select select "Previous month"
click at [533, 80] on select "Custom Previous period Previous month Previous year" at bounding box center [566, 86] width 66 height 13
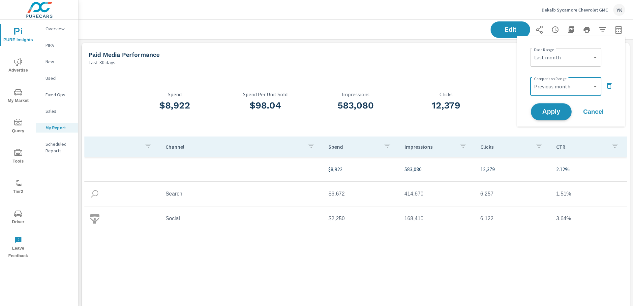
click at [560, 109] on span "Apply" at bounding box center [551, 112] width 27 height 6
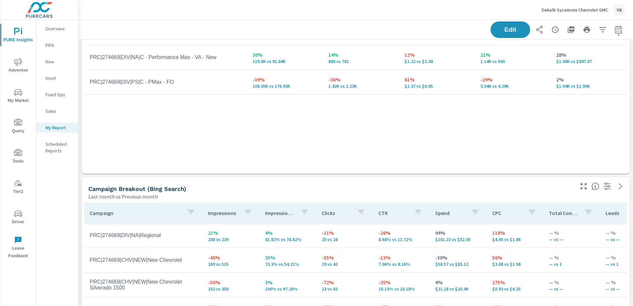
scroll to position [888, 0]
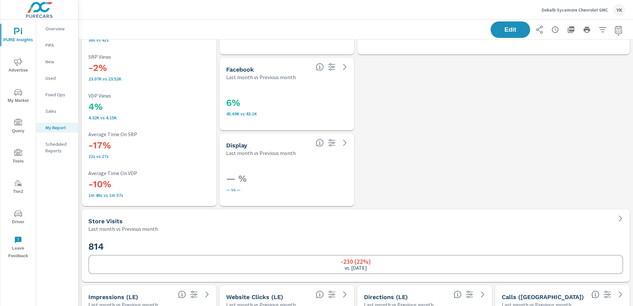
scroll to position [2260, 0]
click at [571, 31] on icon "button" at bounding box center [571, 29] width 7 height 7
click at [572, 9] on p "Dekalb Sycamore Chevrolet GMC" at bounding box center [575, 10] width 66 height 6
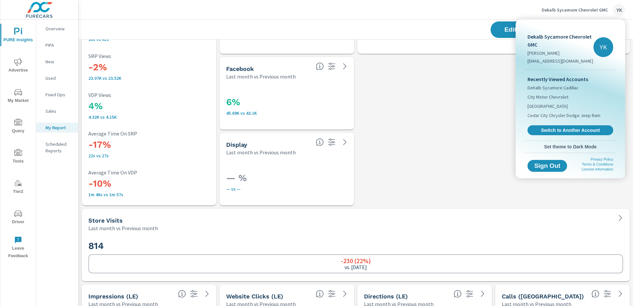
click at [526, 161] on div "Sign Out Privacy Policy Terms & Conditions License Information" at bounding box center [570, 164] width 99 height 23
click at [548, 125] on link "Switch to Another Account" at bounding box center [570, 130] width 88 height 10
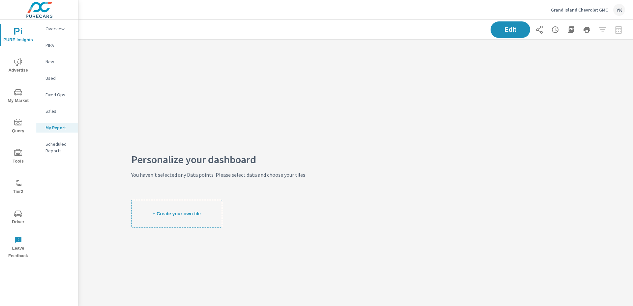
click at [571, 8] on p "Grand Island Chevrolet GMC" at bounding box center [579, 10] width 57 height 6
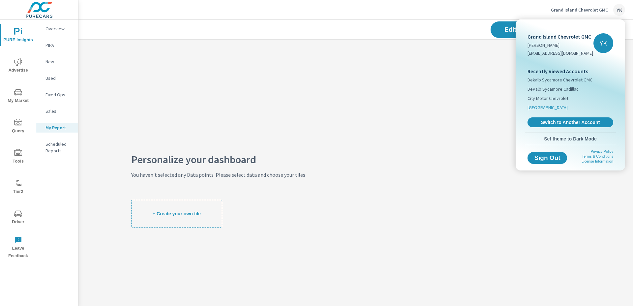
click at [543, 104] on span "[GEOGRAPHIC_DATA]" at bounding box center [547, 107] width 40 height 7
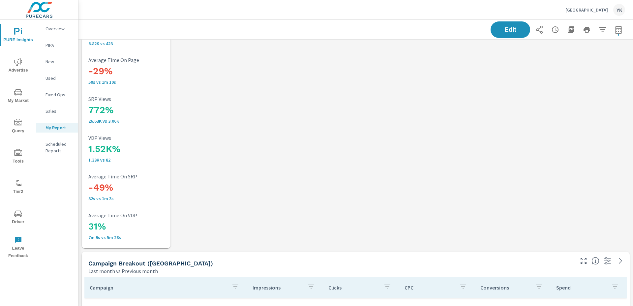
scroll to position [611, 0]
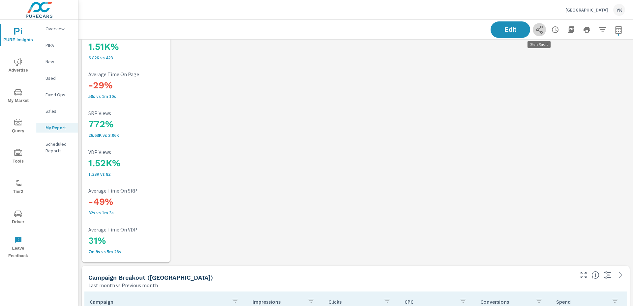
click at [543, 31] on icon "button" at bounding box center [539, 30] width 8 height 8
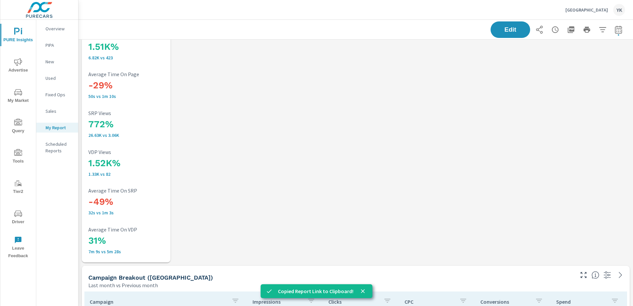
click at [580, 8] on p "[GEOGRAPHIC_DATA]" at bounding box center [586, 10] width 43 height 6
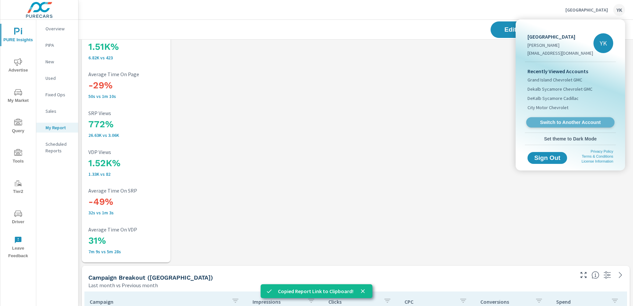
click at [535, 118] on link "Switch to Another Account" at bounding box center [570, 122] width 88 height 10
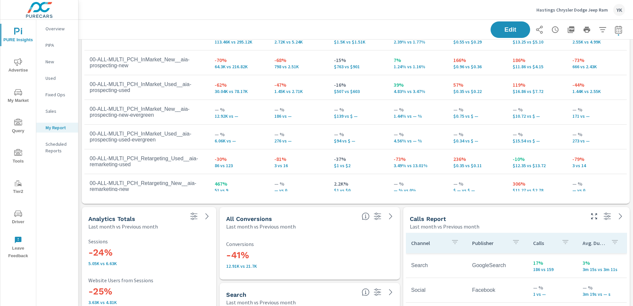
scroll to position [1405, 0]
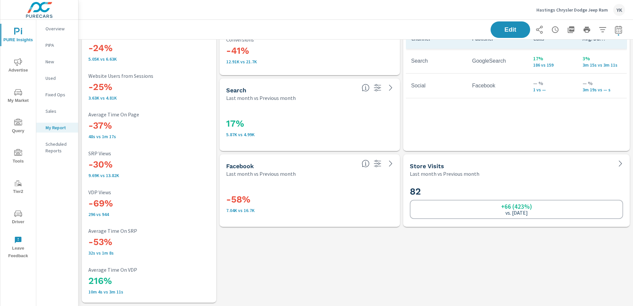
click at [572, 28] on icon "button" at bounding box center [571, 30] width 8 height 8
click at [552, 8] on p "Hastings Chrysler Dodge Jeep Ram" at bounding box center [572, 10] width 72 height 6
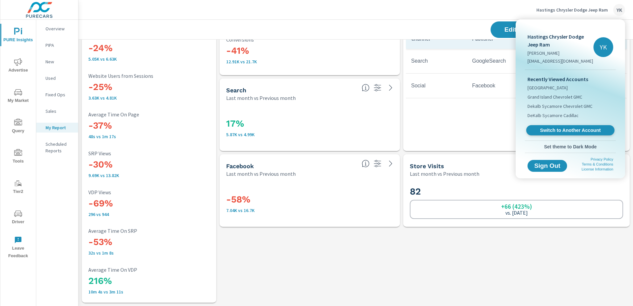
click at [541, 133] on span "Switch to Another Account" at bounding box center [570, 130] width 81 height 6
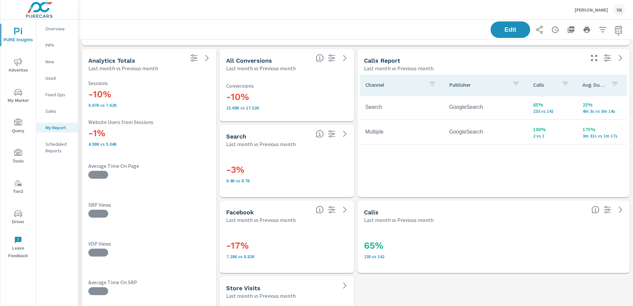
scroll to position [1632, 0]
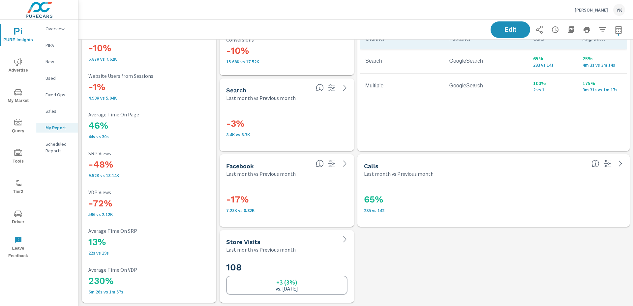
click at [448, 15] on div "Hastings Ford YK" at bounding box center [355, 9] width 539 height 19
click at [572, 30] on icon "button" at bounding box center [571, 29] width 7 height 7
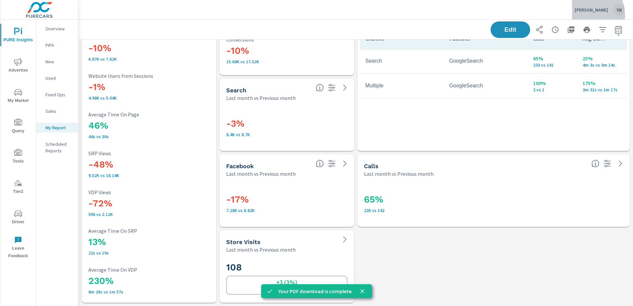
click at [590, 15] on div "Hastings Ford YK" at bounding box center [600, 10] width 50 height 12
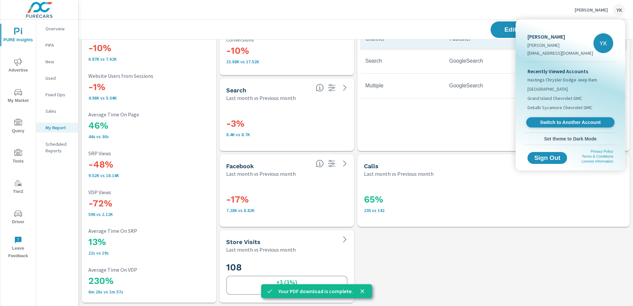
click at [556, 123] on span "Switch to Another Account" at bounding box center [570, 122] width 81 height 6
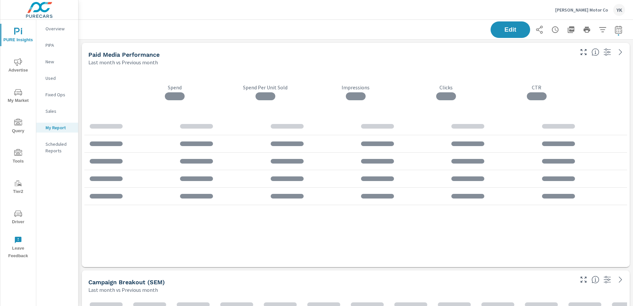
scroll to position [83, 0]
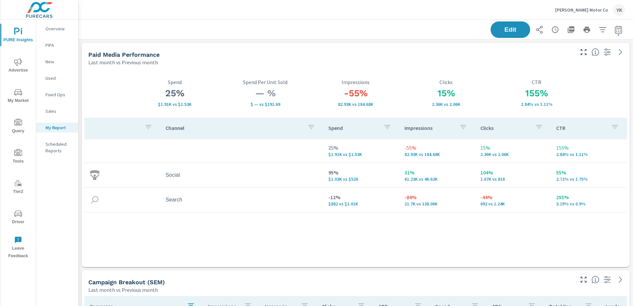
click at [430, 35] on div "Edit" at bounding box center [355, 29] width 539 height 19
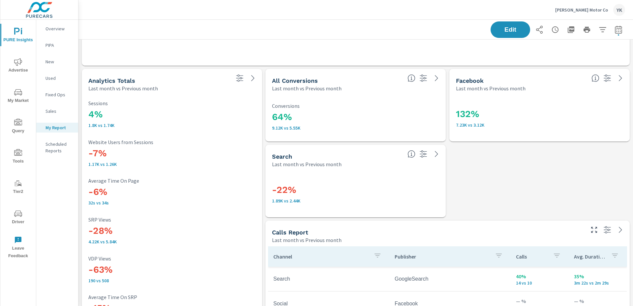
scroll to position [1329, 0]
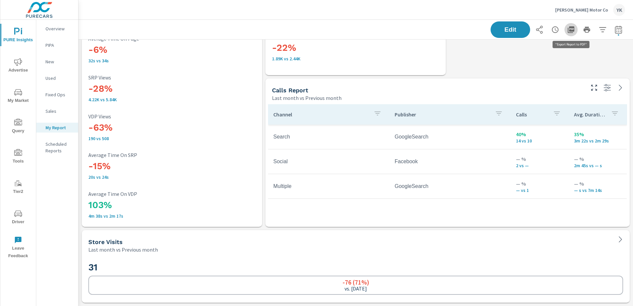
click at [572, 34] on button "button" at bounding box center [570, 29] width 13 height 13
click at [588, 13] on p "[PERSON_NAME] Motor Co" at bounding box center [581, 10] width 53 height 6
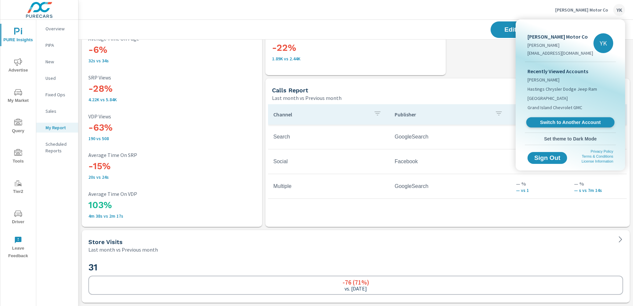
click at [560, 121] on span "Switch to Another Account" at bounding box center [570, 122] width 81 height 6
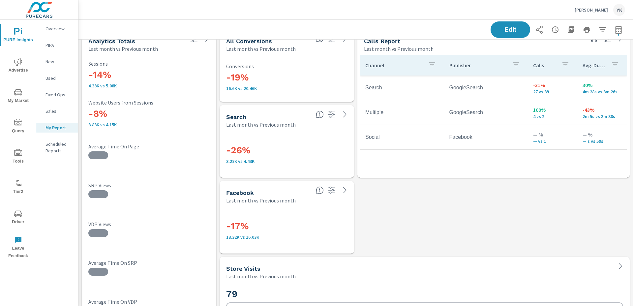
scroll to position [1481, 0]
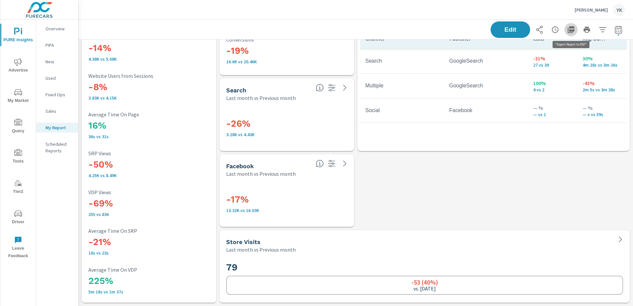
click at [569, 28] on icon "button" at bounding box center [571, 30] width 8 height 8
click at [605, 14] on div "[PERSON_NAME] [PERSON_NAME]" at bounding box center [600, 10] width 50 height 12
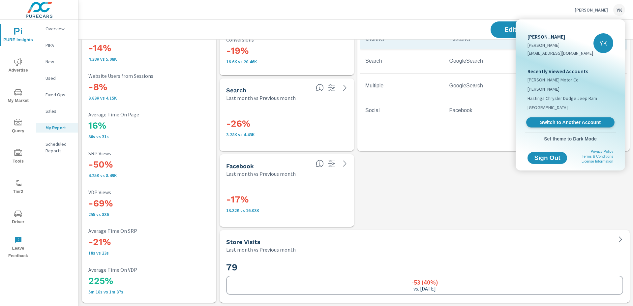
click at [561, 123] on span "Switch to Another Account" at bounding box center [570, 122] width 81 height 6
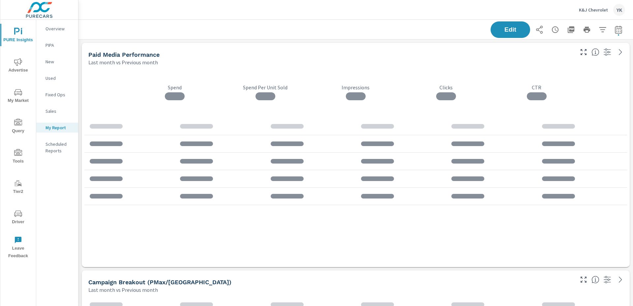
scroll to position [1368, 555]
click at [410, 57] on div "Paid Media Performance" at bounding box center [330, 55] width 485 height 8
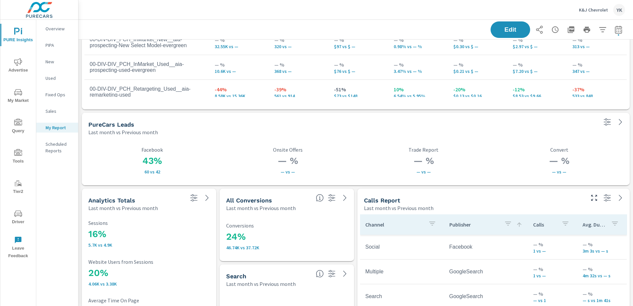
scroll to position [1102, 0]
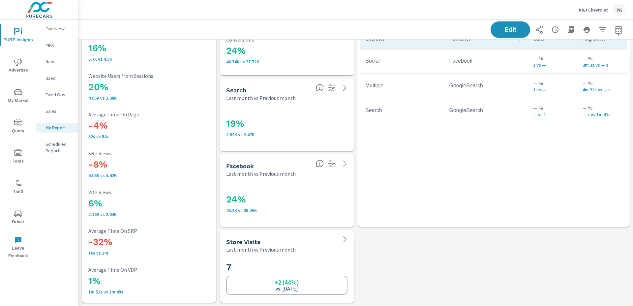
click at [568, 28] on icon "button" at bounding box center [571, 29] width 7 height 7
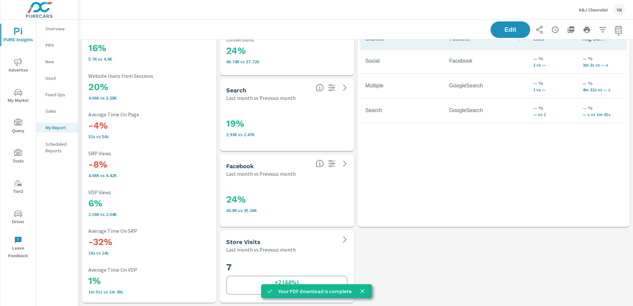
click at [578, 10] on button "K&J Chevrolet YK" at bounding box center [601, 9] width 51 height 19
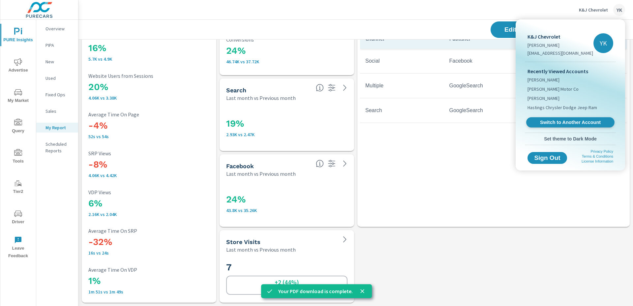
click at [556, 122] on span "Switch to Another Account" at bounding box center [570, 122] width 81 height 6
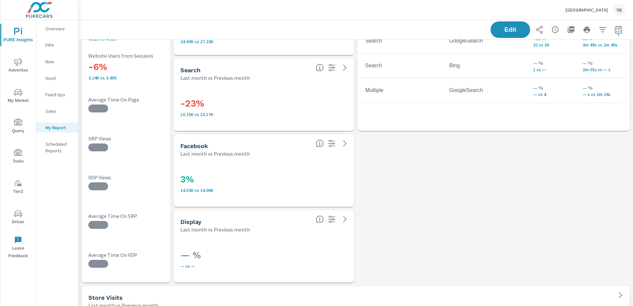
scroll to position [1632, 0]
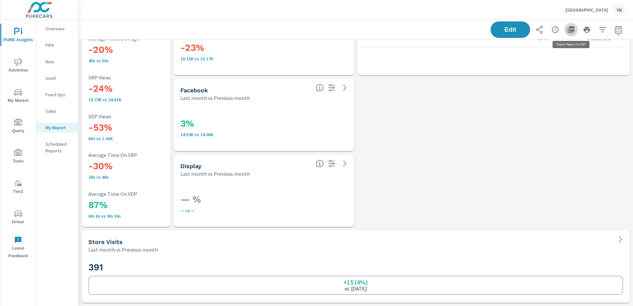
click at [575, 29] on button "button" at bounding box center [570, 29] width 13 height 13
click at [565, 10] on p "[GEOGRAPHIC_DATA]" at bounding box center [586, 10] width 43 height 6
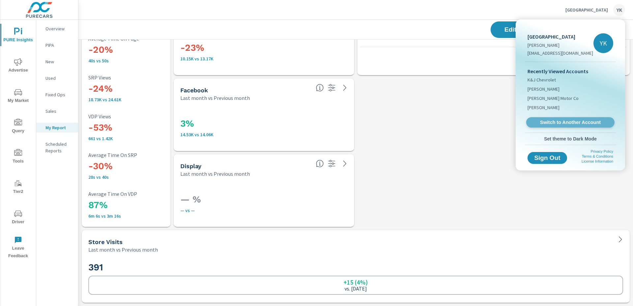
click at [547, 122] on span "Switch to Another Account" at bounding box center [570, 122] width 81 height 6
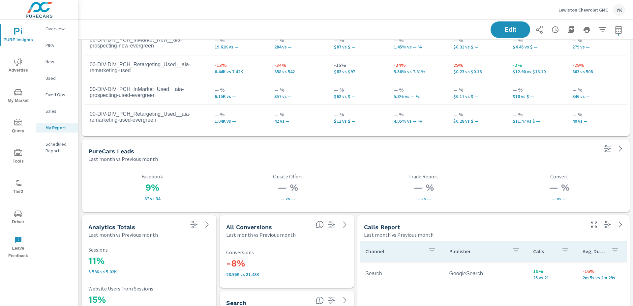
scroll to position [1936, 0]
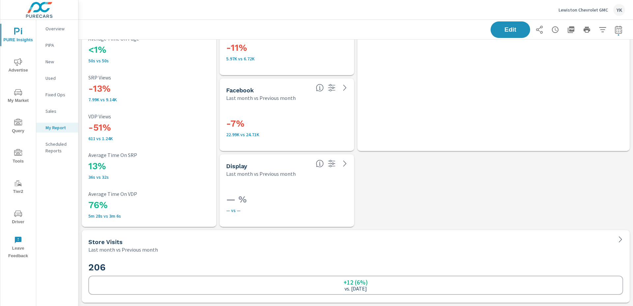
click at [573, 31] on icon "button" at bounding box center [571, 29] width 7 height 7
click at [584, 12] on p "Lewiston Chevrolet GMC" at bounding box center [582, 10] width 49 height 6
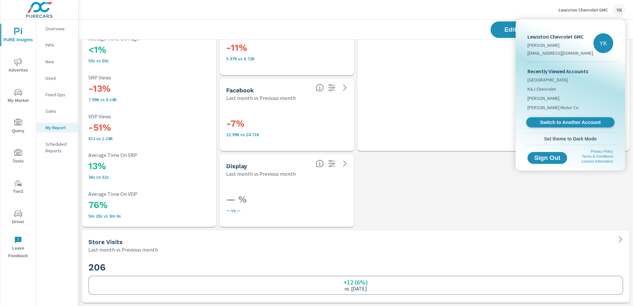
click at [558, 124] on span "Switch to Another Account" at bounding box center [570, 122] width 81 height 6
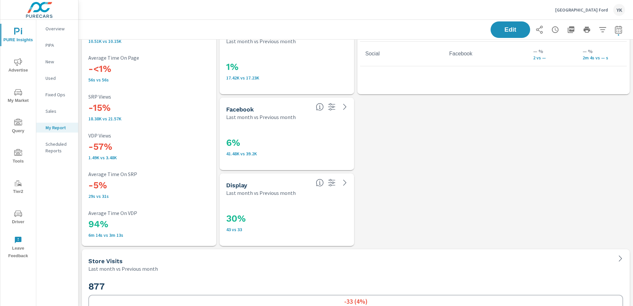
scroll to position [2120, 0]
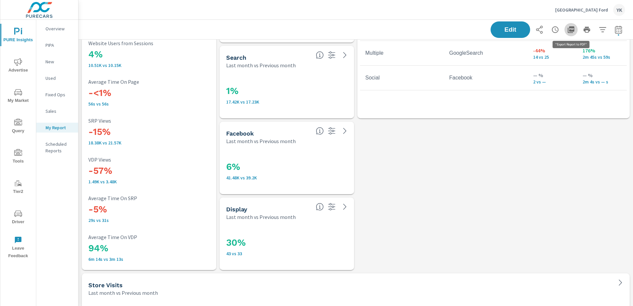
click at [575, 32] on button "button" at bounding box center [570, 29] width 13 height 13
drag, startPoint x: 555, startPoint y: 8, endPoint x: 570, endPoint y: 13, distance: 15.3
click at [561, 10] on div "Lithia Springs Ford YK" at bounding box center [355, 9] width 539 height 19
click at [591, 8] on p "[GEOGRAPHIC_DATA] Ford" at bounding box center [581, 10] width 53 height 6
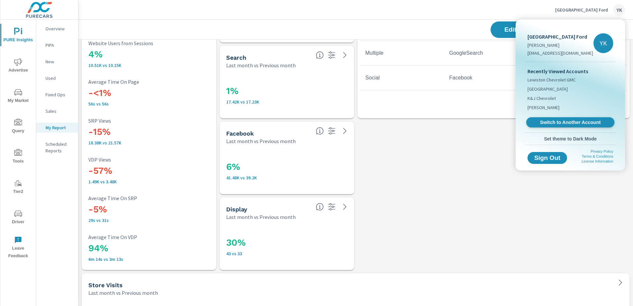
click at [542, 121] on span "Switch to Another Account" at bounding box center [570, 122] width 81 height 6
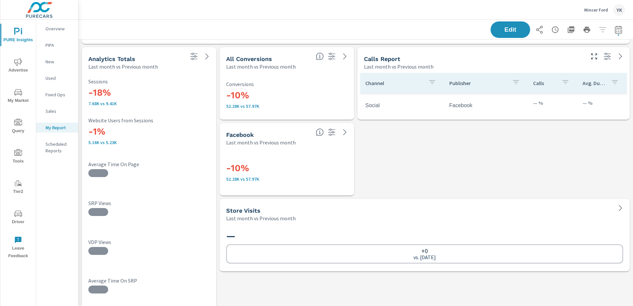
scroll to position [419, 0]
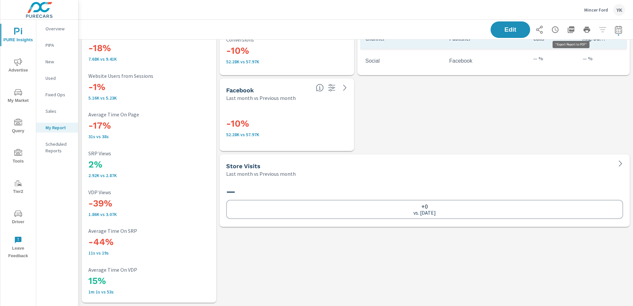
click at [572, 31] on icon "button" at bounding box center [571, 29] width 7 height 7
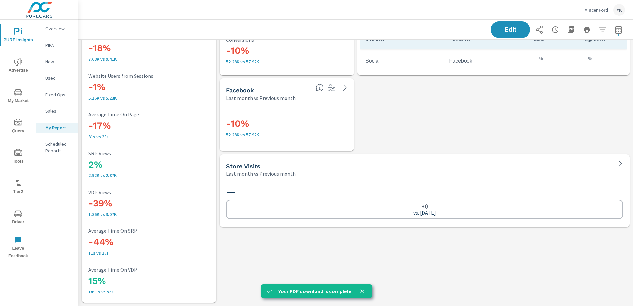
scroll to position [1, 0]
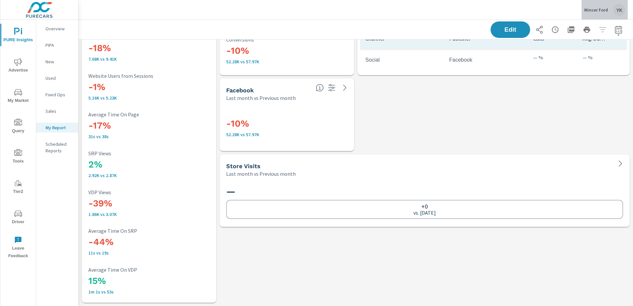
click at [599, 10] on p "Mincer Ford" at bounding box center [596, 10] width 24 height 6
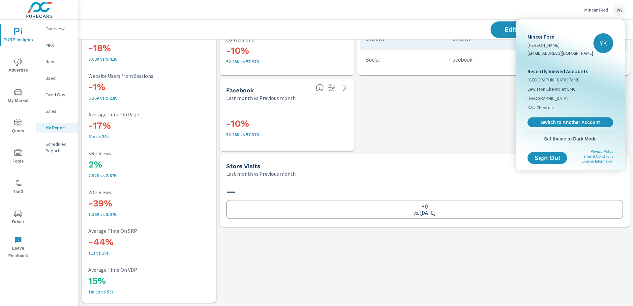
click at [570, 119] on span "Switch to Another Account" at bounding box center [570, 122] width 78 height 6
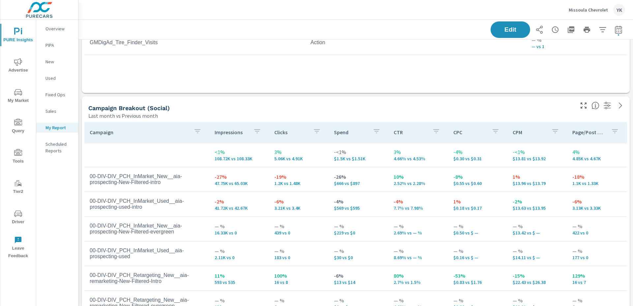
scroll to position [1860, 0]
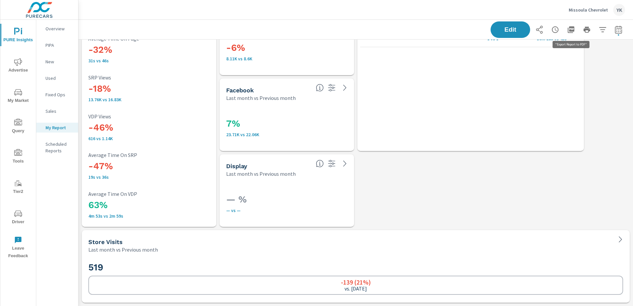
click at [574, 30] on icon "button" at bounding box center [571, 30] width 8 height 8
click at [581, 11] on p "Missoula Chevrolet" at bounding box center [588, 10] width 39 height 6
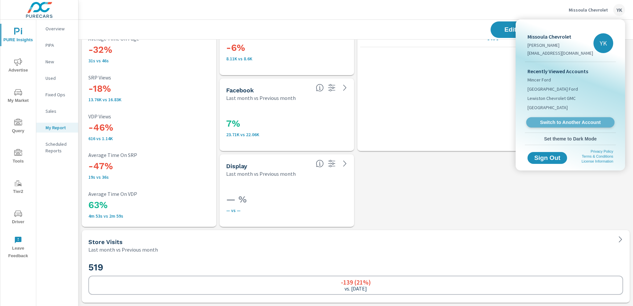
click at [559, 121] on span "Switch to Another Account" at bounding box center [570, 122] width 81 height 6
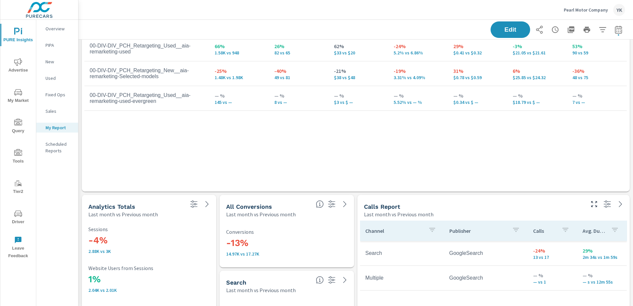
scroll to position [1329, 0]
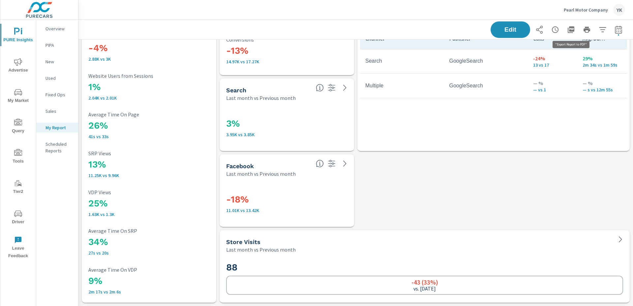
click at [570, 28] on icon "button" at bounding box center [571, 30] width 8 height 8
click at [574, 7] on p "Pearl Motor Company" at bounding box center [586, 10] width 44 height 6
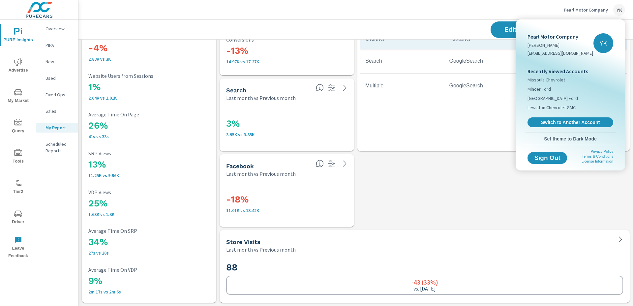
click at [541, 119] on span "Switch to Another Account" at bounding box center [570, 122] width 78 height 6
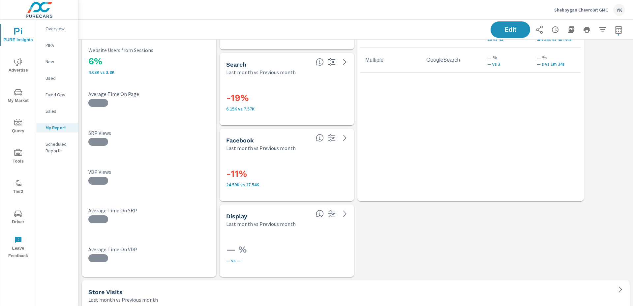
scroll to position [1860, 0]
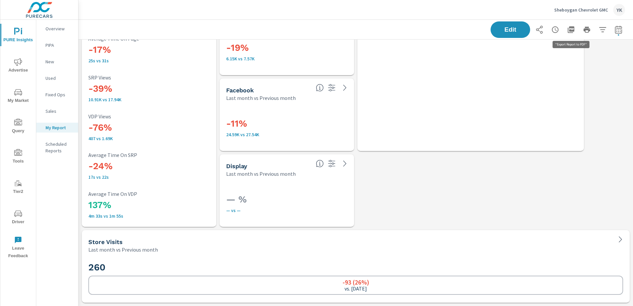
click at [574, 34] on button "button" at bounding box center [570, 29] width 13 height 13
click at [577, 9] on p "Sheboygan Chevrolet GMC" at bounding box center [581, 10] width 54 height 6
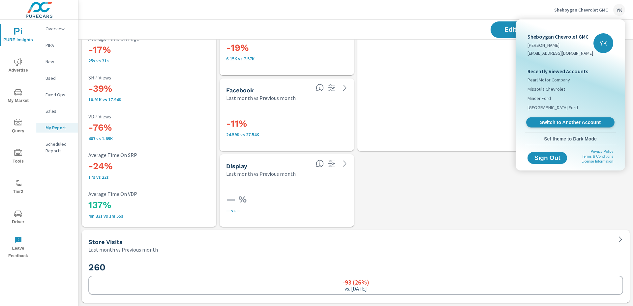
click at [561, 118] on link "Switch to Another Account" at bounding box center [570, 122] width 88 height 10
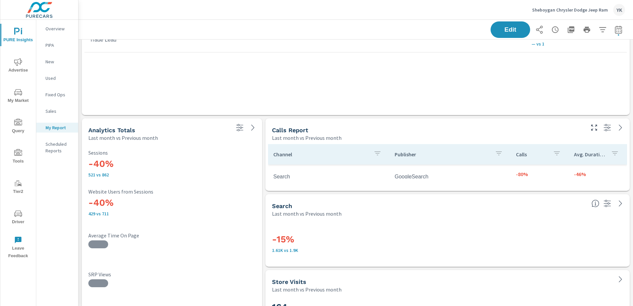
scroll to position [924, 0]
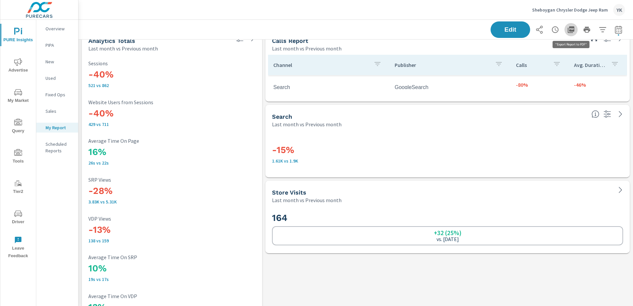
click at [571, 34] on button "button" at bounding box center [570, 29] width 13 height 13
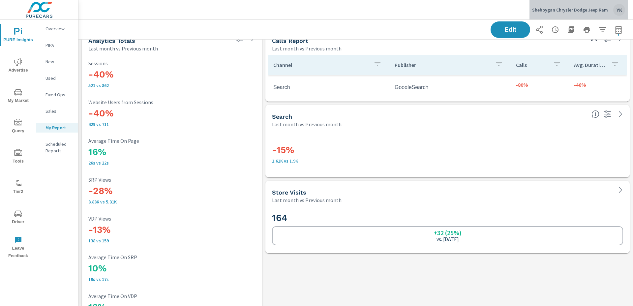
click at [594, 10] on p "Sheboygan Chrysler Dodge Jeep Ram" at bounding box center [570, 10] width 76 height 6
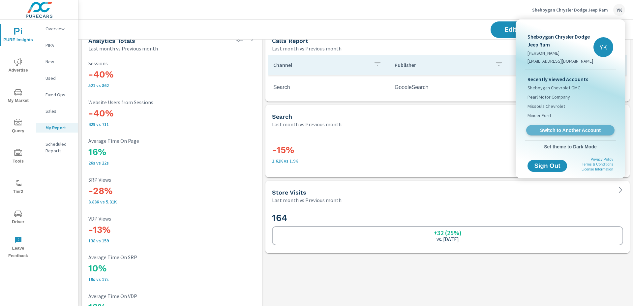
click at [540, 133] on span "Switch to Another Account" at bounding box center [570, 130] width 81 height 6
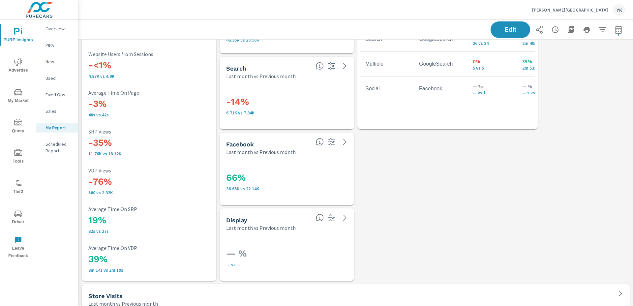
scroll to position [1834, 0]
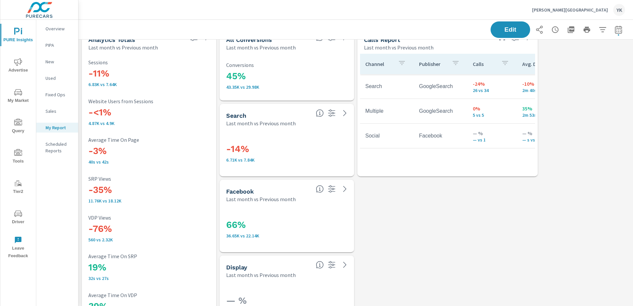
click at [567, 30] on icon "button" at bounding box center [571, 30] width 8 height 8
click at [594, 9] on p "[PERSON_NAME][GEOGRAPHIC_DATA]" at bounding box center [570, 10] width 76 height 6
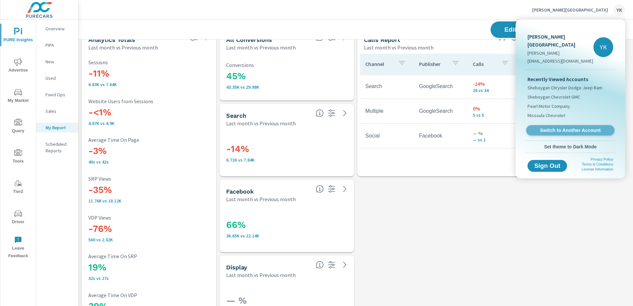
click at [547, 127] on span "Switch to Another Account" at bounding box center [570, 130] width 81 height 6
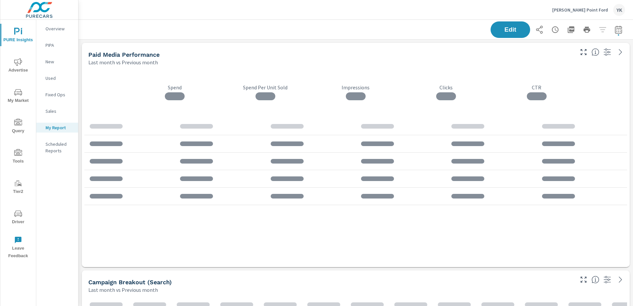
scroll to position [1899, 555]
click at [419, 29] on div "Edit" at bounding box center [355, 29] width 539 height 19
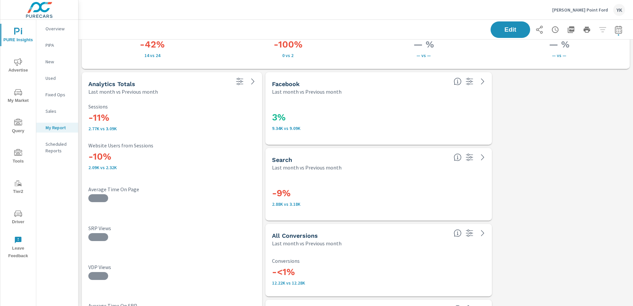
scroll to position [1311, 0]
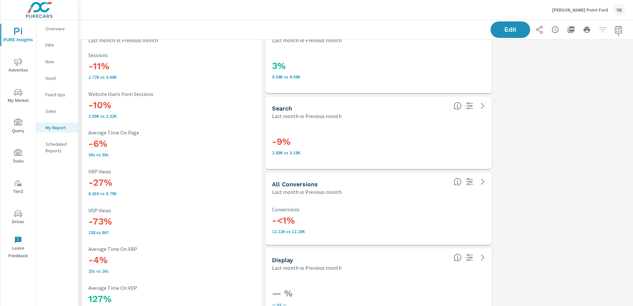
click at [572, 28] on icon "button" at bounding box center [571, 30] width 8 height 8
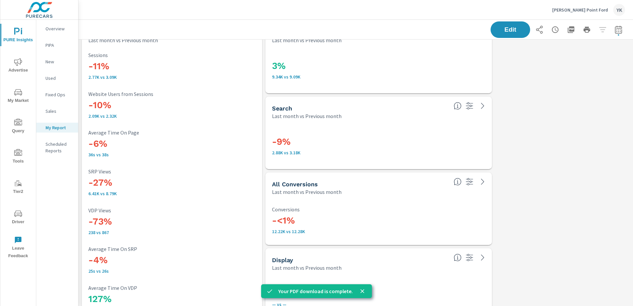
click at [580, 10] on p "[PERSON_NAME] Point Ford" at bounding box center [580, 10] width 56 height 6
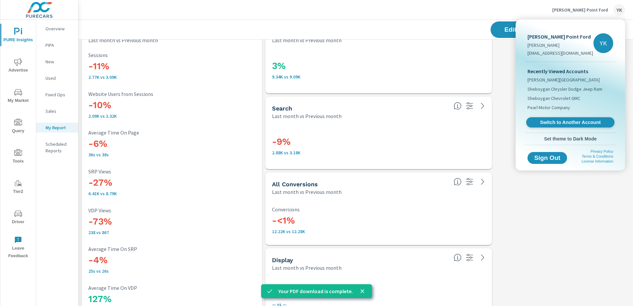
click at [546, 118] on link "Switch to Another Account" at bounding box center [570, 122] width 88 height 10
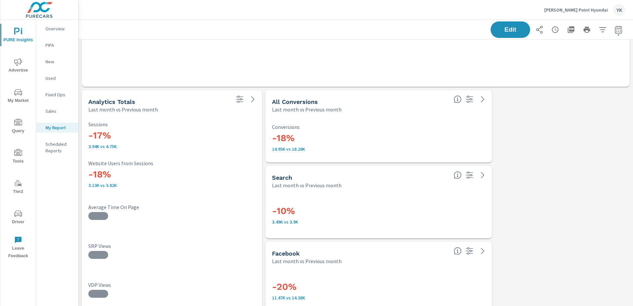
scroll to position [1460, 0]
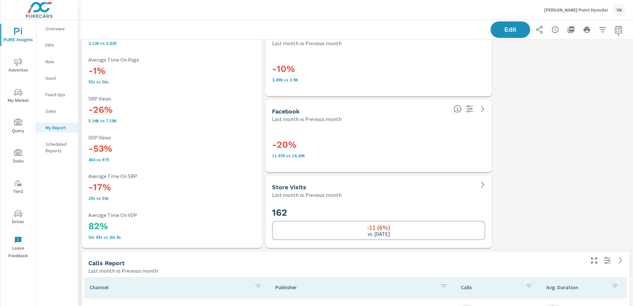
click at [569, 32] on icon "button" at bounding box center [571, 30] width 8 height 8
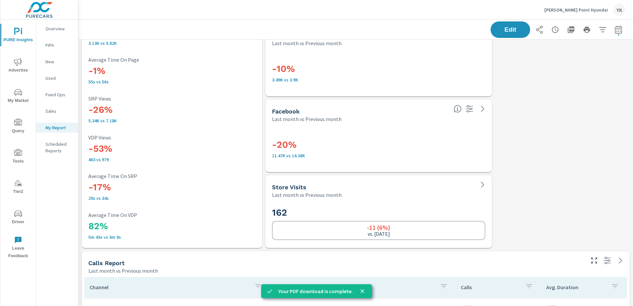
click at [570, 37] on div "Edit" at bounding box center [557, 29] width 134 height 16
click at [571, 33] on icon "button" at bounding box center [571, 30] width 8 height 8
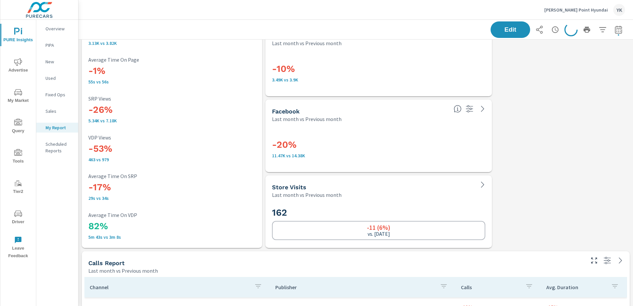
click at [597, 11] on p "Stevens Point Hyundai" at bounding box center [576, 10] width 64 height 6
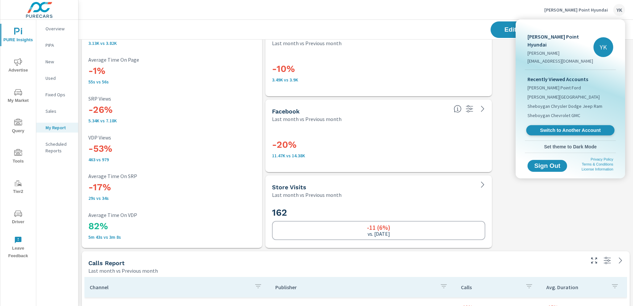
click at [544, 127] on span "Switch to Another Account" at bounding box center [570, 130] width 81 height 6
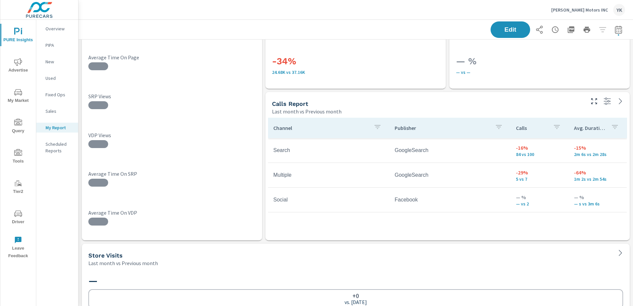
scroll to position [1481, 0]
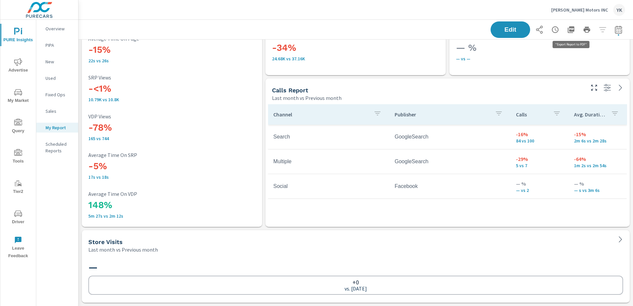
click at [570, 31] on icon "button" at bounding box center [571, 29] width 7 height 7
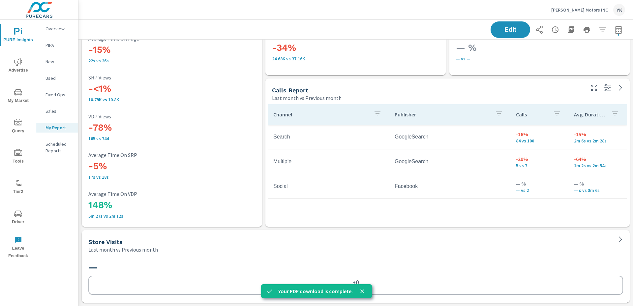
click at [590, 13] on div "Thielen Motors INC YK" at bounding box center [588, 10] width 74 height 12
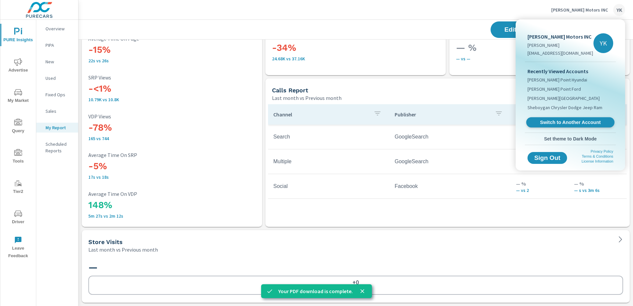
click at [554, 122] on span "Switch to Another Account" at bounding box center [570, 122] width 81 height 6
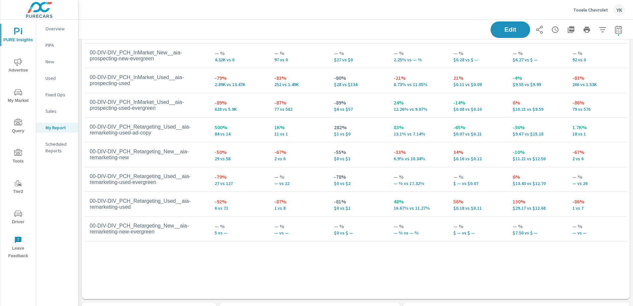
scroll to position [1557, 0]
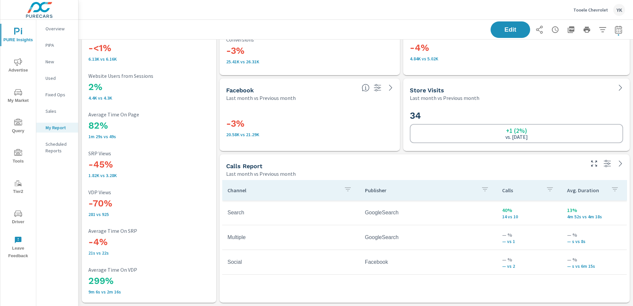
click at [586, 55] on div "-4% 4.84K vs 5.02K" at bounding box center [516, 51] width 213 height 22
click at [574, 30] on icon "button" at bounding box center [571, 29] width 7 height 7
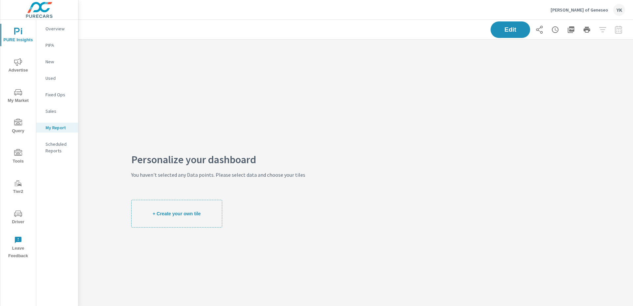
click at [108, 94] on div "Personalize your dashboard You haven't selected any Data points. Please select …" at bounding box center [218, 192] width 280 height 305
